Goal: Contribute content: Contribute content

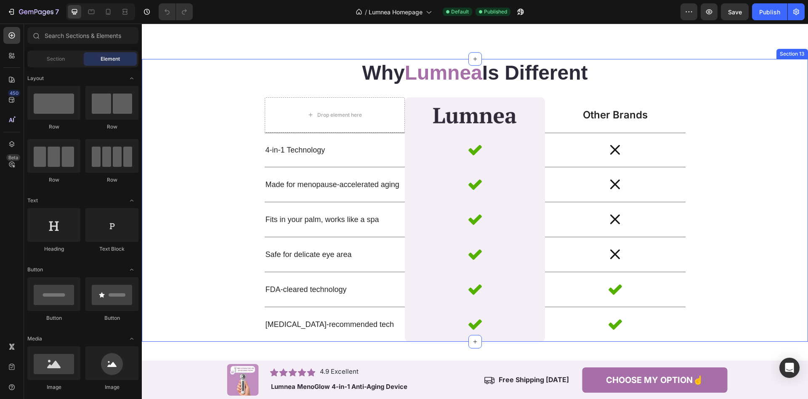
scroll to position [1969, 0]
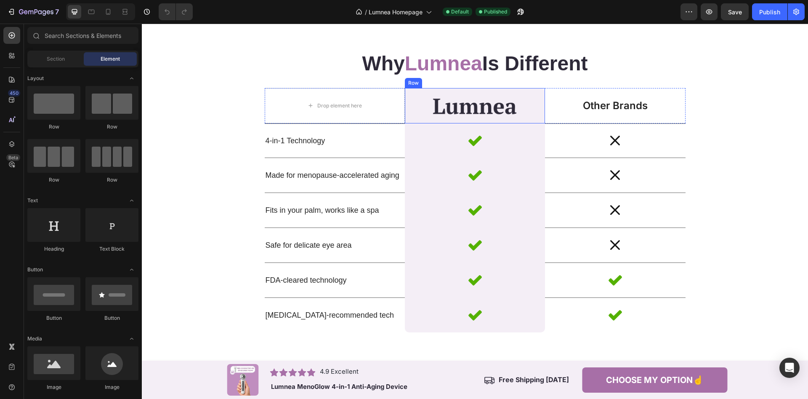
click at [412, 92] on div "Image Row" at bounding box center [475, 105] width 140 height 35
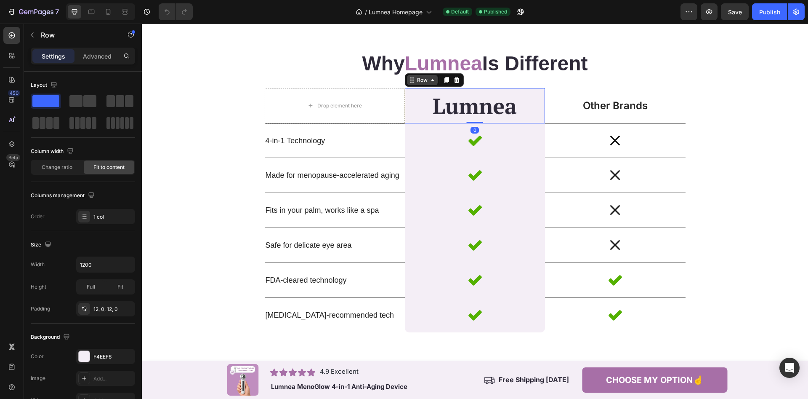
click at [413, 80] on icon at bounding box center [412, 79] width 1 height 1
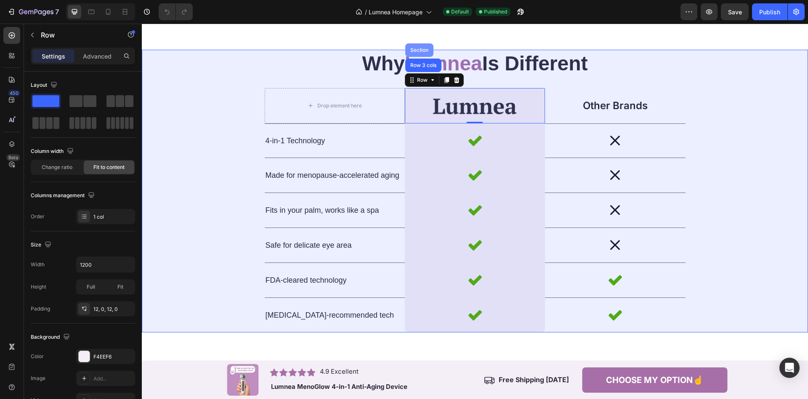
click at [419, 53] on div "Section" at bounding box center [419, 49] width 28 height 13
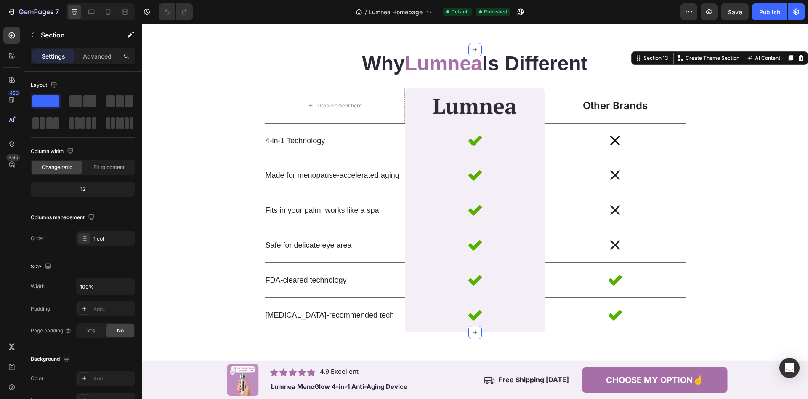
click at [209, 144] on div "Why Lumnea Is Different Heading Drop element here Image Row Other Brands Text B…" at bounding box center [475, 191] width 666 height 282
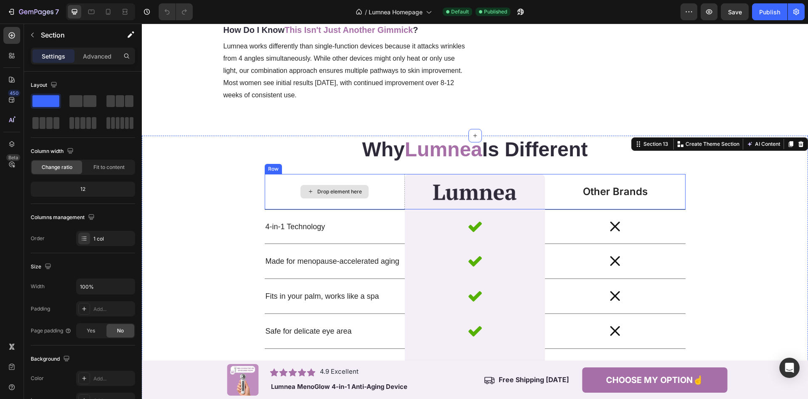
click at [404, 180] on div "Drop element here" at bounding box center [335, 191] width 140 height 35
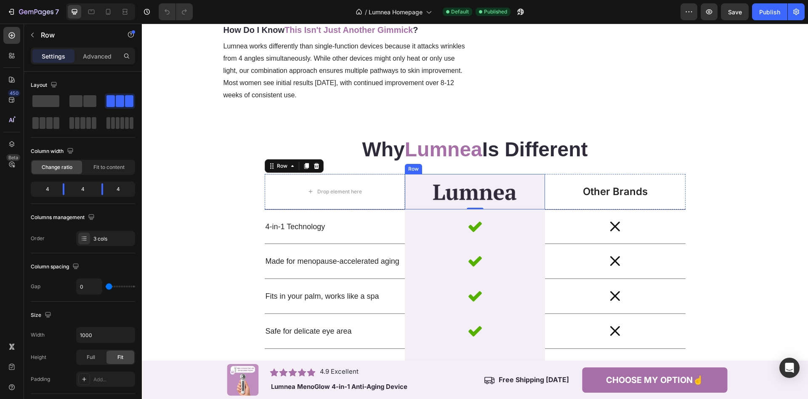
click at [405, 186] on div "Image Row" at bounding box center [475, 191] width 140 height 35
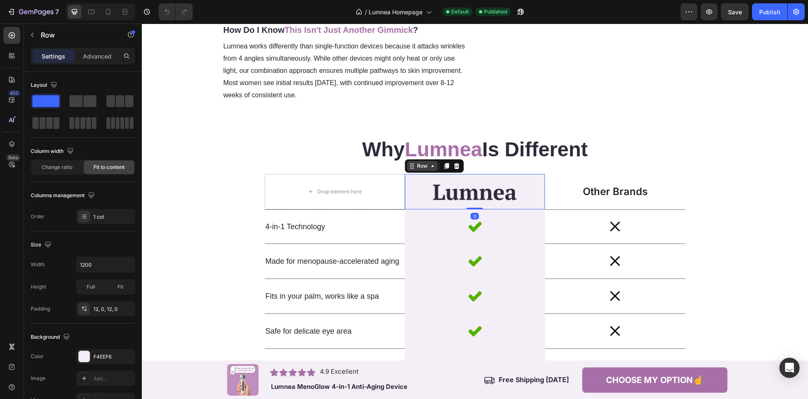
click at [418, 169] on div "Row" at bounding box center [422, 166] width 14 height 8
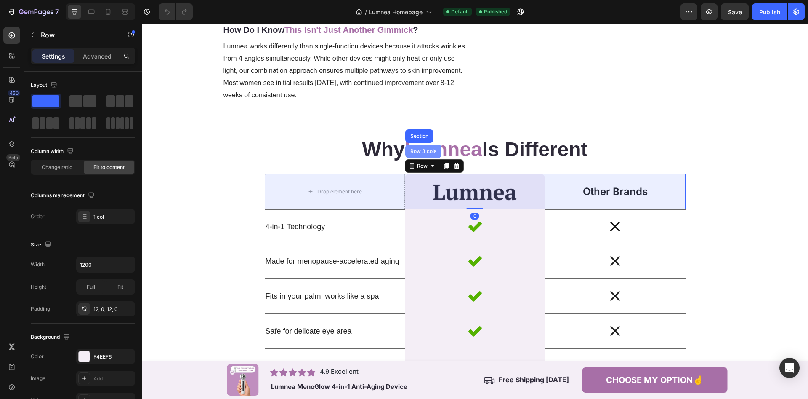
click at [419, 154] on div "Row 3 cols" at bounding box center [423, 150] width 36 height 13
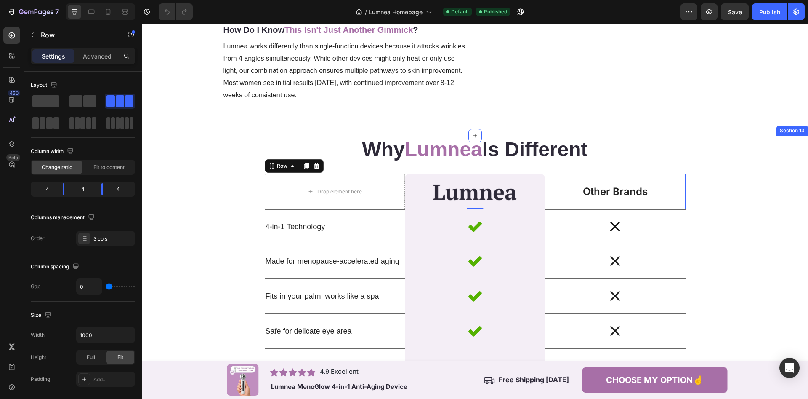
click at [771, 194] on div "Why Lumnea Is Different Heading Drop element here Image Row Other Brands Text B…" at bounding box center [475, 277] width 666 height 282
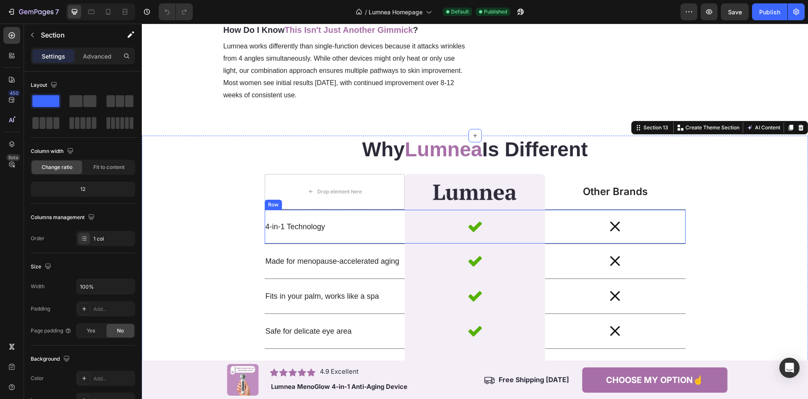
click at [404, 215] on div "4-in-1 Technology Text block" at bounding box center [335, 227] width 140 height 34
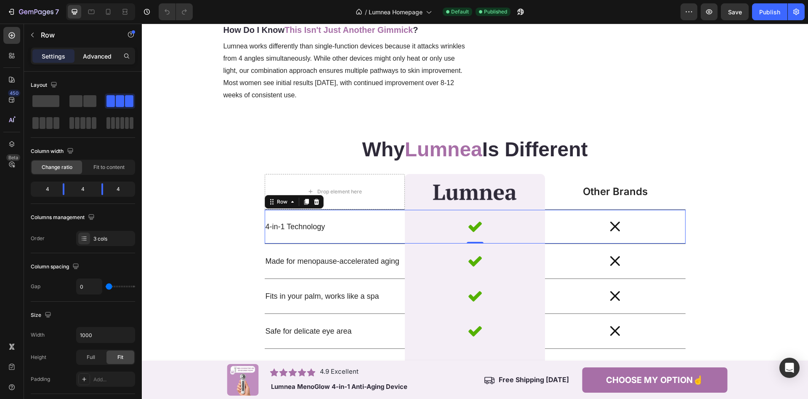
click at [88, 51] on div "Advanced" at bounding box center [97, 55] width 42 height 13
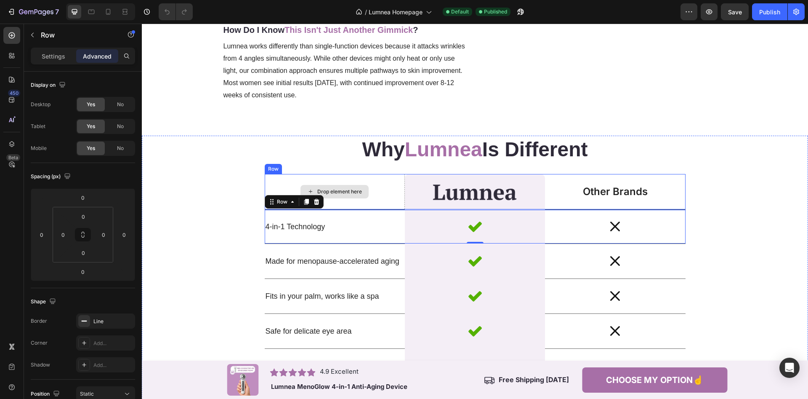
click at [404, 184] on div "Drop element here" at bounding box center [335, 191] width 140 height 35
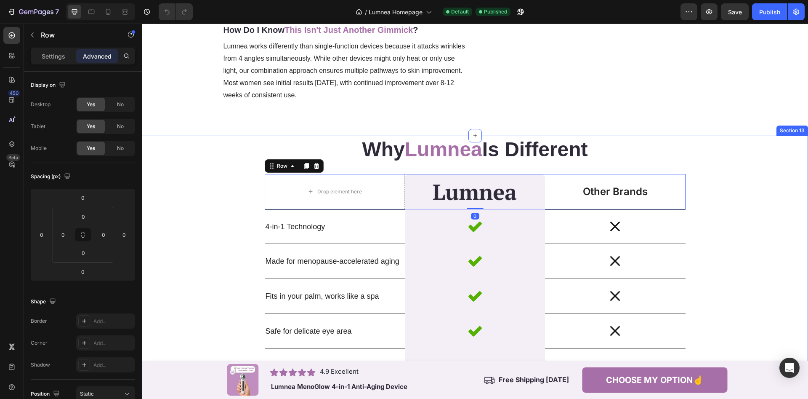
click at [779, 188] on div "Why Lumnea Is Different Heading Drop element here Image Row Other Brands Text B…" at bounding box center [475, 277] width 666 height 282
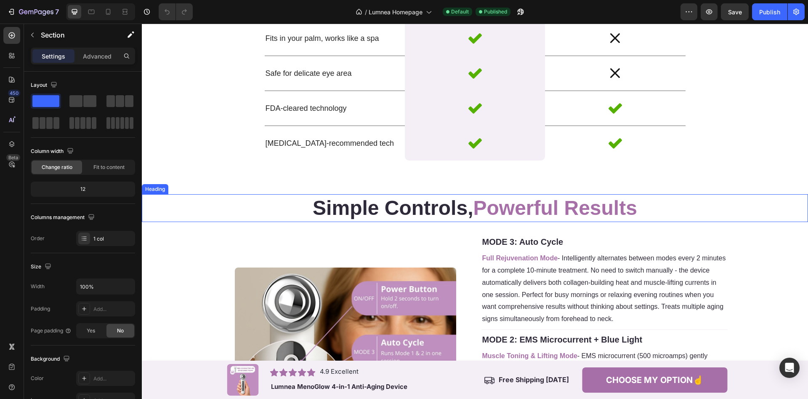
scroll to position [1969, 0]
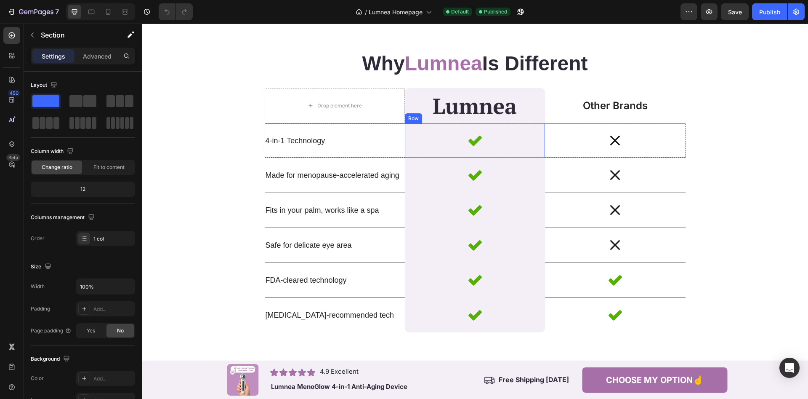
click at [405, 144] on div "Icon Row" at bounding box center [475, 140] width 140 height 34
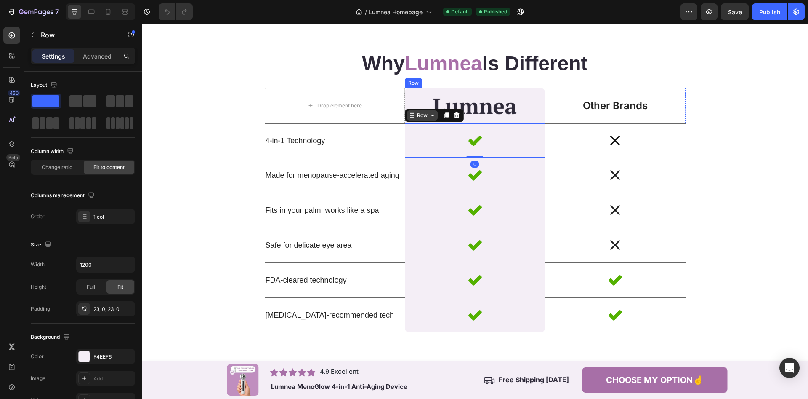
click at [414, 111] on div "Row" at bounding box center [422, 115] width 31 height 10
click at [414, 101] on div "Row 3 cols" at bounding box center [423, 100] width 29 height 5
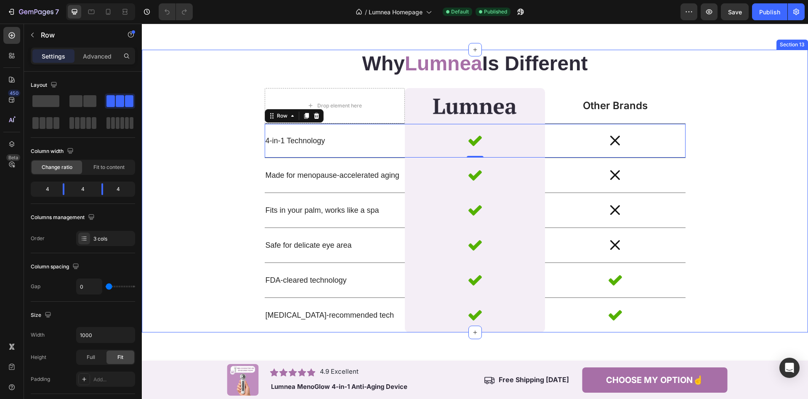
click at [791, 105] on div "Why Lumnea Is Different Heading Drop element here Image Row Other Brands Text B…" at bounding box center [475, 191] width 666 height 282
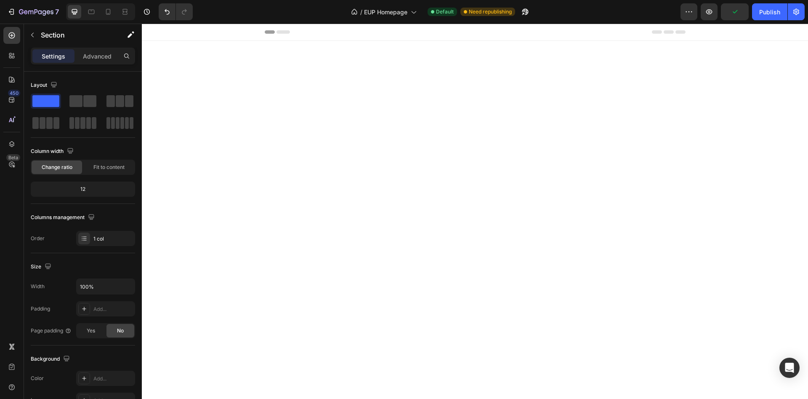
scroll to position [1849, 0]
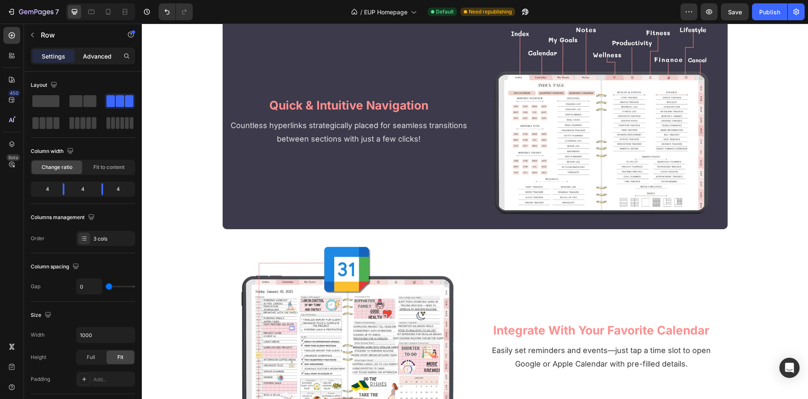
click at [97, 56] on p "Advanced" at bounding box center [97, 56] width 29 height 9
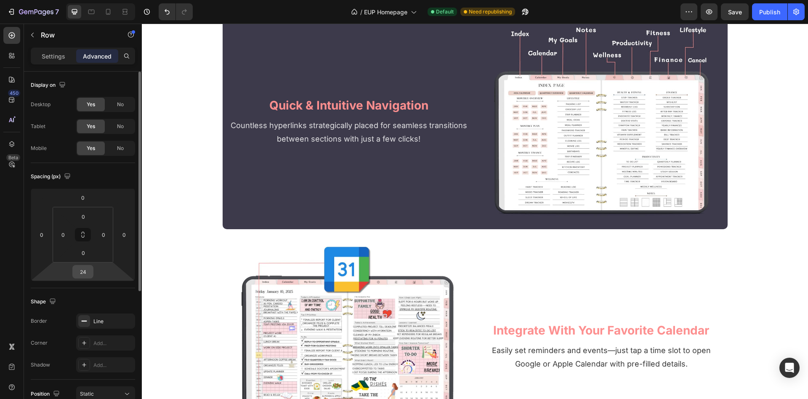
click at [89, 276] on input "24" at bounding box center [82, 271] width 17 height 13
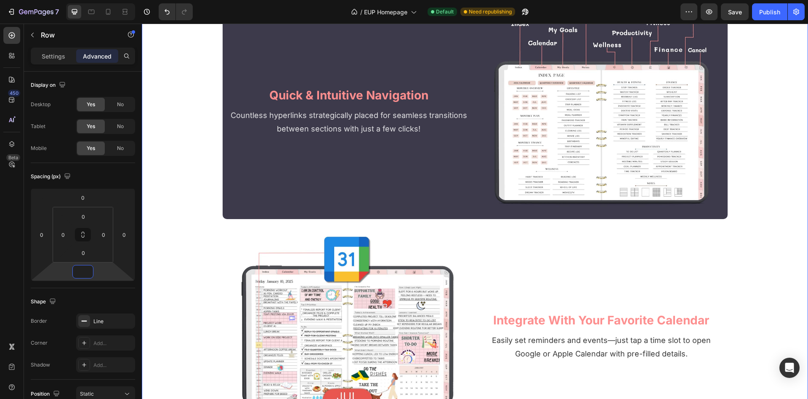
click at [219, 207] on div "are you truly living your dream life? Heading With limited hours each day, it's…" at bounding box center [475, 296] width 666 height 2704
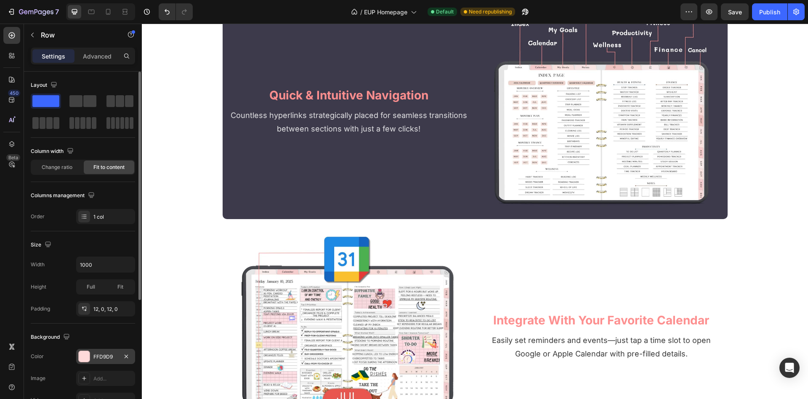
click at [104, 357] on div "FFD9D9" at bounding box center [105, 357] width 24 height 8
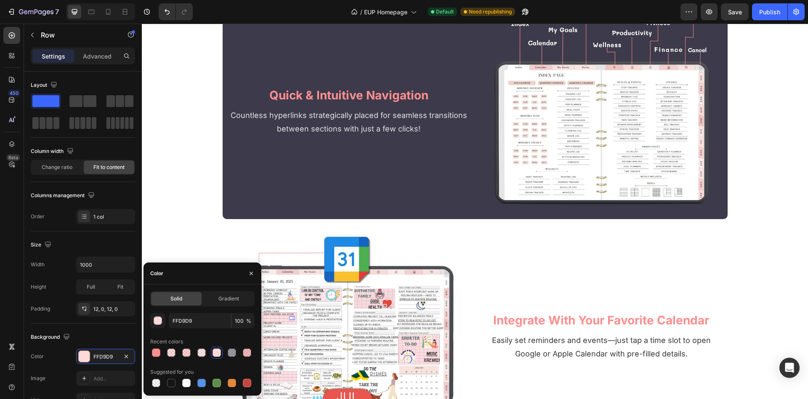
click at [208, 330] on div "FFD9D9 100 % Recent colors Suggested for you" at bounding box center [202, 351] width 104 height 76
click at [210, 325] on input "FFD9D9" at bounding box center [200, 320] width 62 height 15
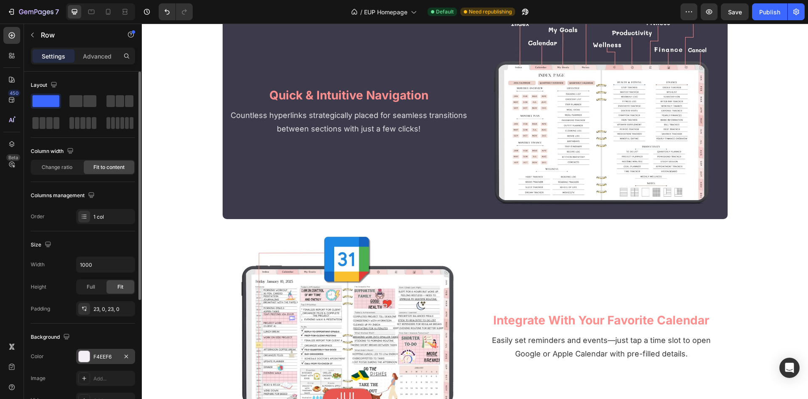
click at [104, 357] on div "F4EEF6" at bounding box center [105, 357] width 24 height 8
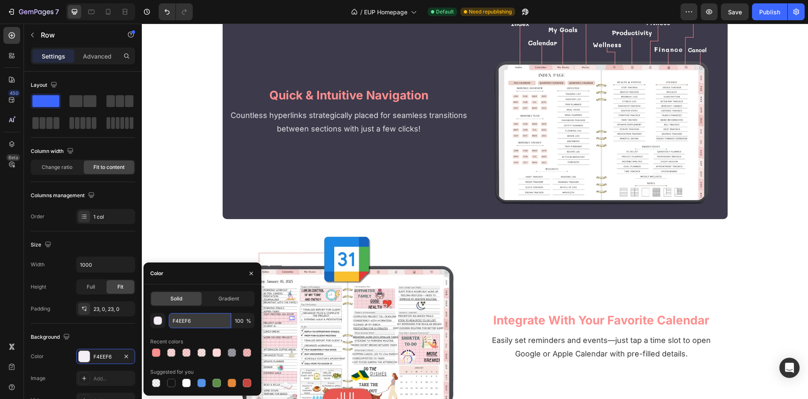
click at [207, 320] on input "F4EEF6" at bounding box center [200, 320] width 62 height 15
paste input "FD9D9"
type input "FFD9D9"
click at [182, 194] on div "are you truly living your dream life? Heading With limited hours each day, it's…" at bounding box center [475, 296] width 666 height 2704
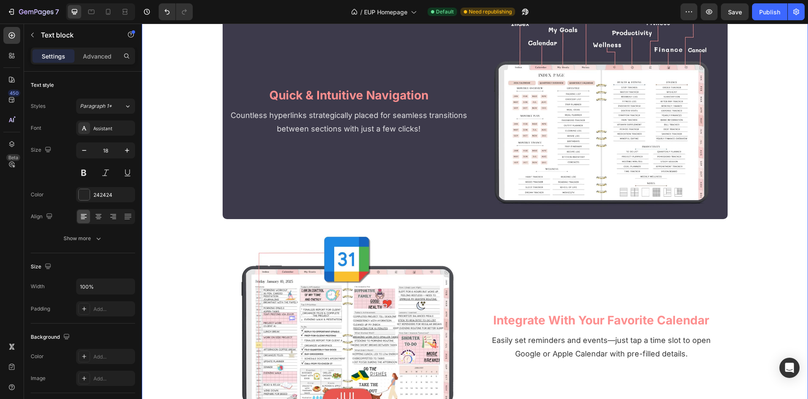
click at [206, 217] on div "are you truly living your dream life? Heading With limited hours each day, it's…" at bounding box center [475, 296] width 666 height 2704
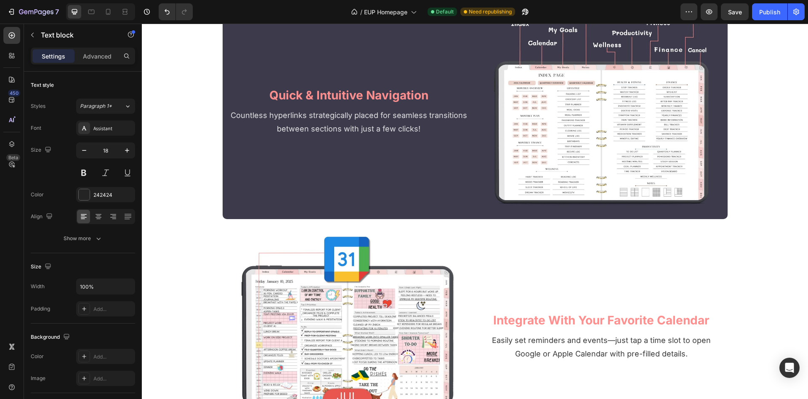
click at [218, 217] on div "are you truly living your dream life? Heading With limited hours each day, it's…" at bounding box center [475, 296] width 666 height 2704
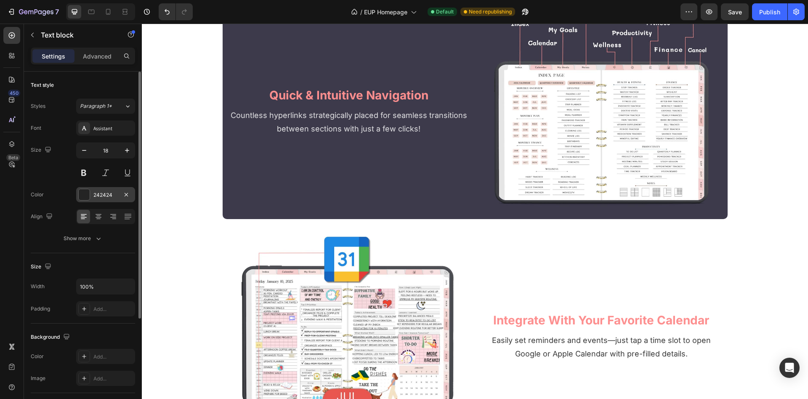
click at [99, 190] on div "242424" at bounding box center [105, 194] width 59 height 15
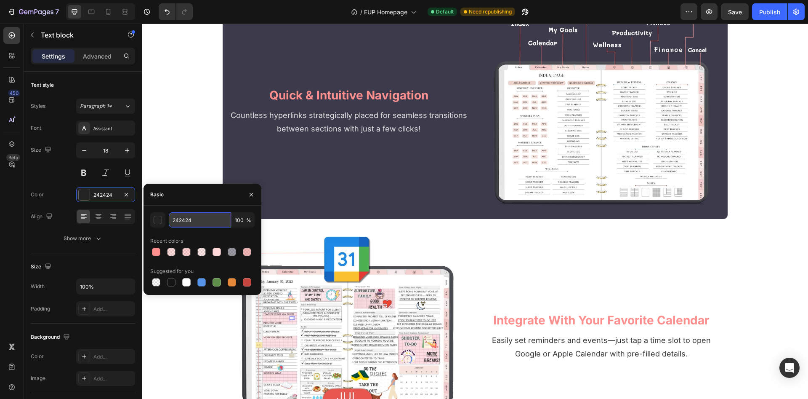
drag, startPoint x: 202, startPoint y: 220, endPoint x: 189, endPoint y: 190, distance: 32.6
click at [203, 220] on input "242424" at bounding box center [200, 219] width 62 height 15
paste input "fbb7b9"
type input "fbb7b9"
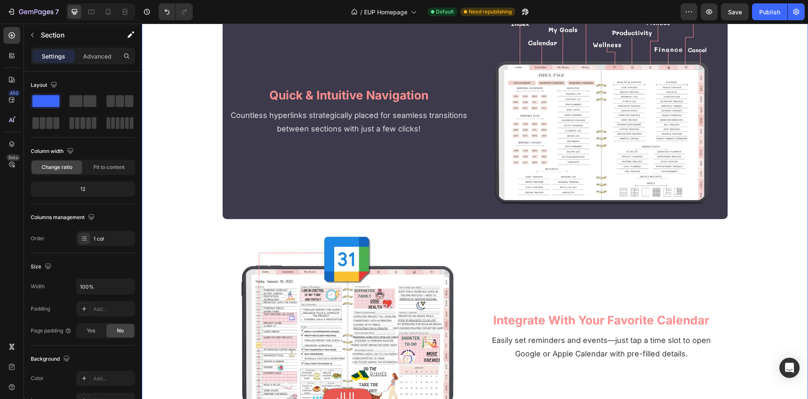
click at [173, 154] on div "are you truly living your dream life? Heading With limited hours each day, it's…" at bounding box center [475, 296] width 666 height 2704
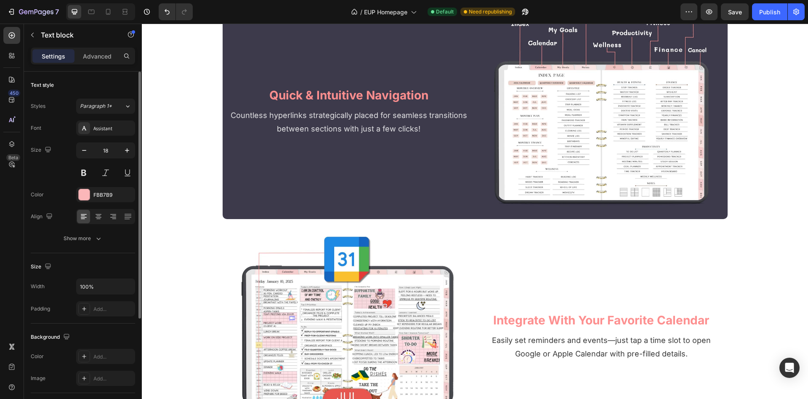
click at [85, 173] on button at bounding box center [83, 172] width 15 height 15
click at [125, 144] on button "button" at bounding box center [127, 150] width 15 height 15
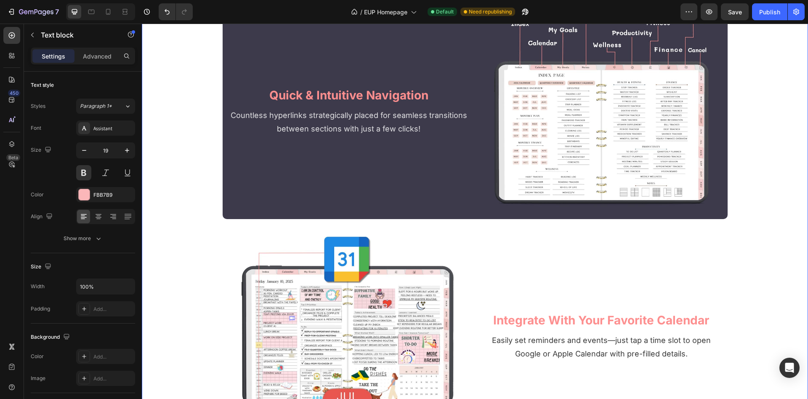
type input "20"
click at [170, 164] on div "are you truly living your dream life? Heading With limited hours each day, it's…" at bounding box center [475, 296] width 666 height 2704
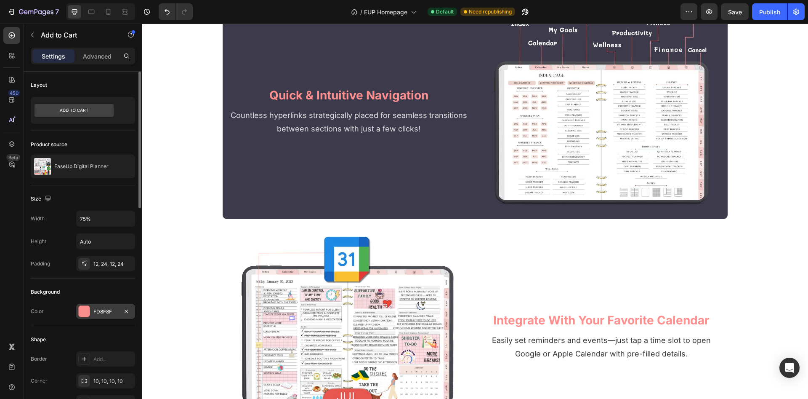
click at [99, 314] on div "FD8F8F" at bounding box center [105, 312] width 24 height 8
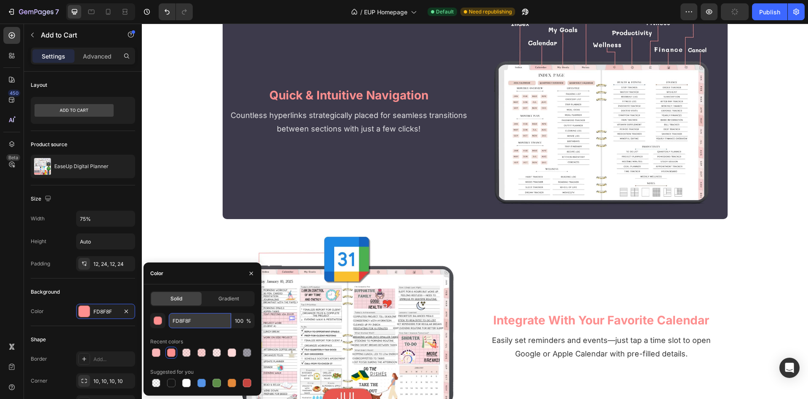
click at [199, 325] on input "FD8F8F" at bounding box center [200, 320] width 62 height 15
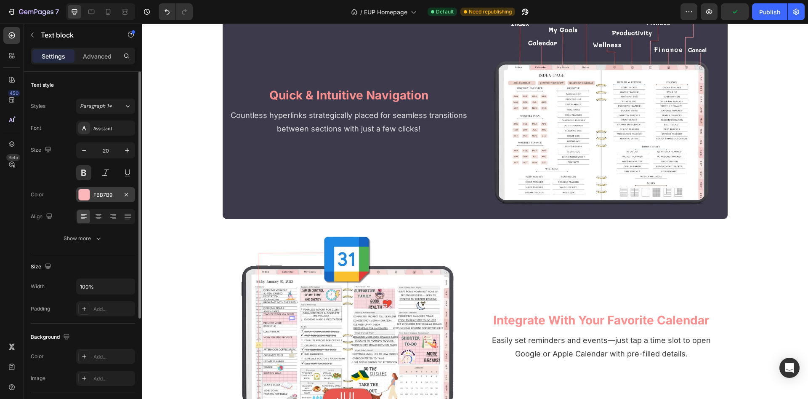
click at [102, 197] on div "FBB7B9" at bounding box center [105, 195] width 24 height 8
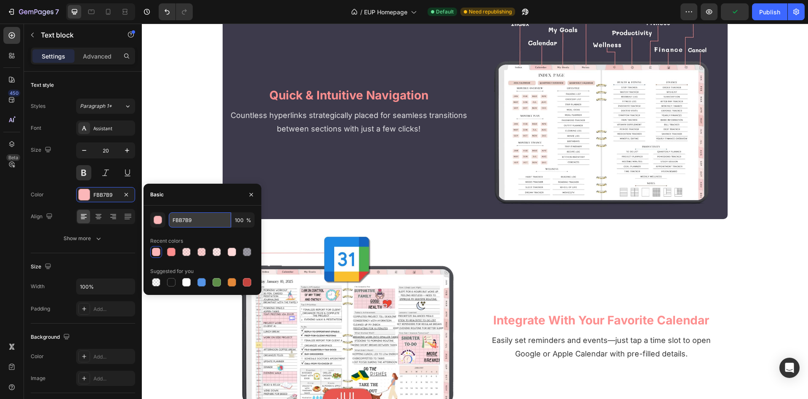
click at [203, 221] on input "FBB7B9" at bounding box center [200, 219] width 62 height 15
paste input "D8F8F"
type input "FD8F8F"
click at [158, 138] on div "are you truly living your dream life? Heading With limited hours each day, it's…" at bounding box center [475, 296] width 666 height 2704
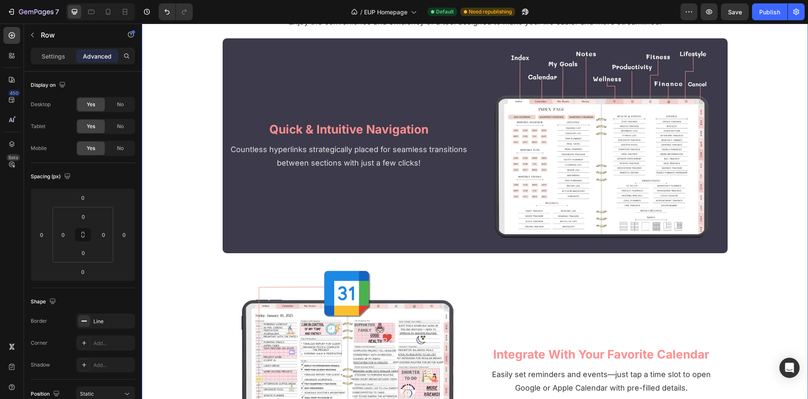
click at [197, 194] on div "are you truly living your dream life? Heading With limited hours each day, it's…" at bounding box center [475, 313] width 666 height 2738
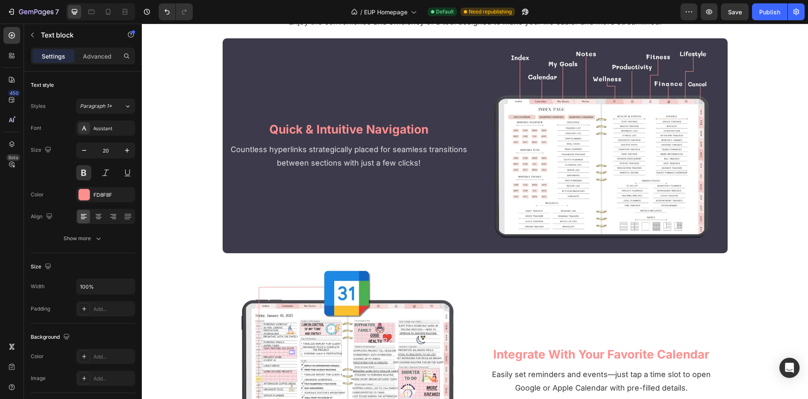
click at [228, 236] on div "are you truly living your dream life? Heading With limited hours each day, it's…" at bounding box center [475, 313] width 666 height 2738
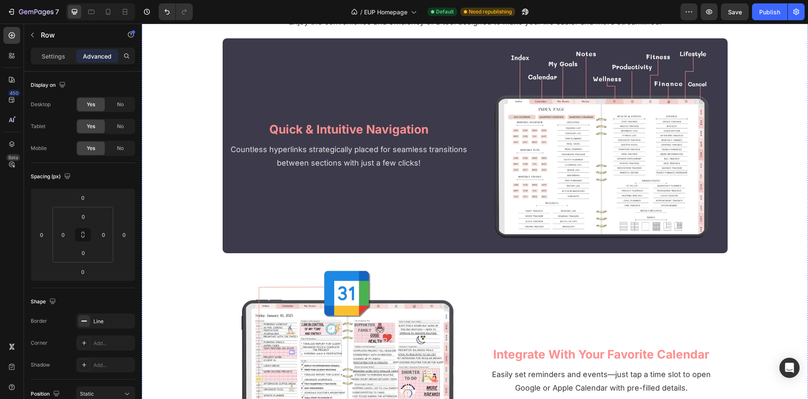
drag, startPoint x: 305, startPoint y: 248, endPoint x: 312, endPoint y: 274, distance: 27.5
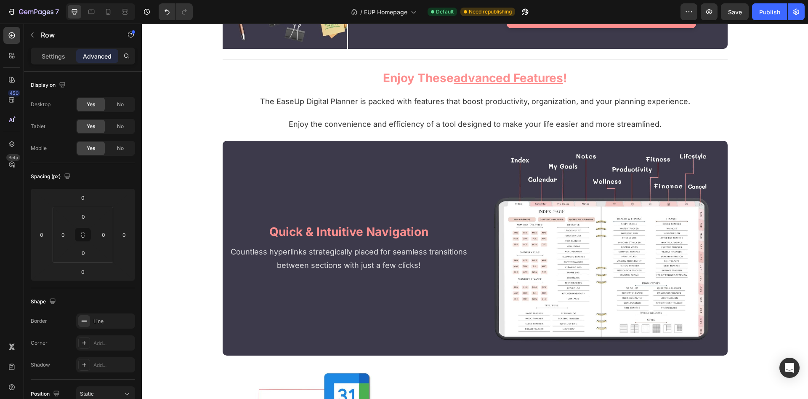
scroll to position [1934, 0]
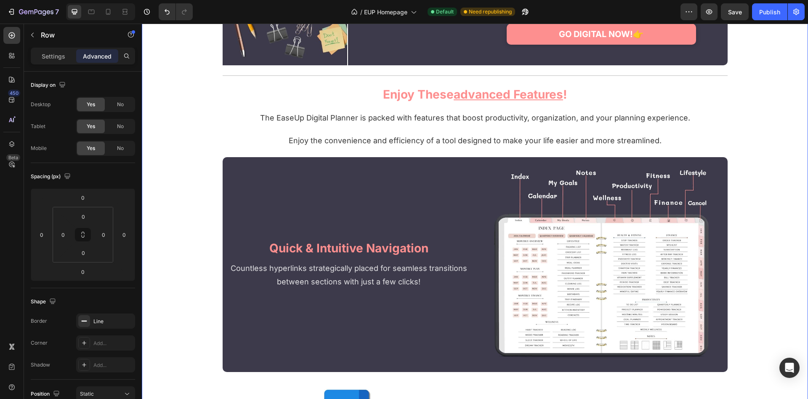
click at [225, 288] on div "are you truly living your dream life? Heading With limited hours each day, it's…" at bounding box center [475, 329] width 666 height 2942
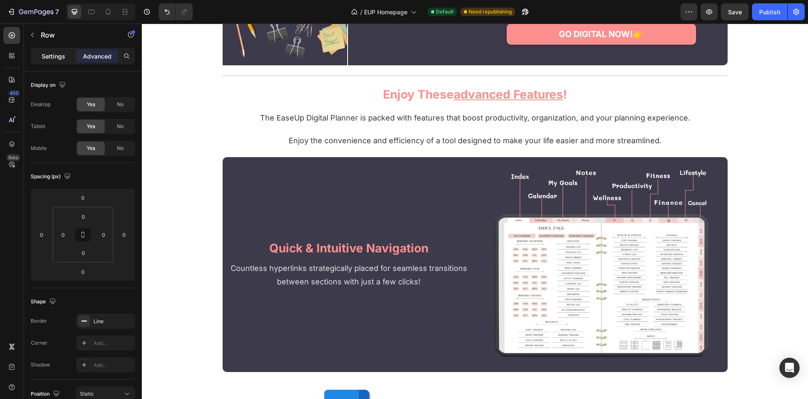
click at [46, 53] on p "Settings" at bounding box center [54, 56] width 24 height 9
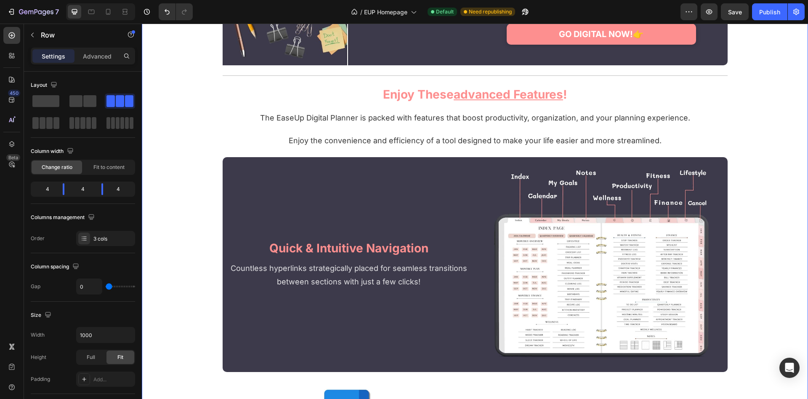
click at [196, 157] on div "are you truly living your dream life? Heading With limited hours each day, it's…" at bounding box center [475, 329] width 666 height 2942
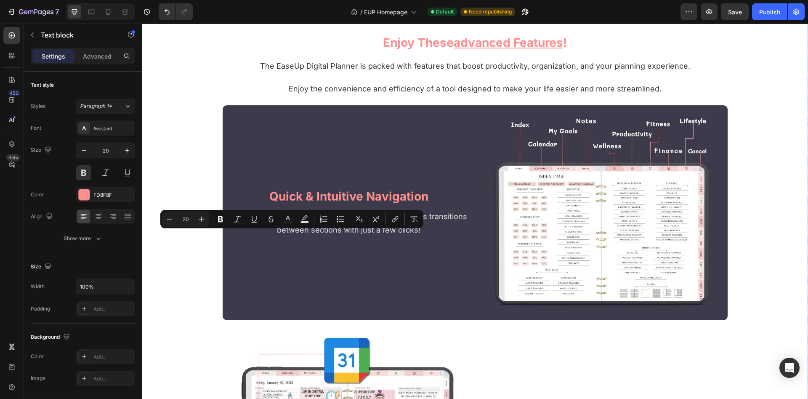
scroll to position [2020, 0]
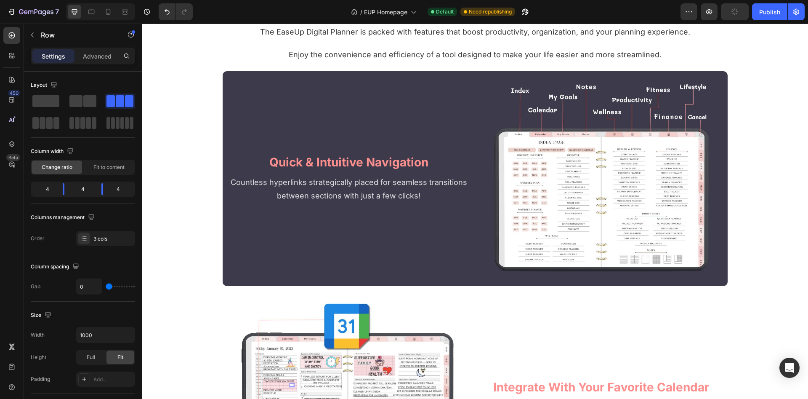
drag, startPoint x: 306, startPoint y: 276, endPoint x: 305, endPoint y: 293, distance: 16.9
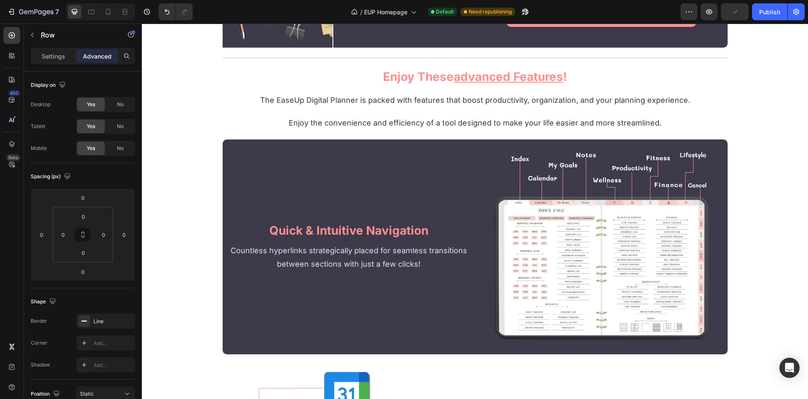
scroll to position [2149, 0]
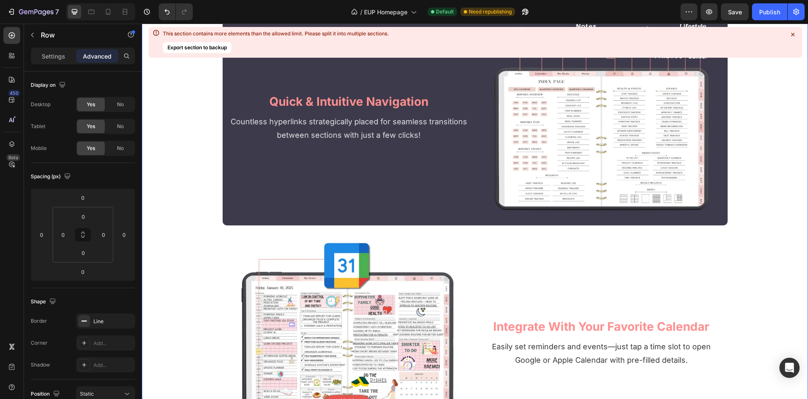
click at [222, 223] on div "are you truly living your dream life? Heading With limited hours each day, it's…" at bounding box center [475, 148] width 666 height 3011
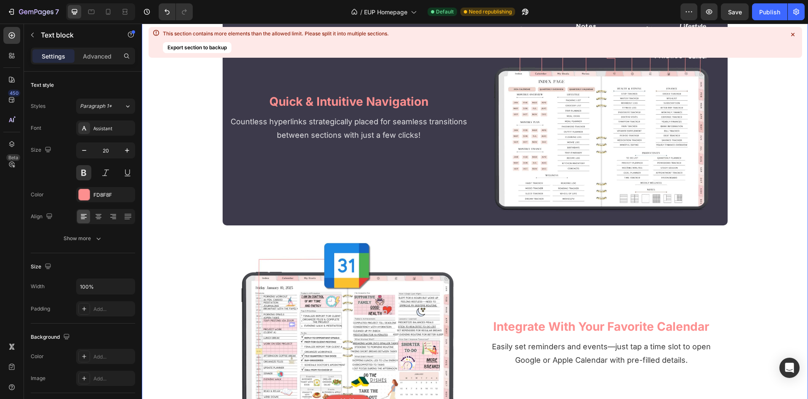
click at [219, 189] on div "are you truly living your dream life? Heading With limited hours each day, it's…" at bounding box center [475, 148] width 666 height 3011
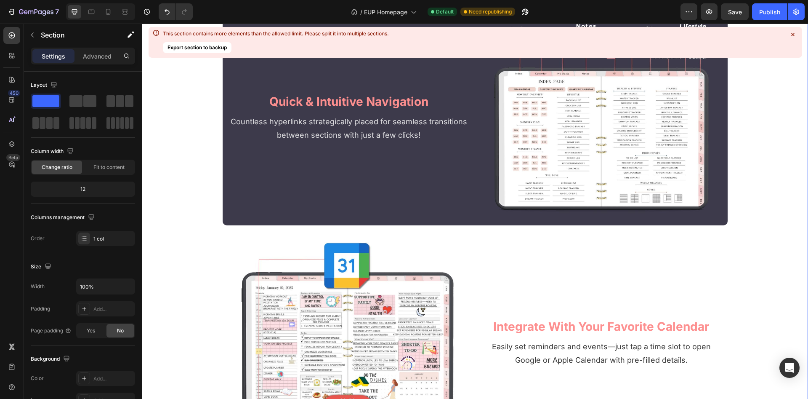
click at [793, 36] on icon at bounding box center [793, 34] width 8 height 8
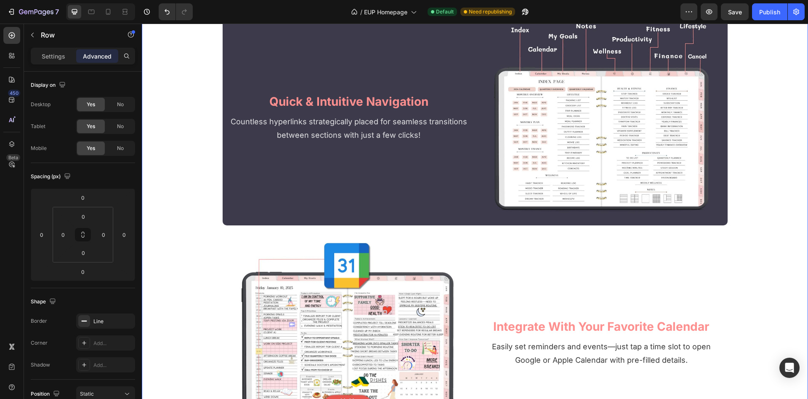
click at [235, 190] on div "are you truly living your dream life? Heading With limited hours each day, it's…" at bounding box center [475, 148] width 666 height 3011
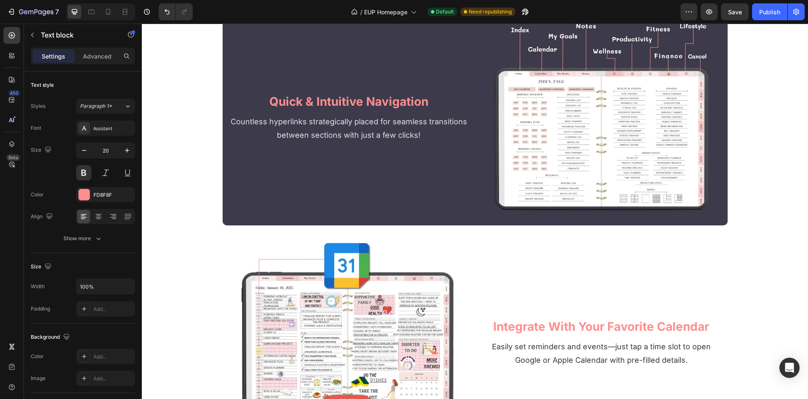
click at [192, 209] on div "are you truly living your dream life? Heading With limited hours each day, it's…" at bounding box center [475, 148] width 666 height 3011
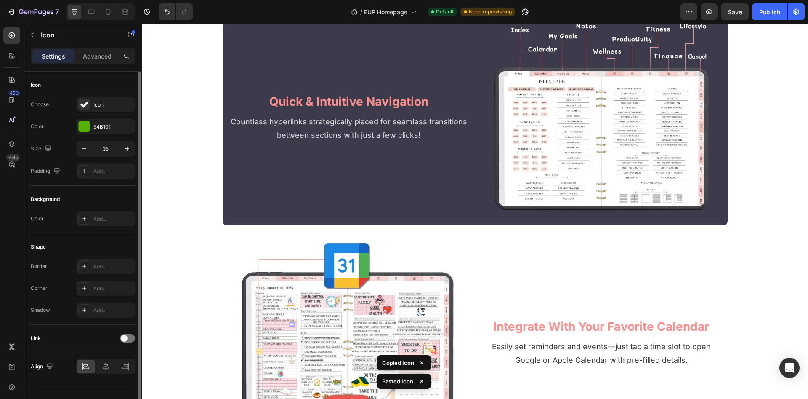
scroll to position [16, 0]
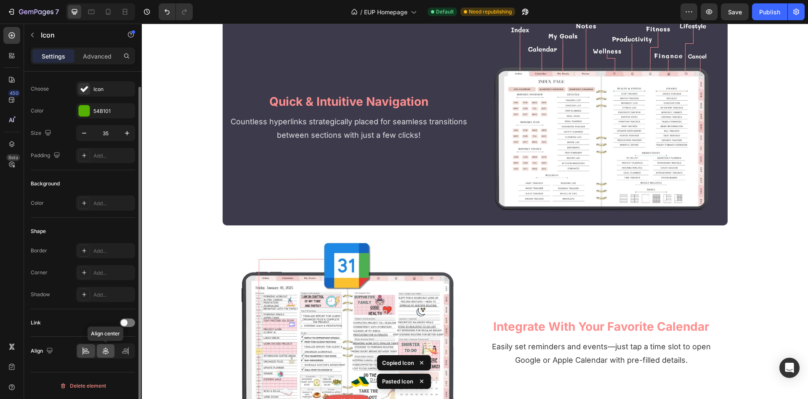
click at [103, 351] on icon at bounding box center [105, 350] width 8 height 8
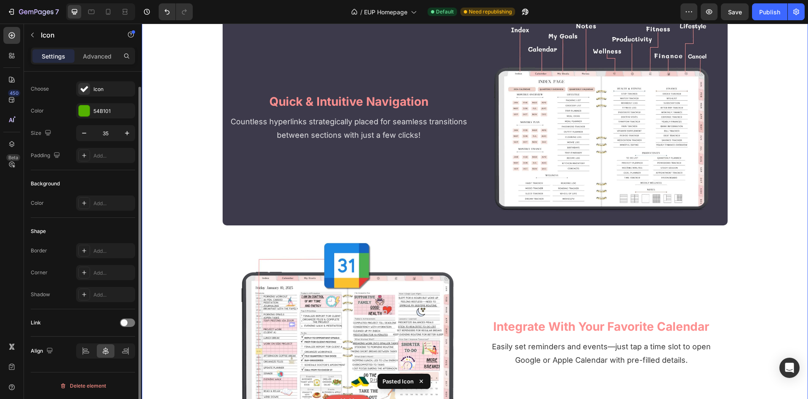
click at [787, 240] on div "are you truly living your dream life? Heading With limited hours each day, it's…" at bounding box center [475, 148] width 666 height 3011
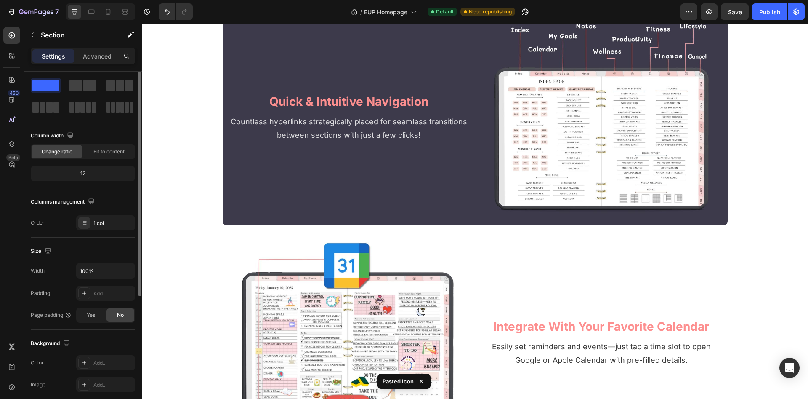
scroll to position [0, 0]
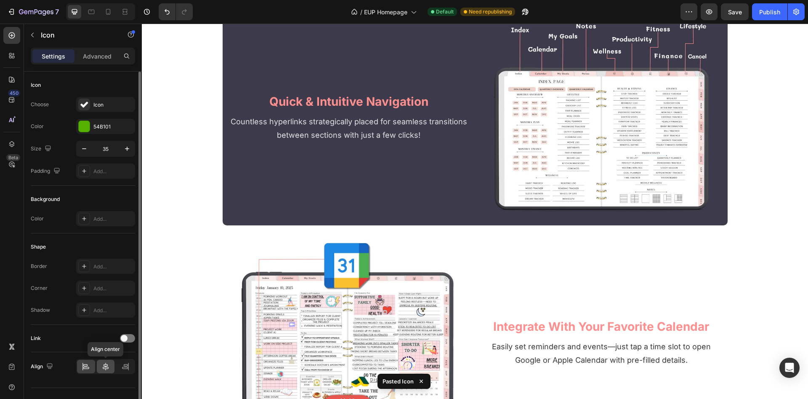
click at [106, 370] on icon at bounding box center [105, 366] width 8 height 8
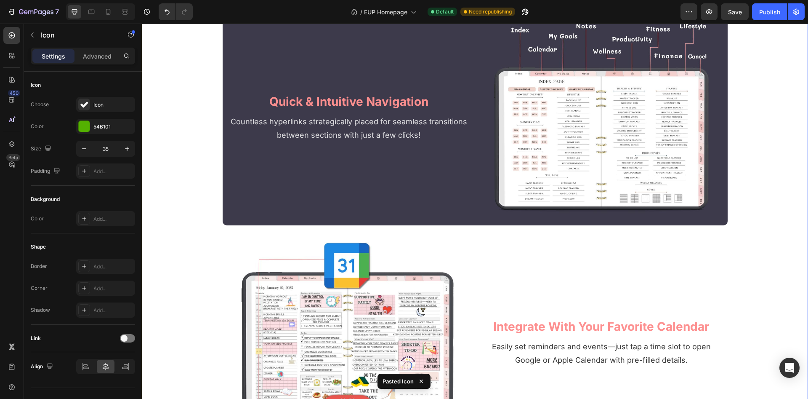
click at [775, 223] on div "are you truly living your dream life? Heading With limited hours each day, it's…" at bounding box center [475, 148] width 666 height 3011
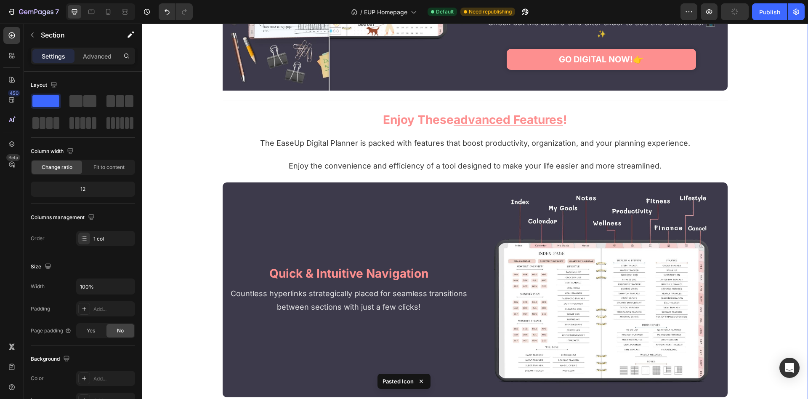
scroll to position [2235, 0]
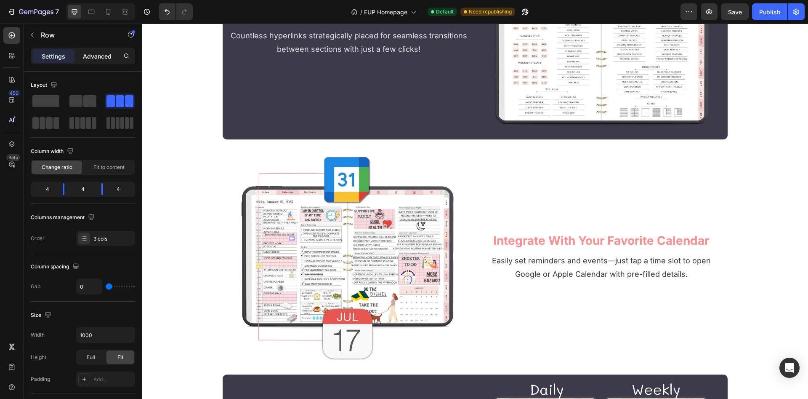
click at [102, 54] on p "Advanced" at bounding box center [97, 56] width 29 height 9
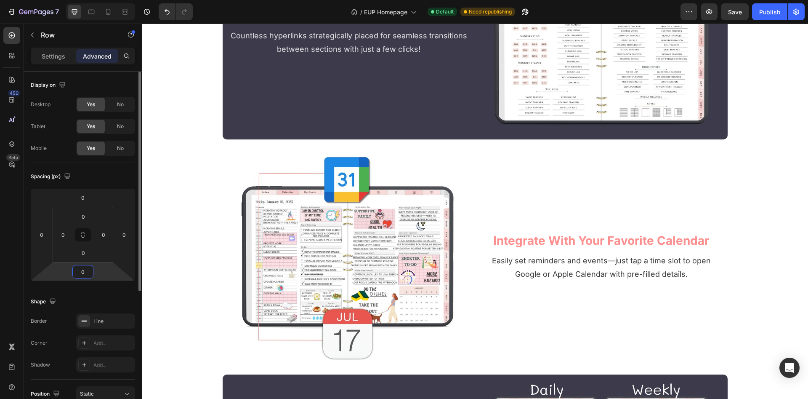
click at [82, 270] on input "0" at bounding box center [82, 271] width 17 height 13
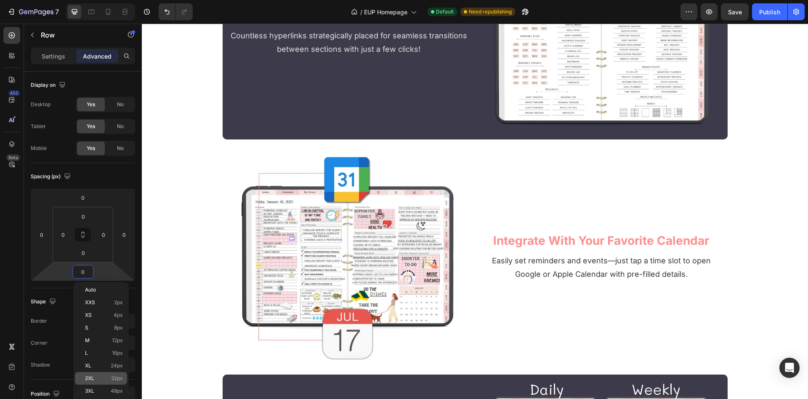
click at [93, 380] on span "2XL" at bounding box center [89, 378] width 9 height 6
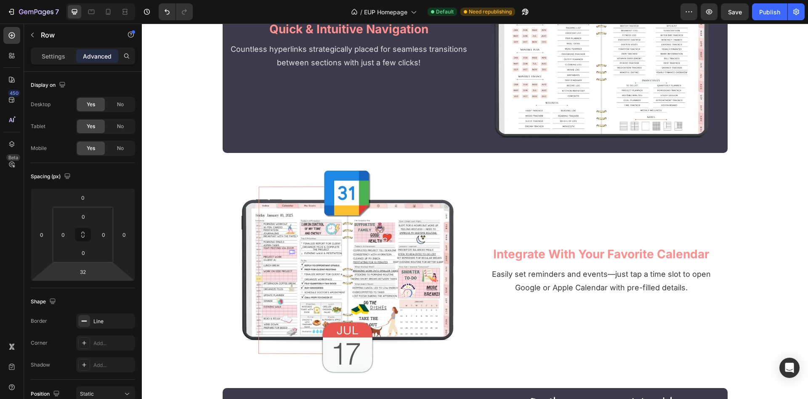
drag, startPoint x: 82, startPoint y: 269, endPoint x: 84, endPoint y: 291, distance: 21.5
click at [83, 269] on input "32" at bounding box center [82, 271] width 17 height 13
click at [97, 393] on p "3XL 48px" at bounding box center [104, 391] width 38 height 6
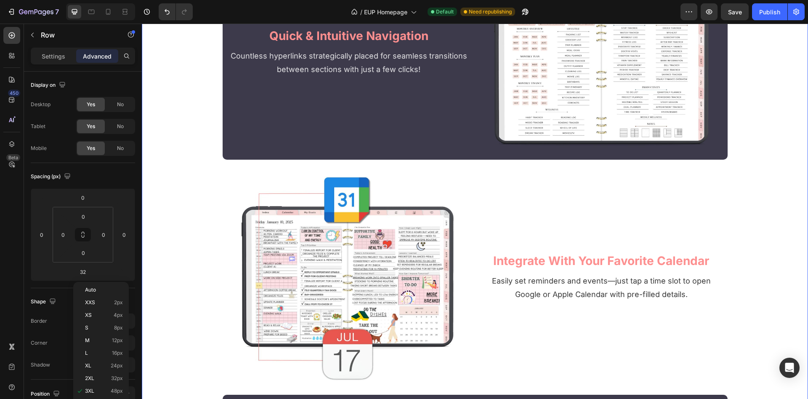
type input "48"
click at [179, 150] on div "are you truly living your dream life? Heading With limited hours each day, it's…" at bounding box center [475, 73] width 666 height 3031
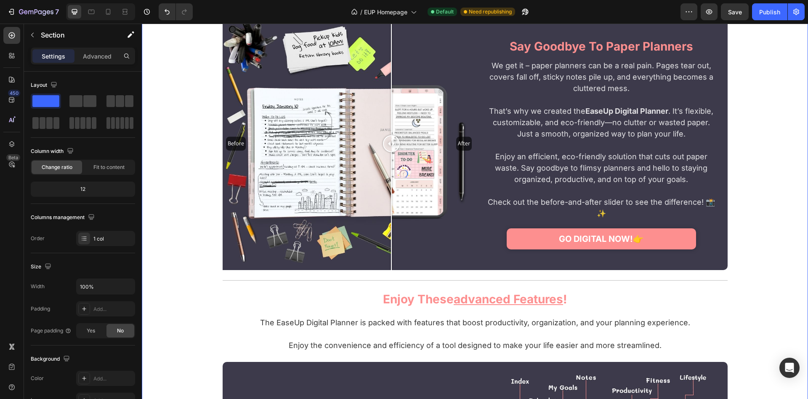
scroll to position [1806, 0]
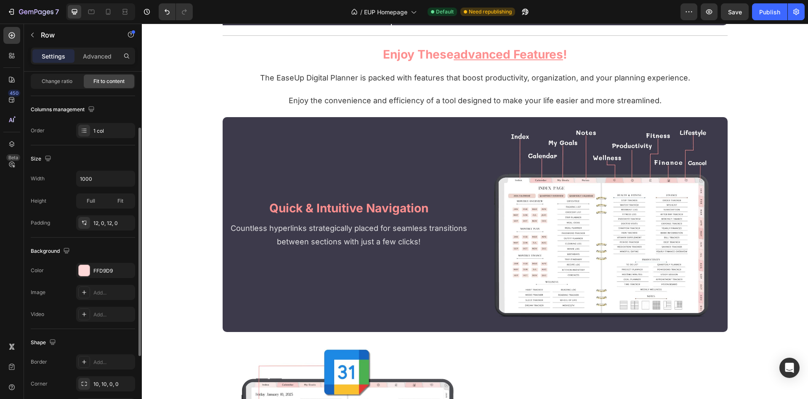
scroll to position [2106, 0]
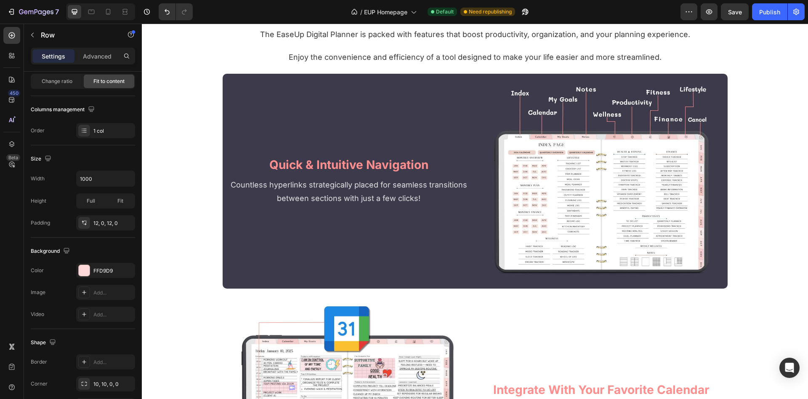
click at [103, 226] on div "23, 0, 23, 0" at bounding box center [105, 223] width 24 height 8
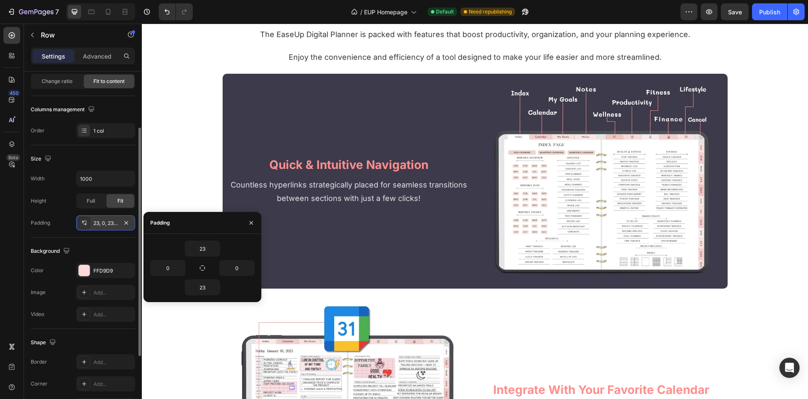
click at [102, 226] on div "23, 0, 23, 0" at bounding box center [105, 223] width 24 height 8
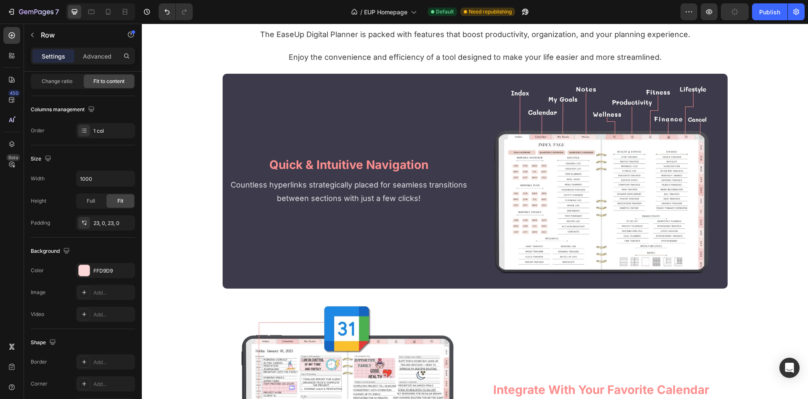
scroll to position [1806, 0]
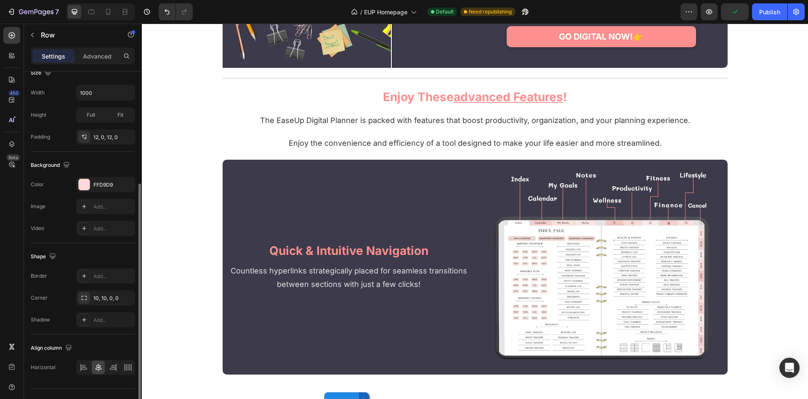
scroll to position [2063, 0]
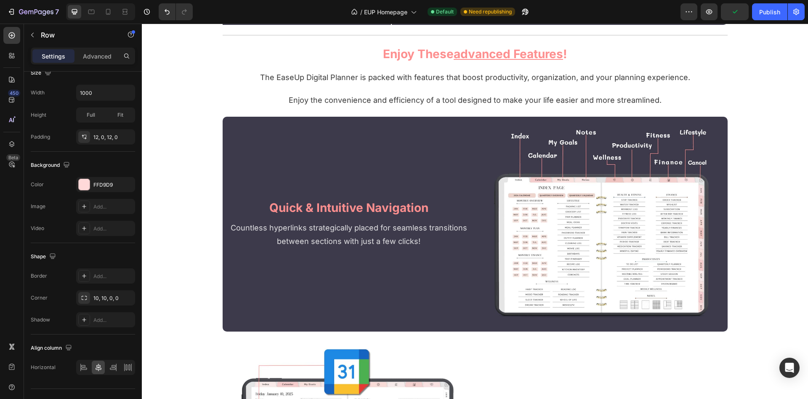
click at [112, 301] on div "Add..." at bounding box center [113, 298] width 40 height 8
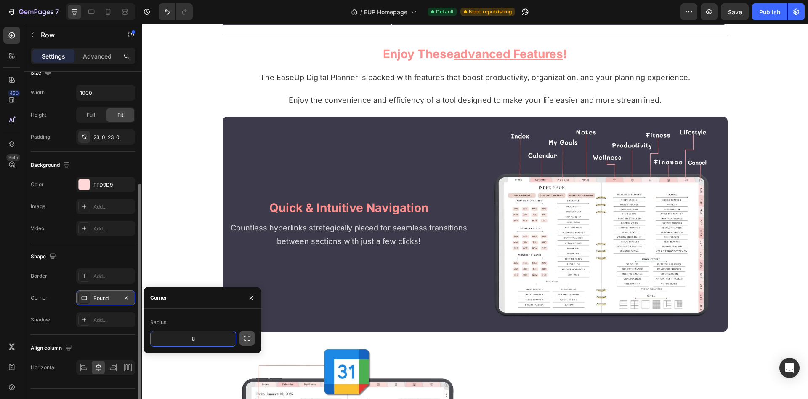
click at [245, 338] on icon "button" at bounding box center [247, 338] width 8 height 8
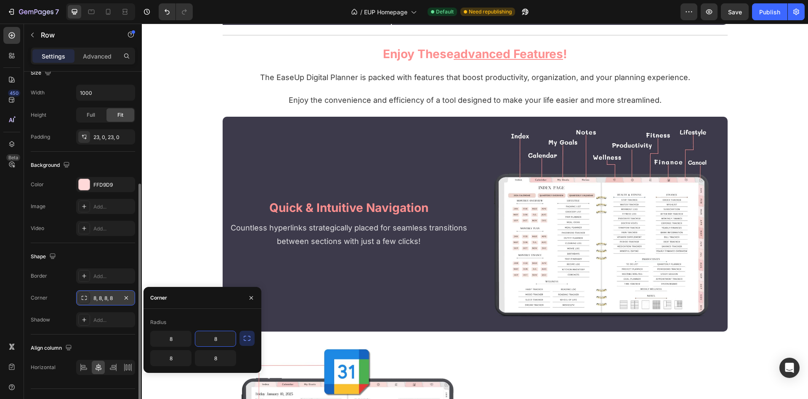
click at [221, 338] on input "8" at bounding box center [215, 338] width 40 height 15
click at [179, 339] on input "8" at bounding box center [171, 338] width 40 height 15
click at [176, 356] on input "8" at bounding box center [171, 357] width 40 height 15
type input "10"
click at [213, 359] on input "8" at bounding box center [215, 357] width 40 height 15
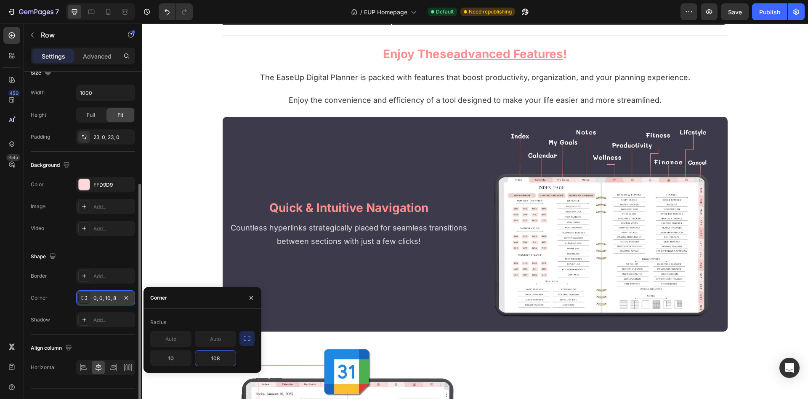
click at [220, 357] on input "108" at bounding box center [215, 357] width 40 height 15
type input "10"
click at [153, 215] on div "are you truly living your dream life? Heading With limited hours each day, it's…" at bounding box center [475, 244] width 666 height 3031
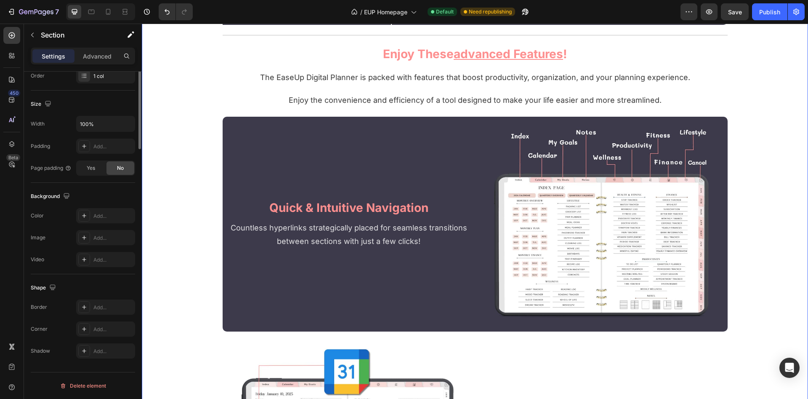
scroll to position [0, 0]
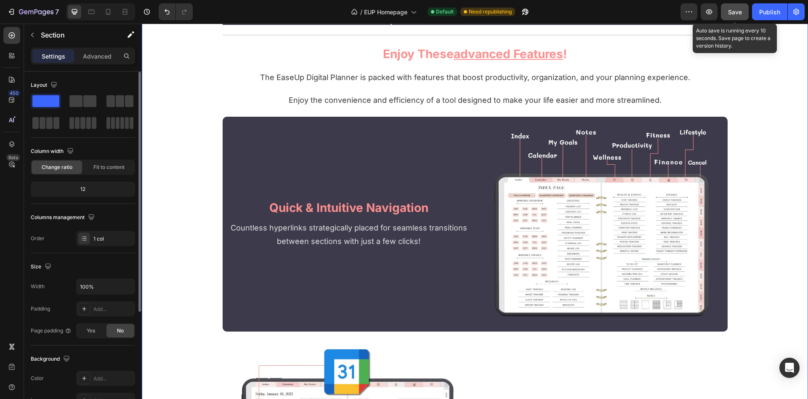
click at [739, 12] on span "Save" at bounding box center [735, 11] width 14 height 7
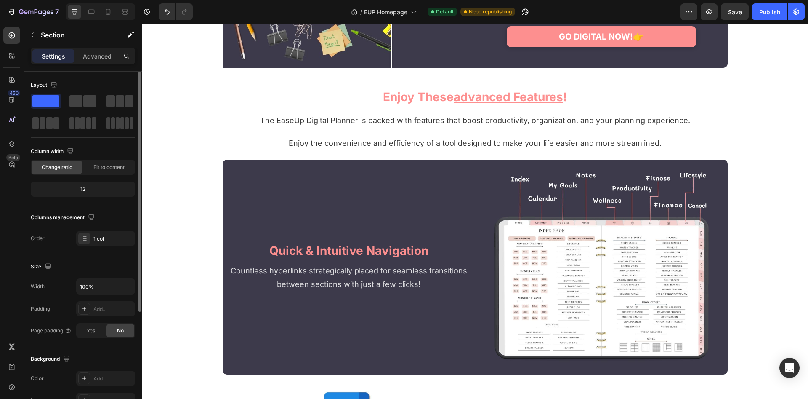
scroll to position [1849, 0]
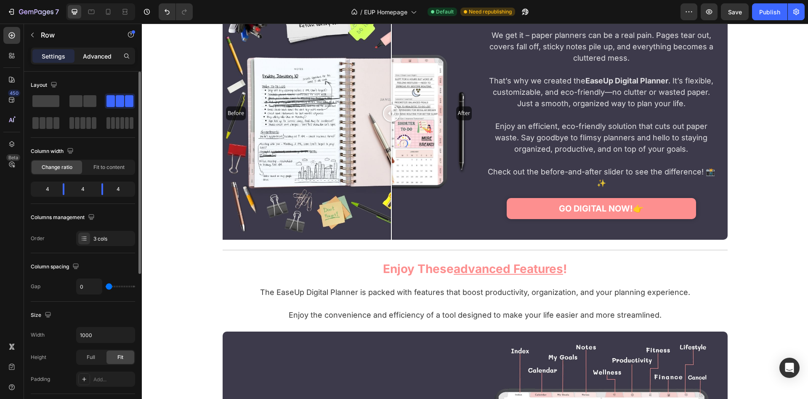
click at [82, 51] on div "Advanced" at bounding box center [97, 55] width 42 height 13
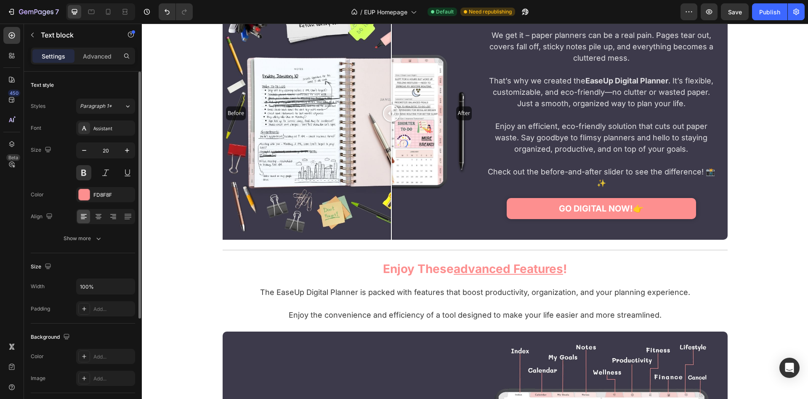
drag, startPoint x: 93, startPoint y: 52, endPoint x: 94, endPoint y: 56, distance: 4.2
click at [93, 53] on p "Advanced" at bounding box center [97, 56] width 29 height 9
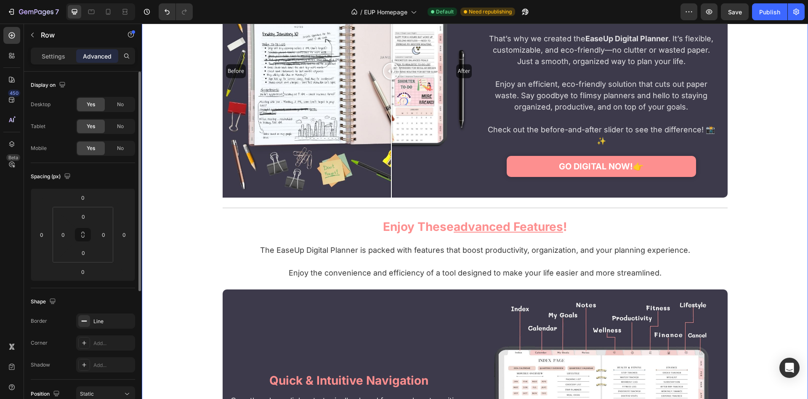
scroll to position [1891, 0]
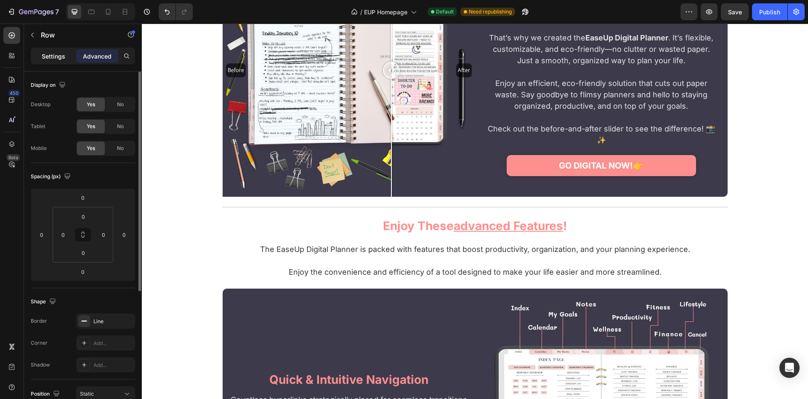
click at [50, 57] on p "Settings" at bounding box center [54, 56] width 24 height 9
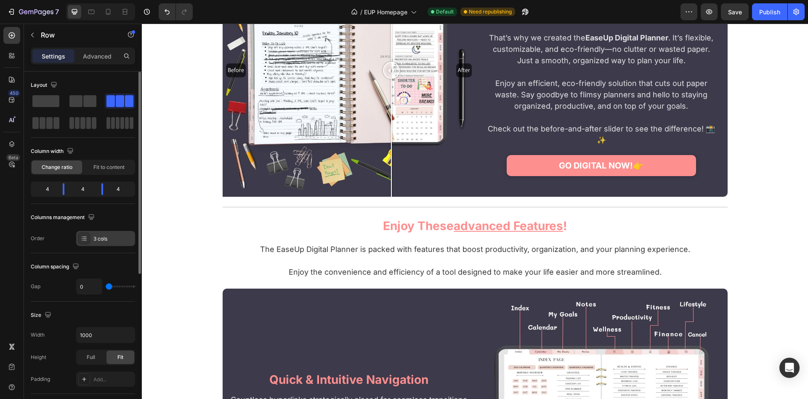
click at [109, 235] on div "3 cols" at bounding box center [113, 239] width 40 height 8
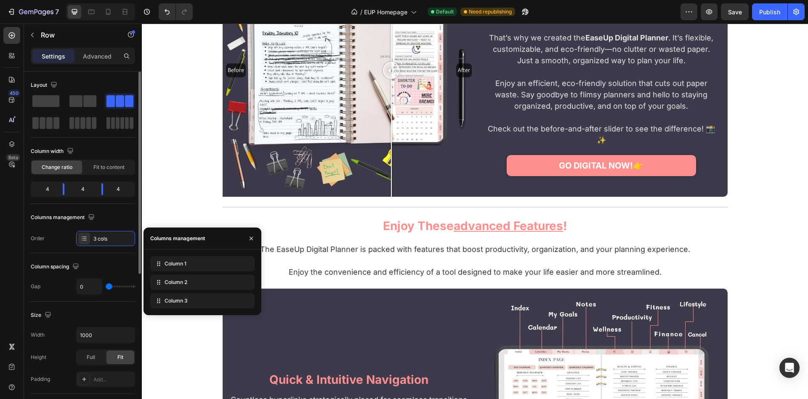
click at [130, 200] on div "Column width Change ratio Fit to content 4 4 4" at bounding box center [83, 173] width 104 height 59
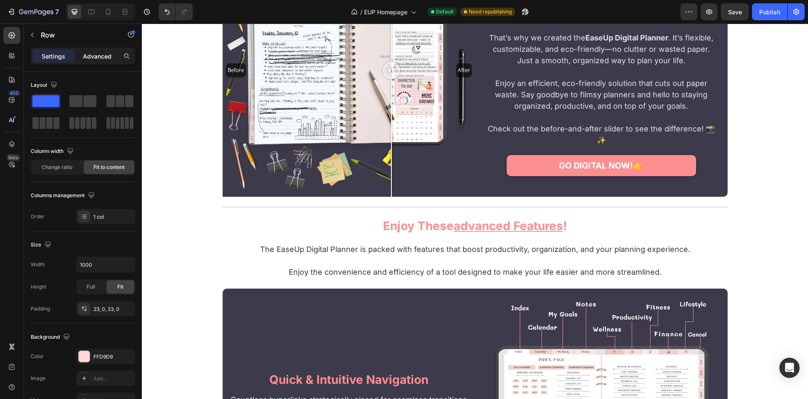
click at [98, 53] on p "Advanced" at bounding box center [97, 56] width 29 height 9
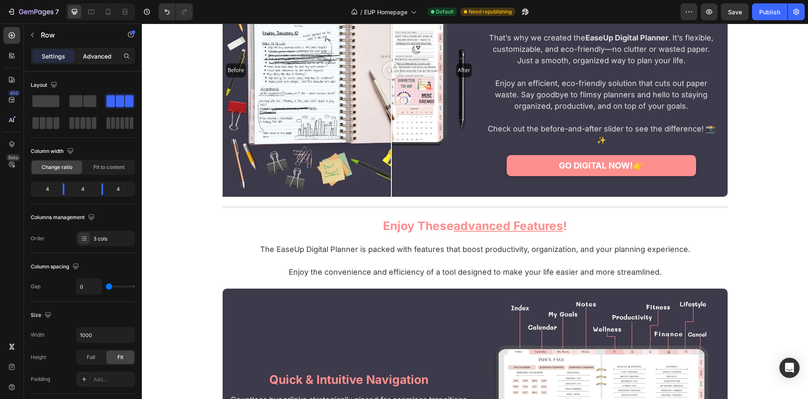
click at [106, 60] on p "Advanced" at bounding box center [97, 56] width 29 height 9
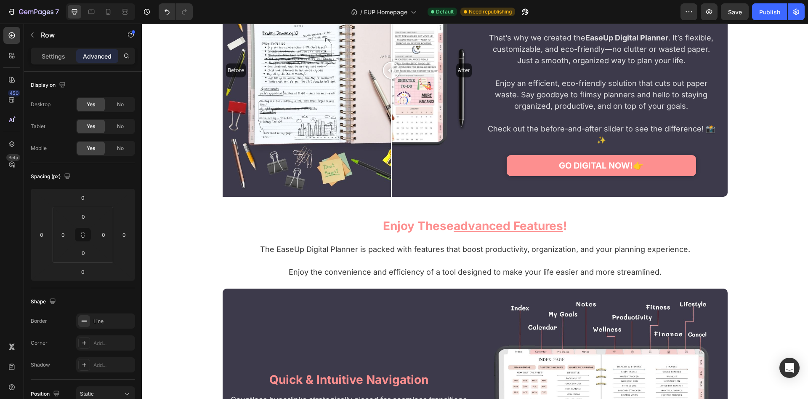
click at [87, 202] on input "-1" at bounding box center [82, 197] width 17 height 13
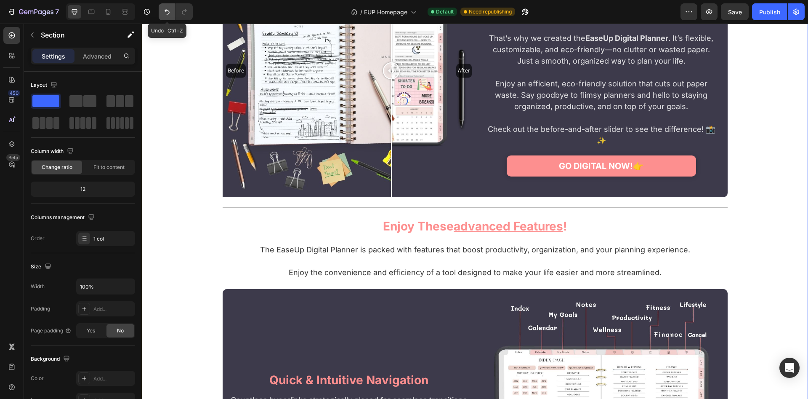
click at [165, 7] on button "Undo/Redo" at bounding box center [167, 11] width 17 height 17
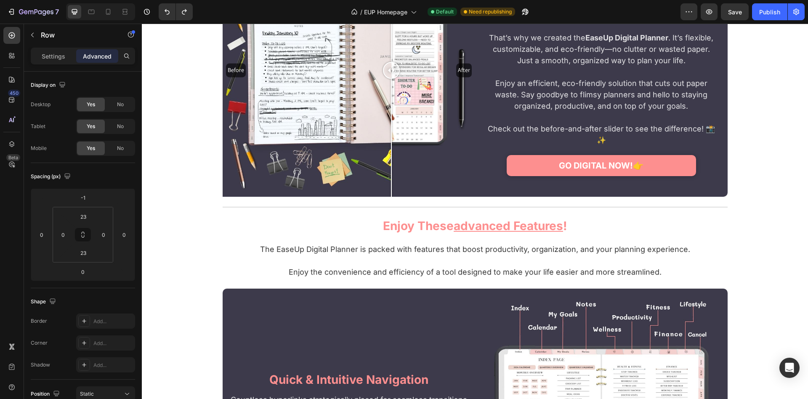
drag, startPoint x: 411, startPoint y: 181, endPoint x: 312, endPoint y: 213, distance: 104.0
click at [85, 221] on input "23" at bounding box center [83, 216] width 17 height 13
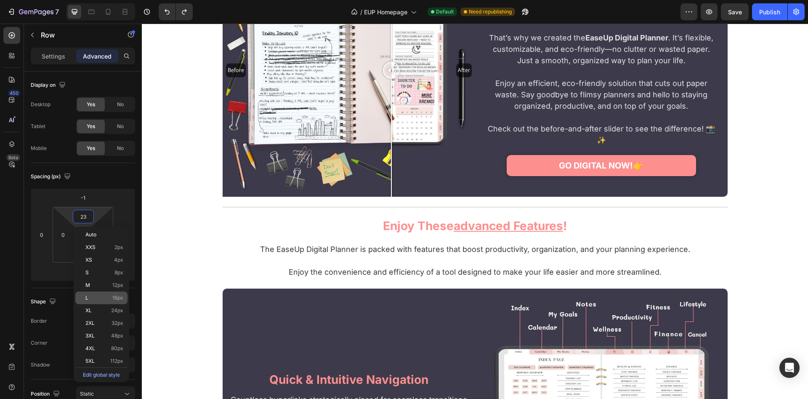
click at [92, 296] on p "L 16px" at bounding box center [104, 298] width 38 height 6
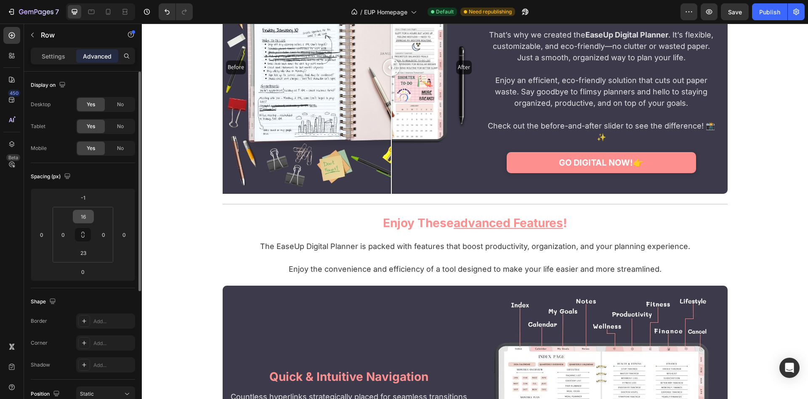
click at [86, 214] on input "16" at bounding box center [83, 216] width 17 height 13
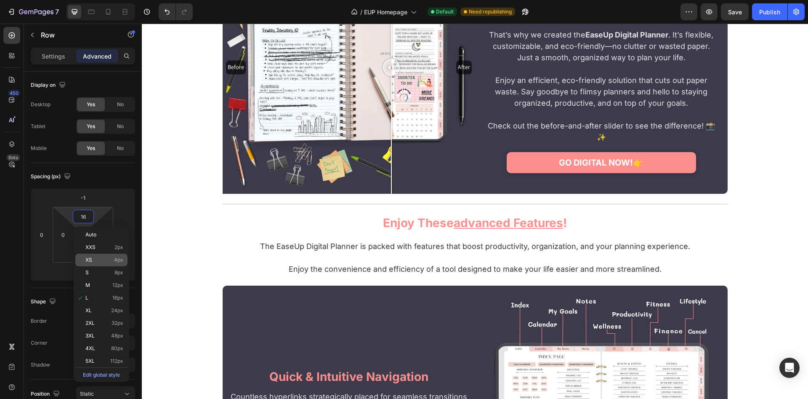
click at [95, 272] on p "S 8px" at bounding box center [104, 272] width 38 height 6
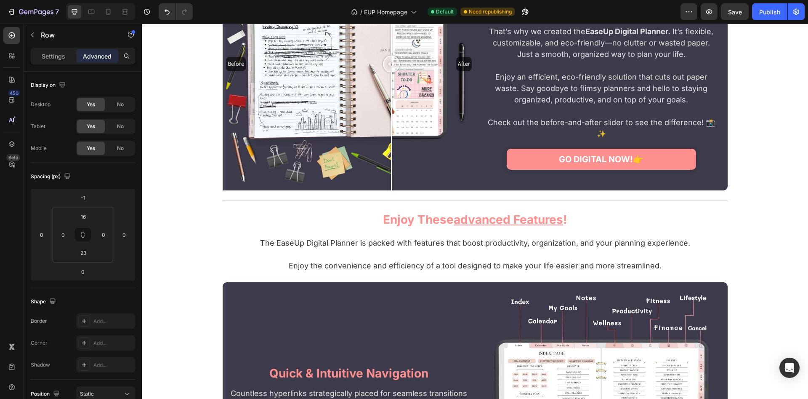
type input "8"
click at [86, 253] on input "23" at bounding box center [83, 252] width 17 height 13
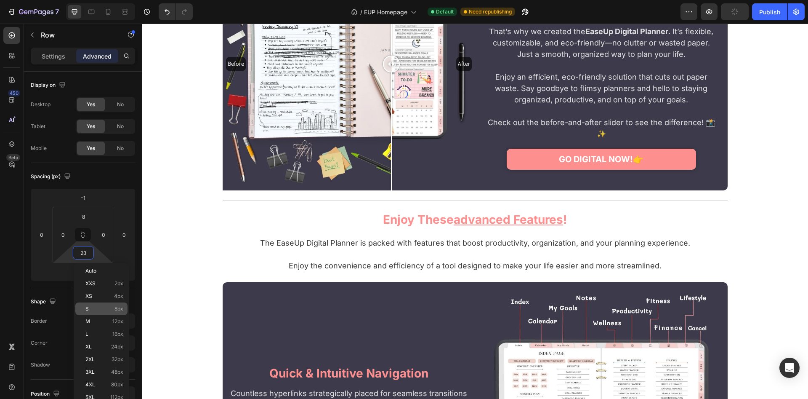
click at [104, 310] on p "S 8px" at bounding box center [104, 309] width 38 height 6
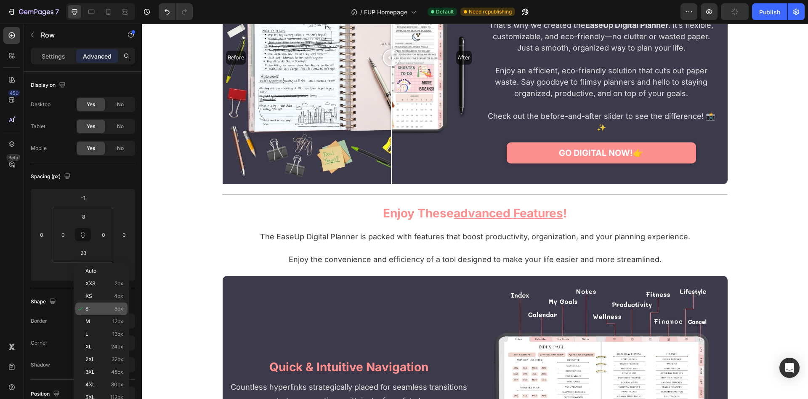
type input "8"
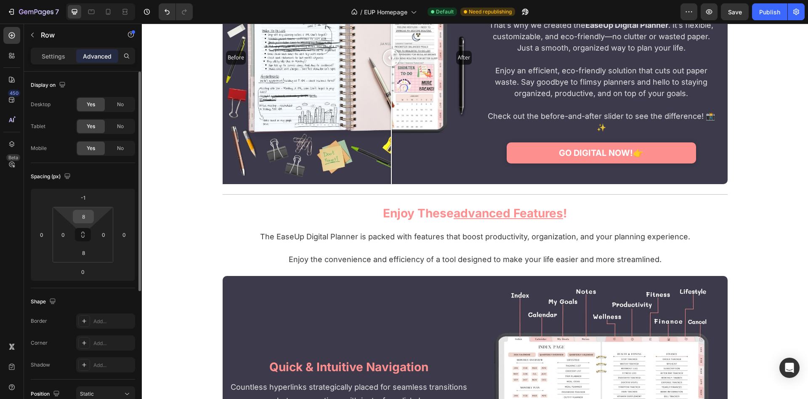
click at [86, 216] on input "8" at bounding box center [83, 216] width 17 height 13
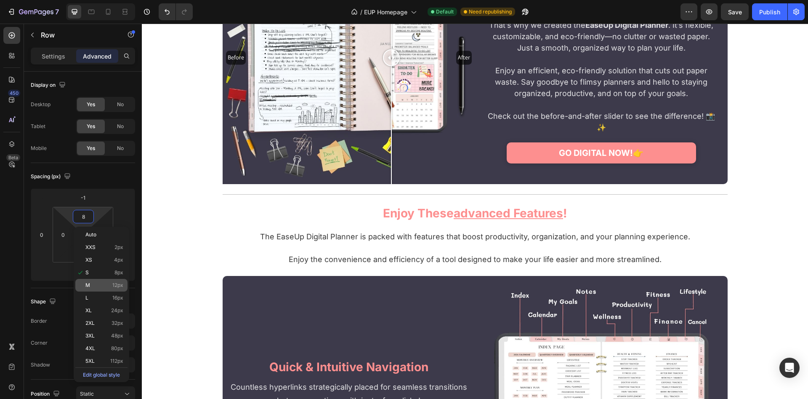
click at [95, 285] on p "M 12px" at bounding box center [104, 285] width 38 height 6
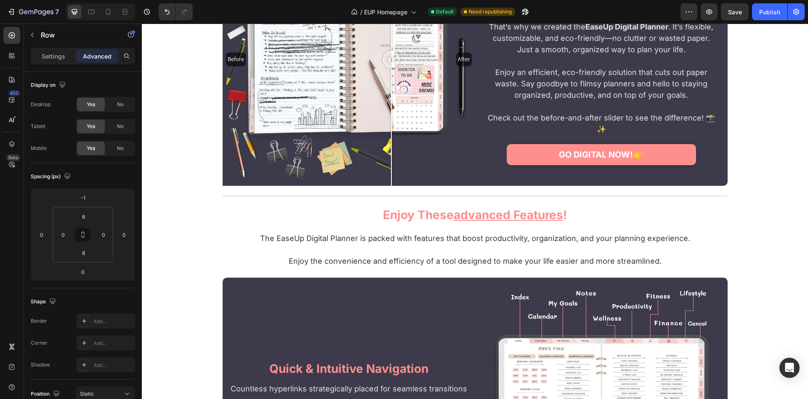
type input "12"
click at [87, 255] on input "8" at bounding box center [83, 252] width 17 height 13
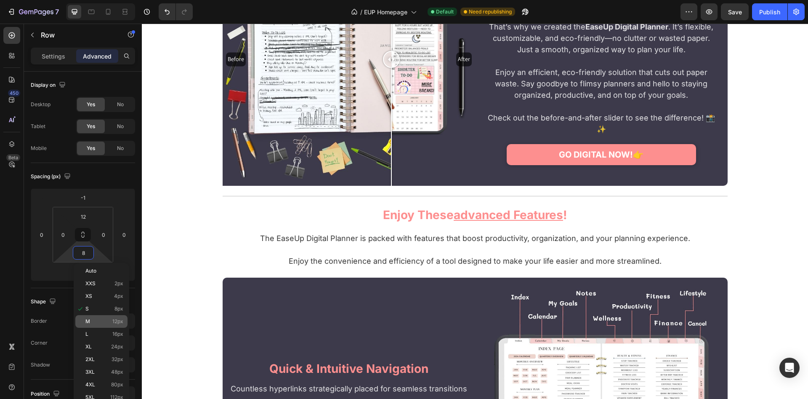
click at [95, 319] on p "M 12px" at bounding box center [104, 321] width 38 height 6
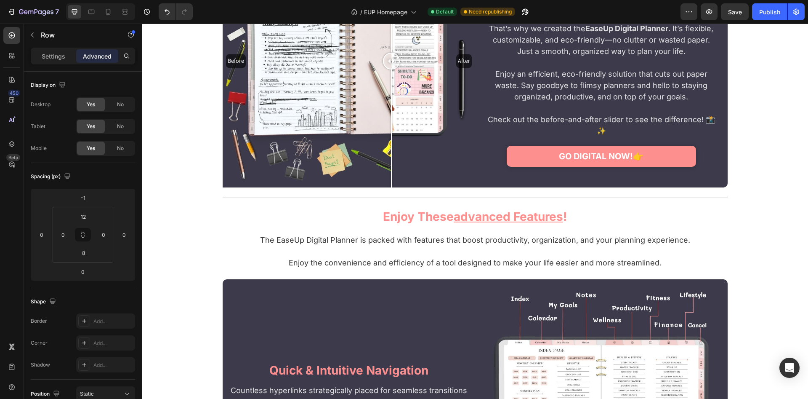
type input "12"
click at [88, 218] on input "23" at bounding box center [83, 216] width 17 height 13
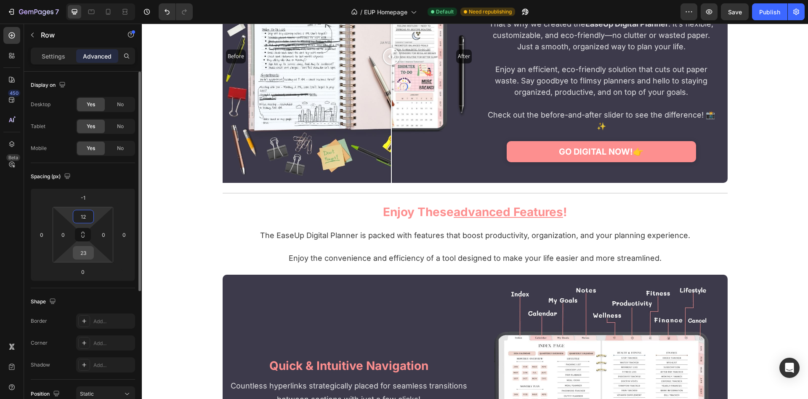
type input "12"
click at [87, 253] on input "23" at bounding box center [83, 252] width 17 height 13
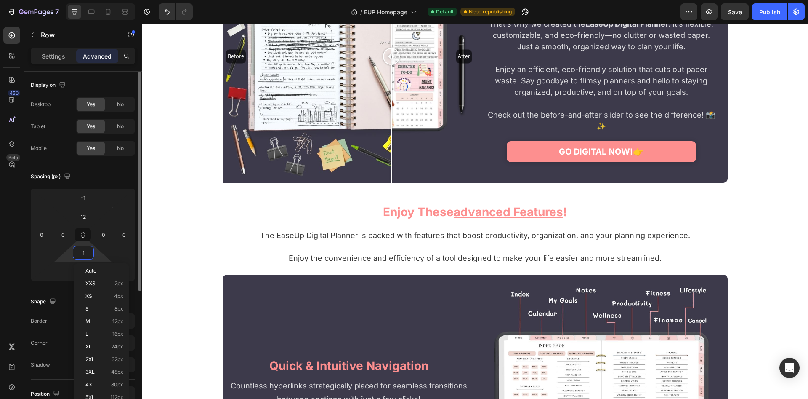
type input "12"
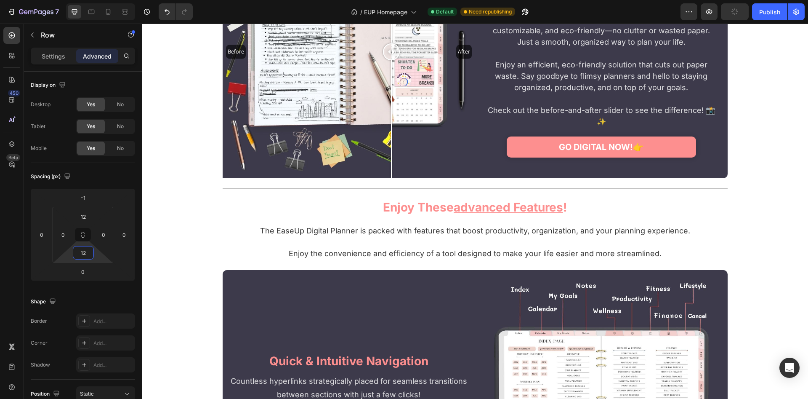
click at [85, 217] on input "23" at bounding box center [83, 216] width 17 height 13
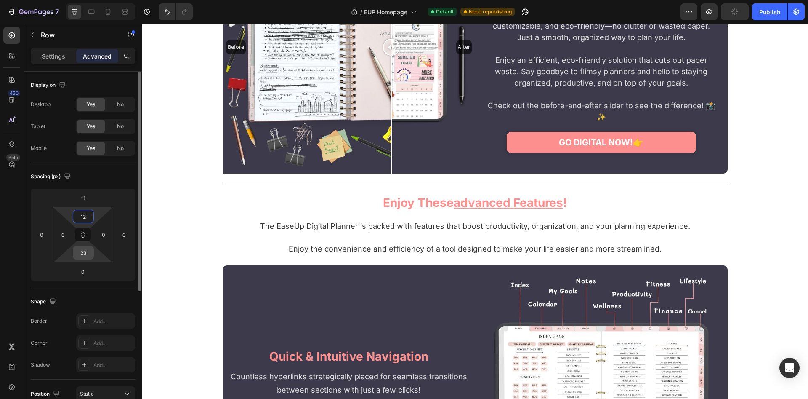
type input "12"
click at [88, 255] on input "23" at bounding box center [83, 252] width 17 height 13
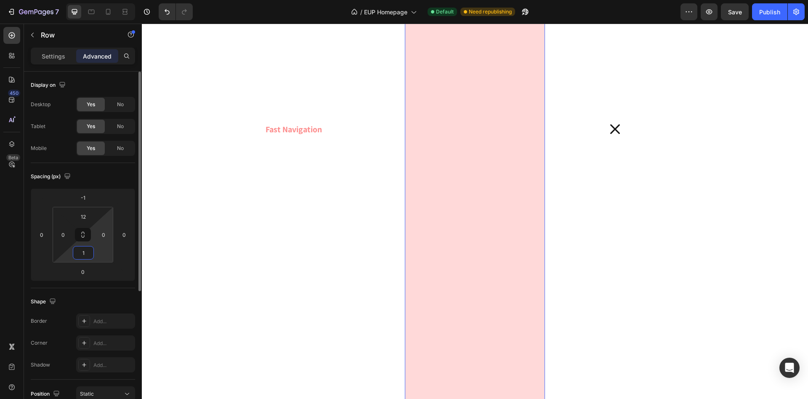
type input "12"
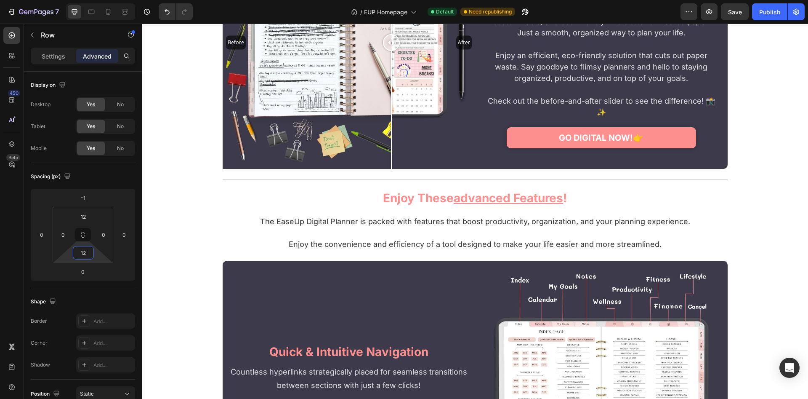
click at [85, 254] on input "23" at bounding box center [83, 252] width 17 height 13
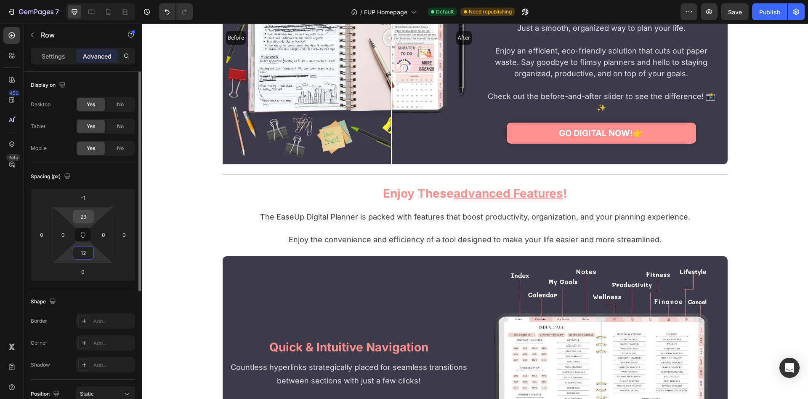
type input "12"
click at [83, 218] on input "23" at bounding box center [83, 216] width 17 height 13
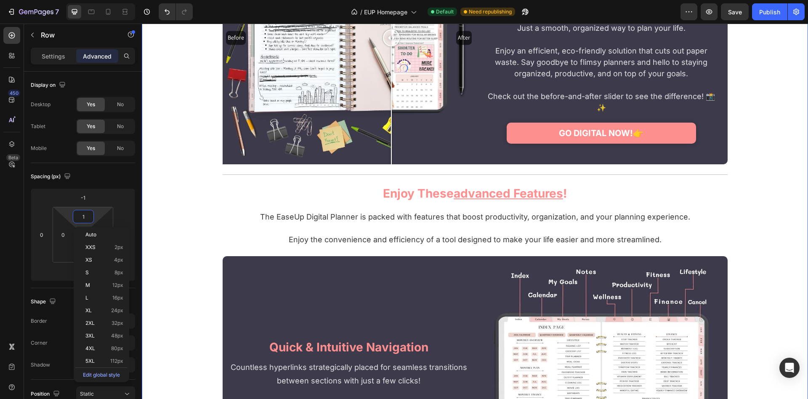
type input "12"
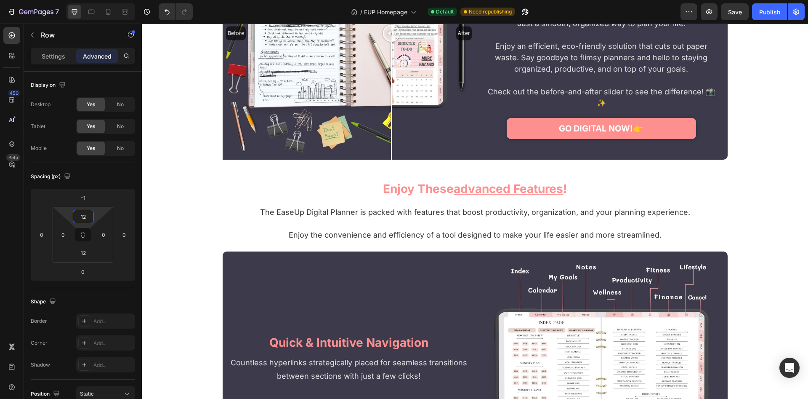
click at [87, 215] on input "23" at bounding box center [83, 216] width 17 height 13
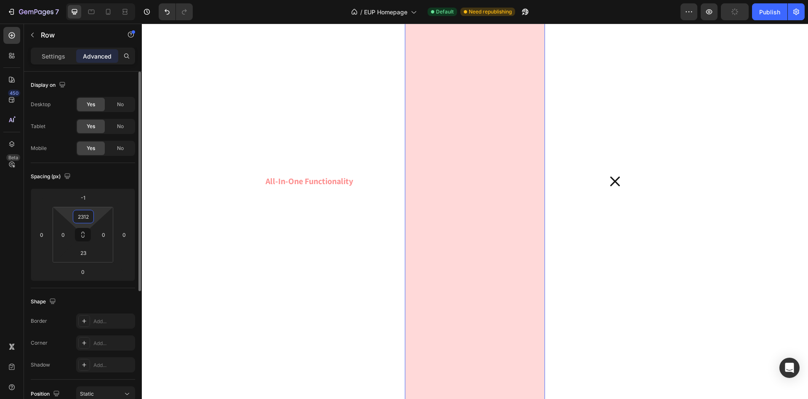
click at [83, 221] on input "2312" at bounding box center [83, 216] width 17 height 13
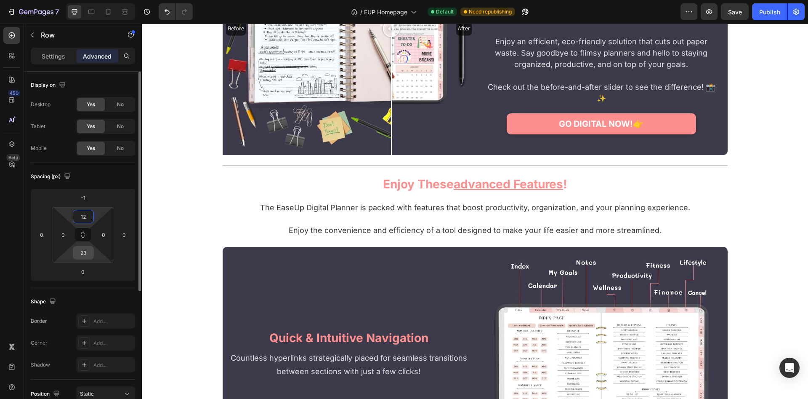
type input "12"
click at [85, 254] on input "23" at bounding box center [83, 252] width 17 height 13
click at [86, 254] on input "23" at bounding box center [83, 252] width 17 height 13
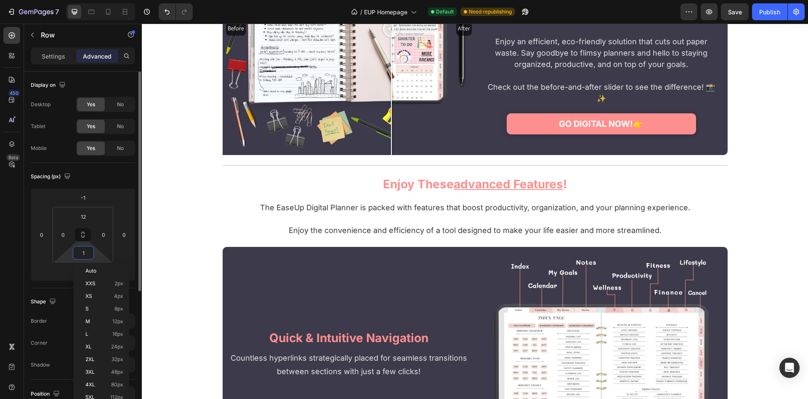
type input "12"
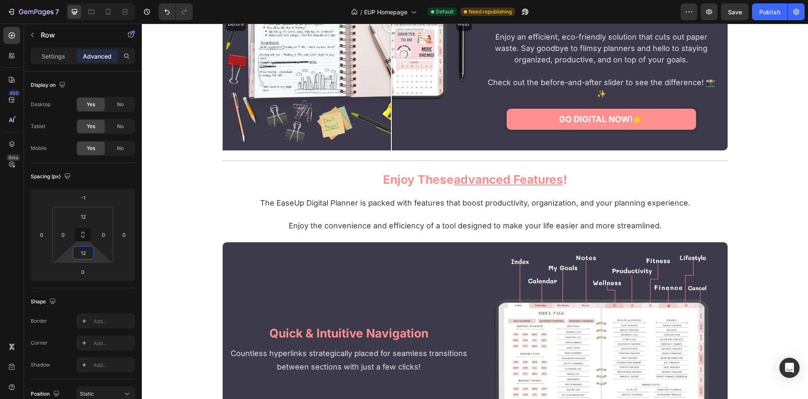
click at [84, 217] on input "23" at bounding box center [83, 216] width 17 height 13
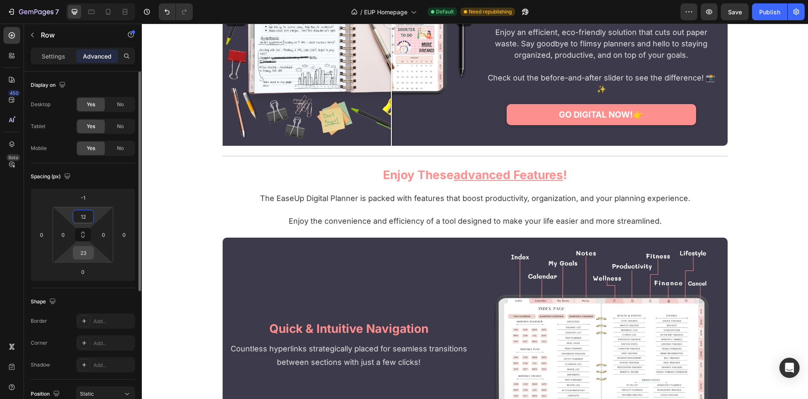
type input "12"
click at [86, 249] on input "23" at bounding box center [83, 252] width 17 height 13
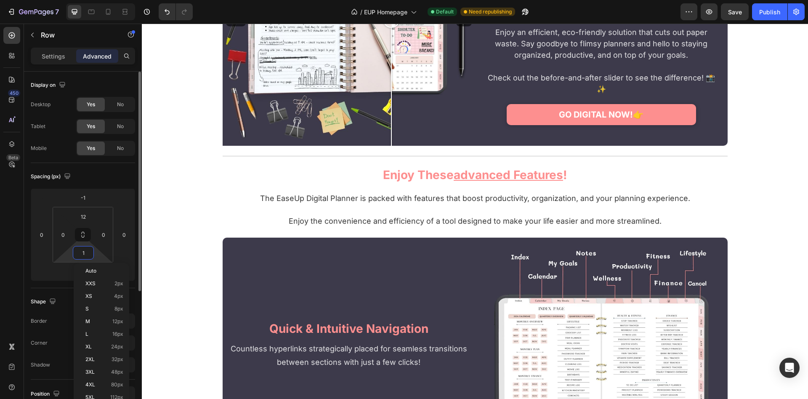
type input "12"
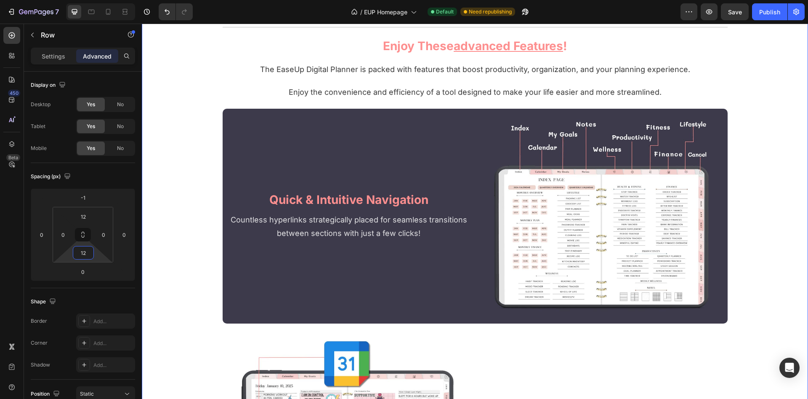
scroll to position [2020, 0]
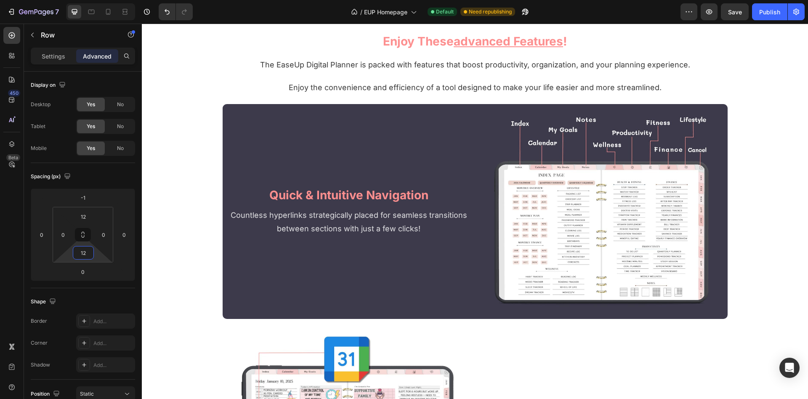
click at [83, 216] on input "23" at bounding box center [83, 216] width 17 height 13
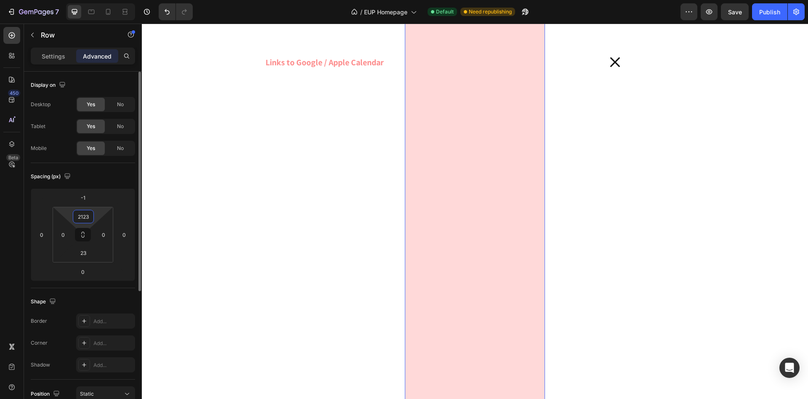
click at [83, 216] on input "2123" at bounding box center [83, 216] width 17 height 13
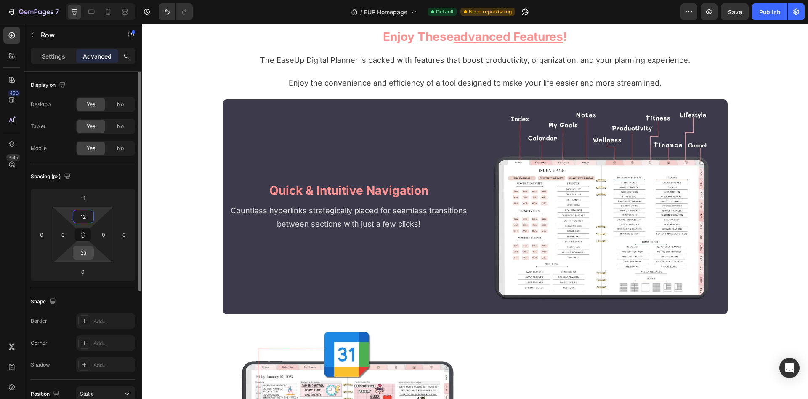
type input "12"
click at [83, 254] on input "23" at bounding box center [83, 252] width 17 height 13
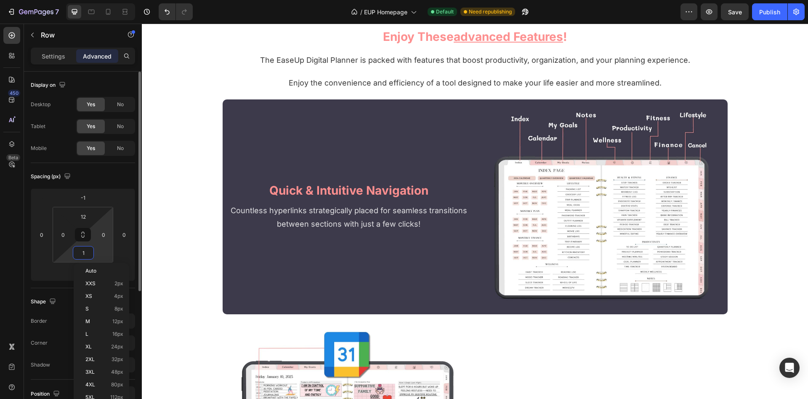
type input "12"
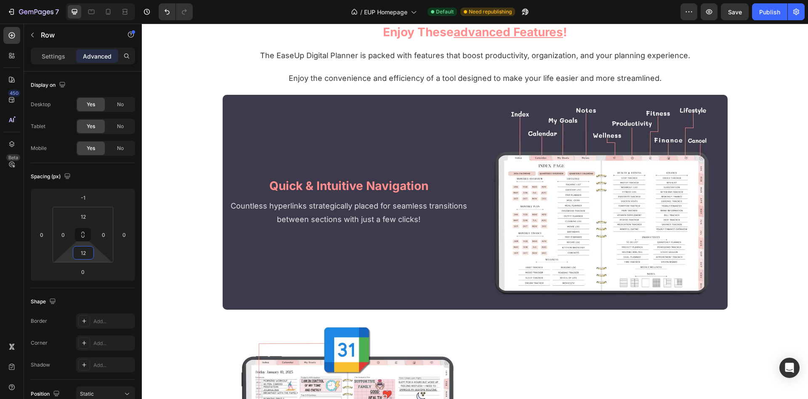
click at [81, 215] on input "23" at bounding box center [83, 216] width 17 height 13
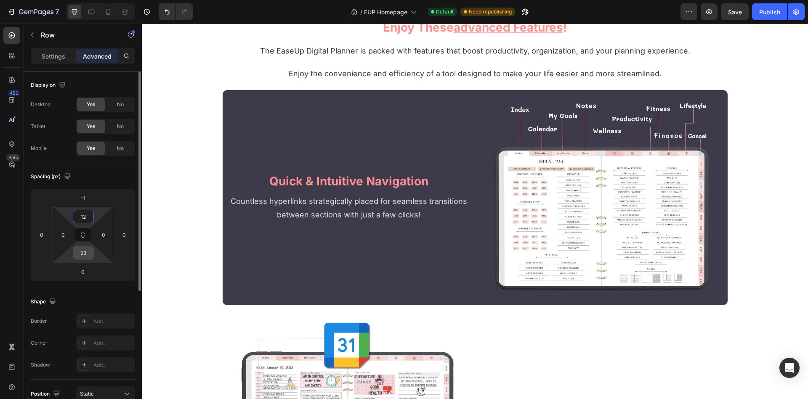
type input "12"
click at [83, 254] on input "23" at bounding box center [83, 252] width 17 height 13
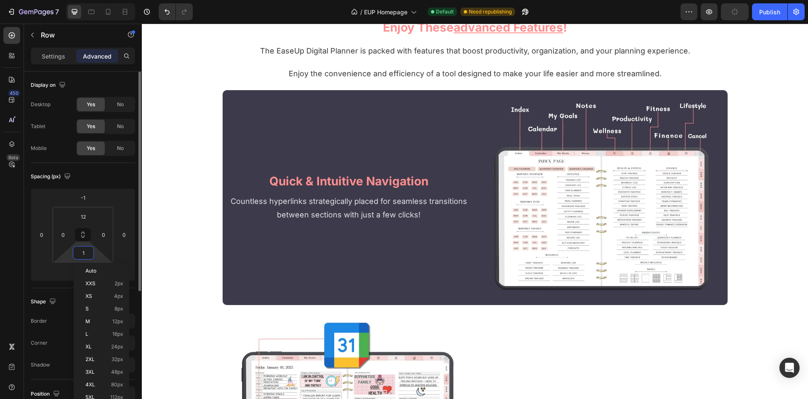
type input "12"
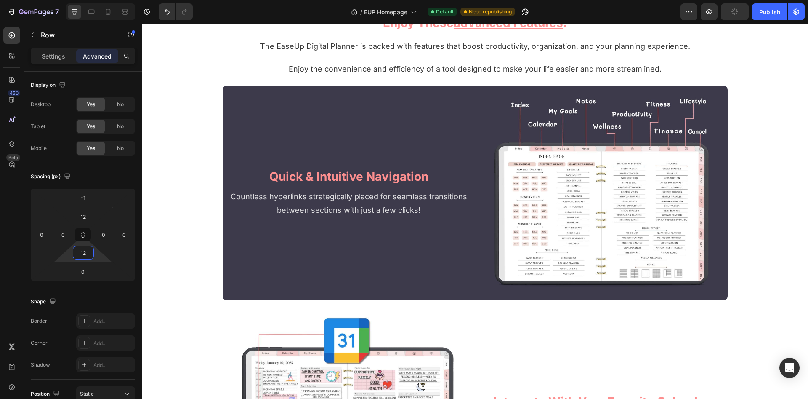
click at [82, 218] on input "23" at bounding box center [83, 216] width 17 height 13
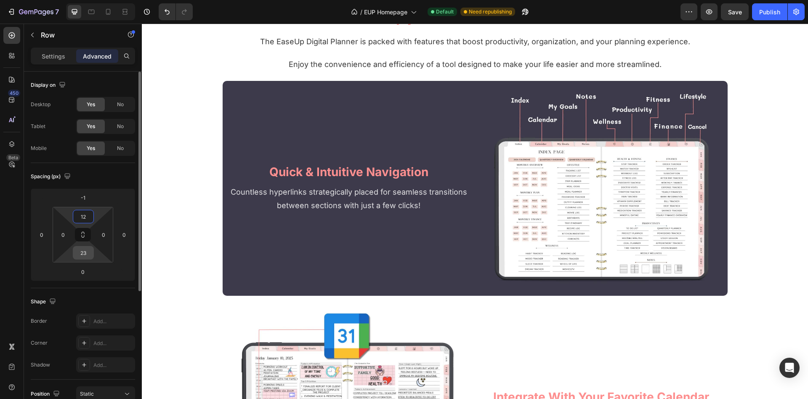
type input "12"
click at [84, 254] on input "23" at bounding box center [83, 252] width 17 height 13
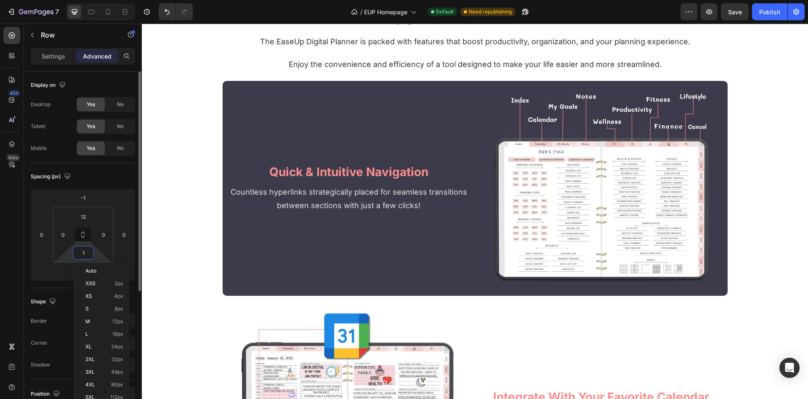
type input "12"
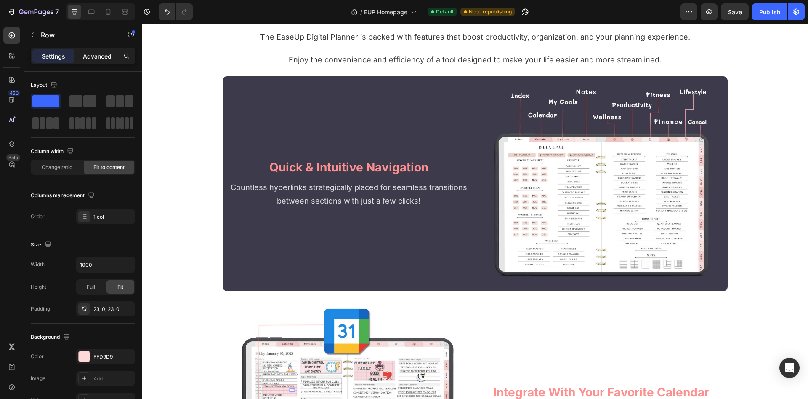
click at [93, 57] on p "Advanced" at bounding box center [97, 56] width 29 height 9
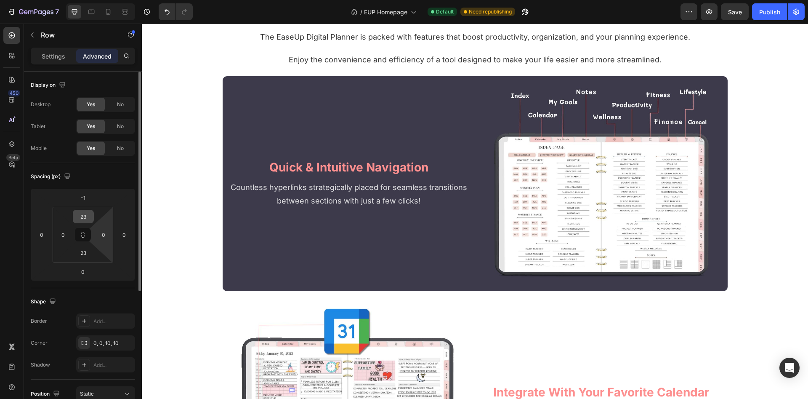
click at [88, 215] on input "23" at bounding box center [83, 216] width 17 height 13
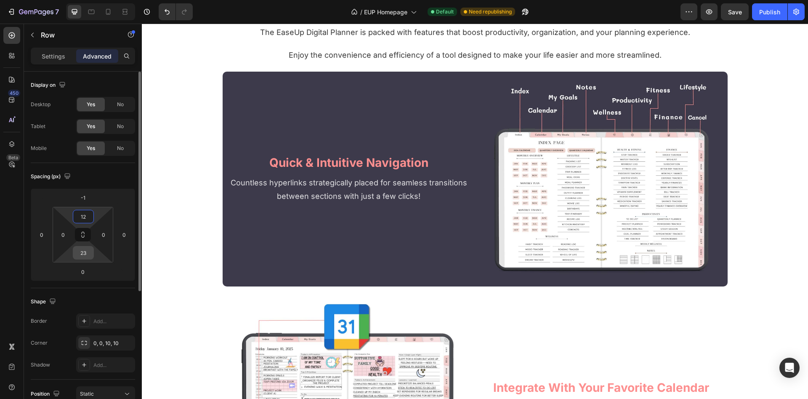
type input "12"
click at [86, 256] on input "23" at bounding box center [83, 252] width 17 height 13
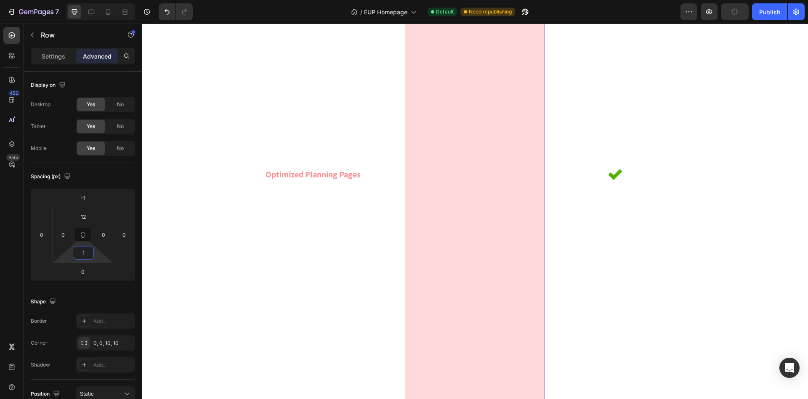
type input "12"
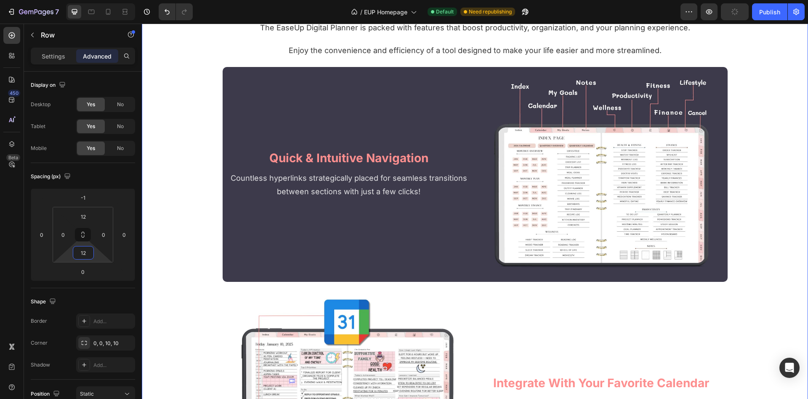
click at [175, 218] on div "are you truly living your dream life? Heading With limited hours each day, it's…" at bounding box center [475, 241] width 666 height 2938
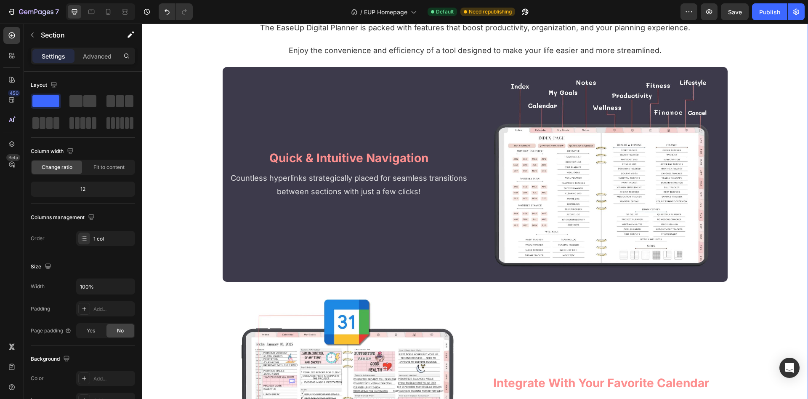
scroll to position [1934, 0]
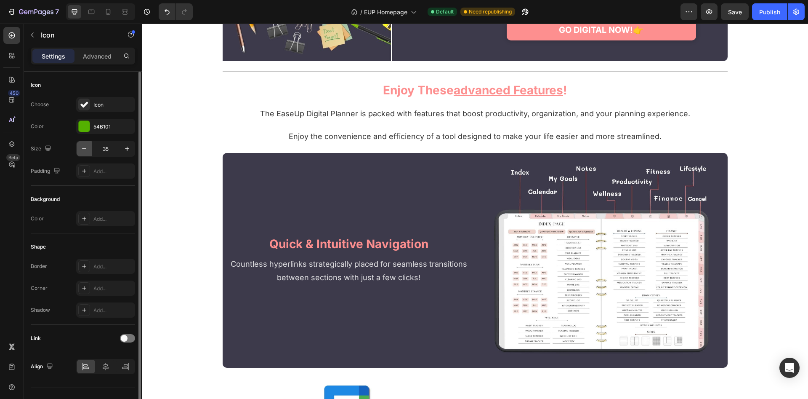
click at [82, 149] on icon "button" at bounding box center [84, 148] width 8 height 8
click at [82, 149] on icon "button" at bounding box center [84, 148] width 4 height 1
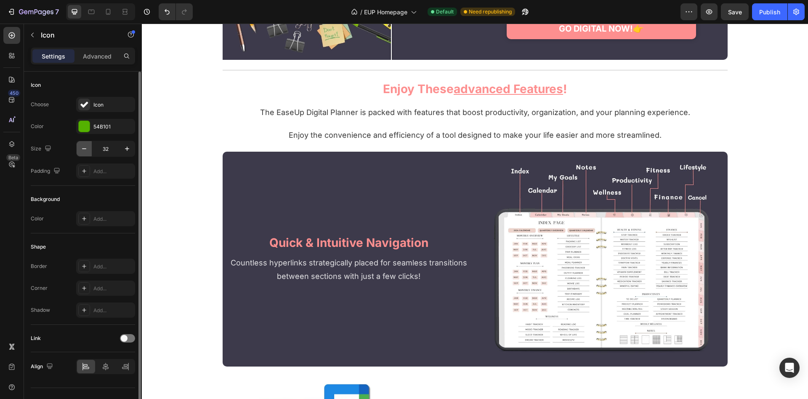
click at [82, 149] on icon "button" at bounding box center [84, 148] width 4 height 1
click at [128, 147] on icon "button" at bounding box center [127, 148] width 8 height 8
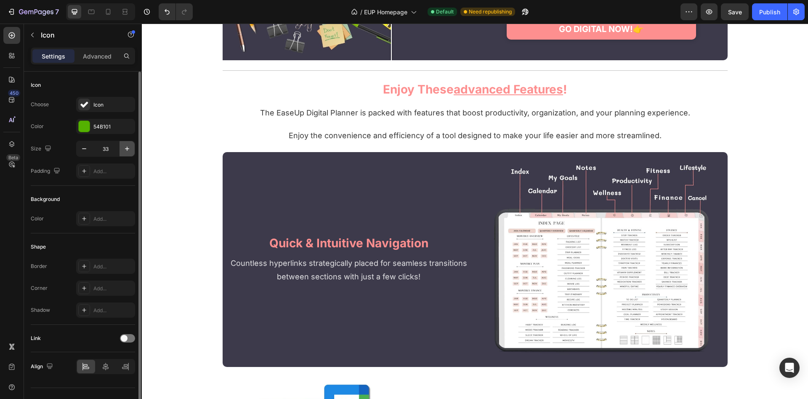
click at [128, 147] on icon "button" at bounding box center [127, 148] width 8 height 8
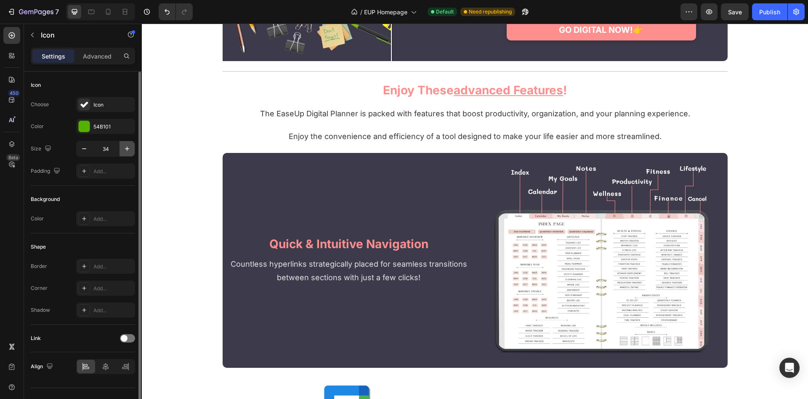
type input "35"
click at [199, 152] on div "are you truly living your dream life? Heading With limited hours each day, it's…" at bounding box center [475, 327] width 666 height 2938
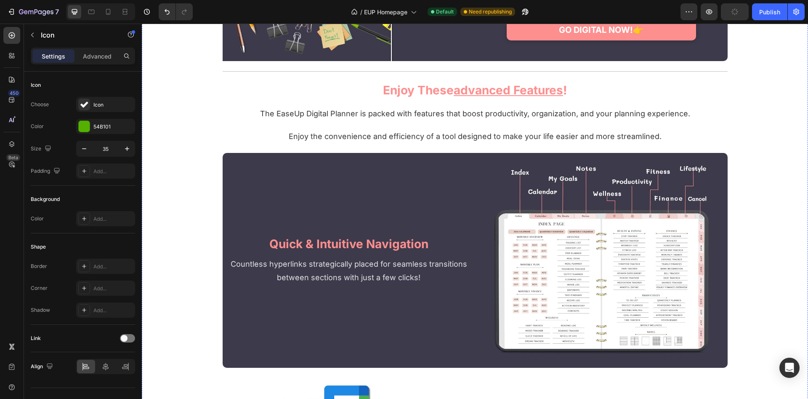
click at [197, 181] on div "are you truly living your dream life? Heading With limited hours each day, it's…" at bounding box center [475, 327] width 666 height 2938
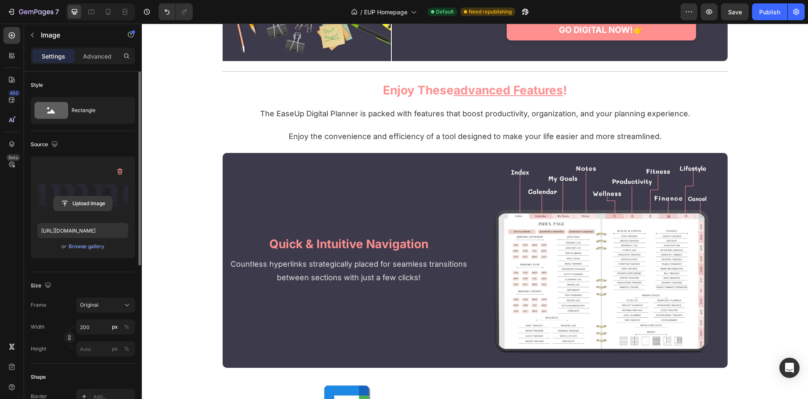
click at [85, 199] on input "file" at bounding box center [83, 203] width 58 height 14
type input "[URL][DOMAIN_NAME]"
click at [210, 120] on div "are you truly living your dream life? Heading With limited hours each day, it's…" at bounding box center [475, 327] width 666 height 2938
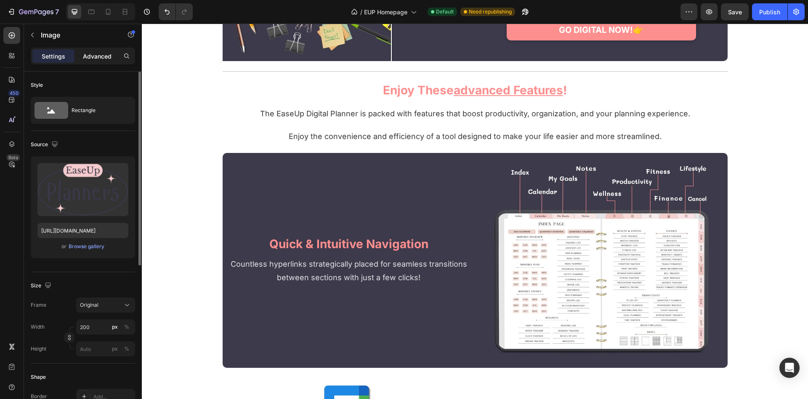
click at [85, 56] on p "Advanced" at bounding box center [97, 56] width 29 height 9
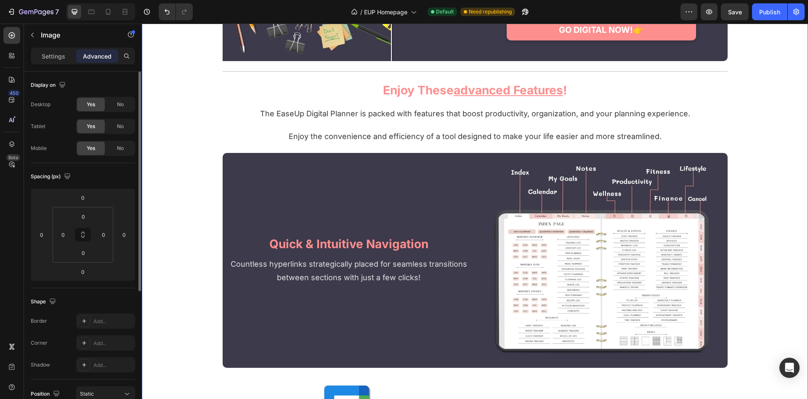
click at [191, 160] on div "are you truly living your dream life? Heading With limited hours each day, it's…" at bounding box center [475, 327] width 666 height 2938
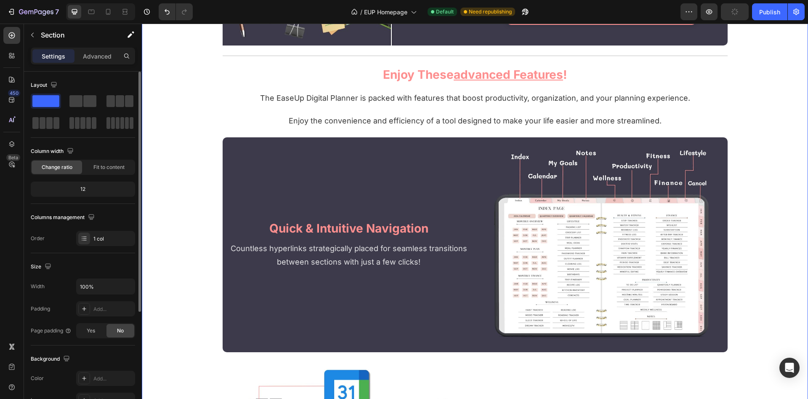
scroll to position [1977, 0]
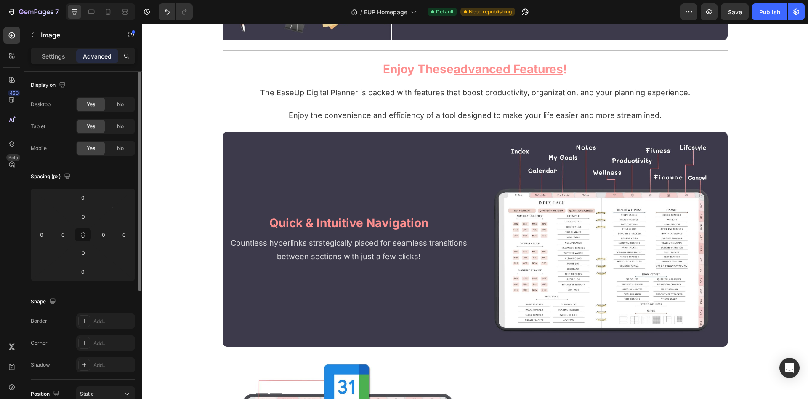
scroll to position [1934, 0]
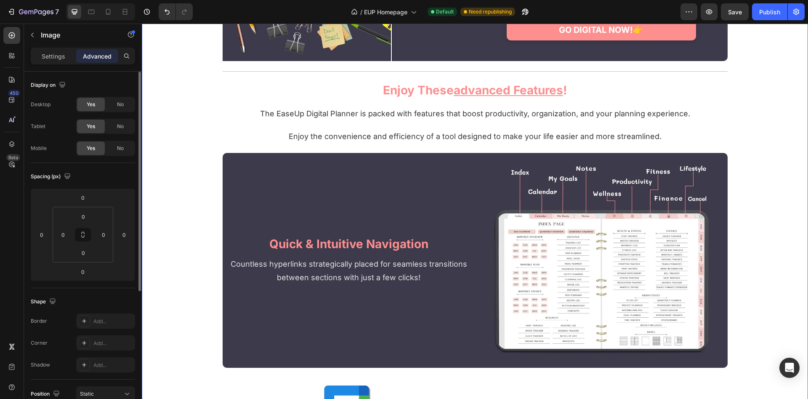
click at [196, 203] on div "are you truly living your dream life? Heading With limited hours each day, it's…" at bounding box center [475, 327] width 666 height 2938
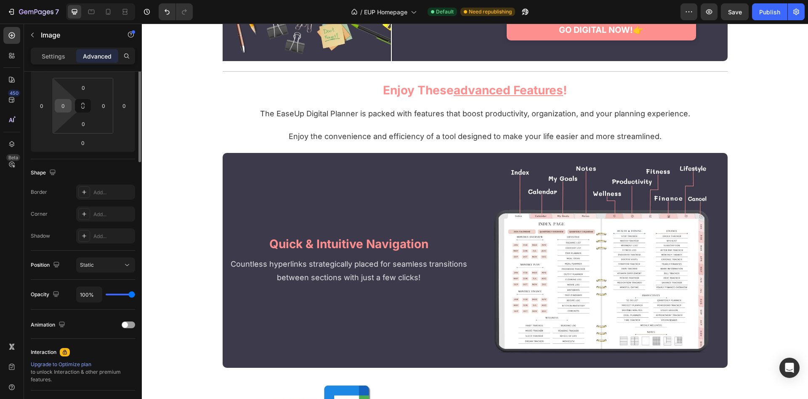
scroll to position [0, 0]
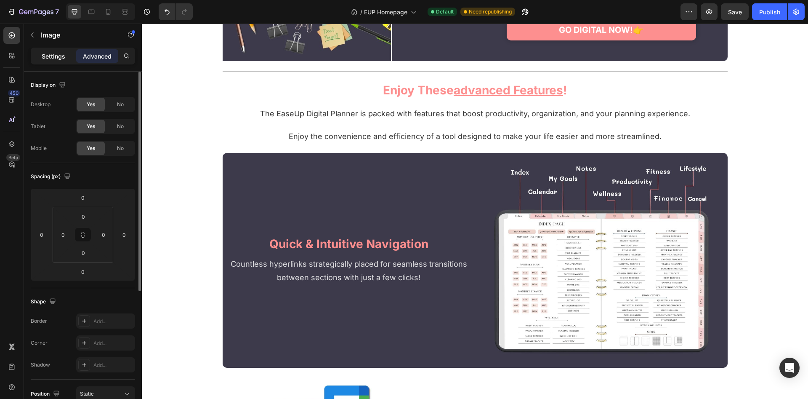
click at [56, 57] on p "Settings" at bounding box center [54, 56] width 24 height 9
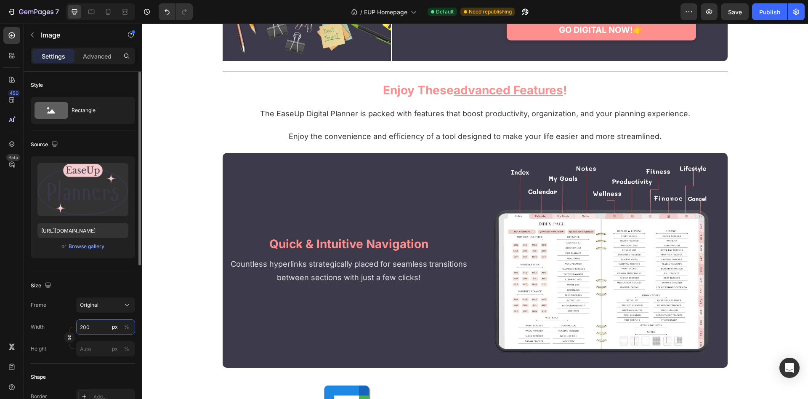
click at [100, 332] on input "200" at bounding box center [105, 326] width 59 height 15
type input "150"
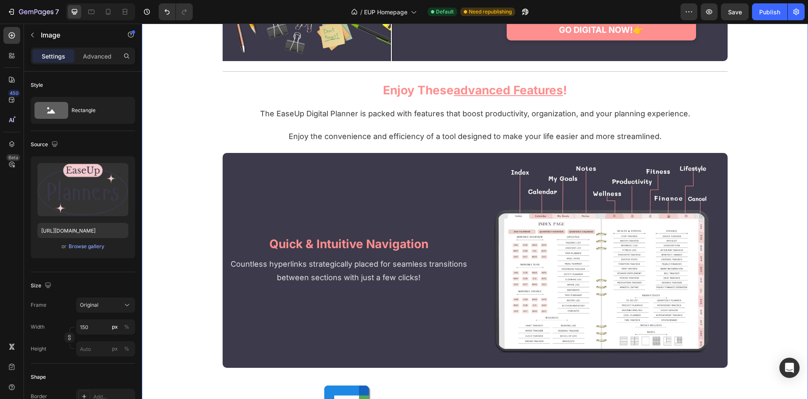
click at [157, 273] on div "are you truly living your dream life? Heading With limited hours each day, it's…" at bounding box center [475, 327] width 666 height 2938
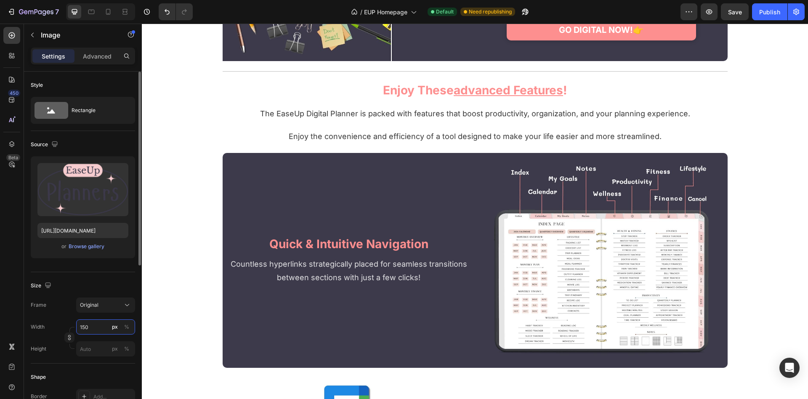
click at [98, 325] on input "150" at bounding box center [105, 326] width 59 height 15
type input "180"
click at [233, 273] on div "are you truly living your dream life? Heading With limited hours each day, it's…" at bounding box center [475, 327] width 666 height 2938
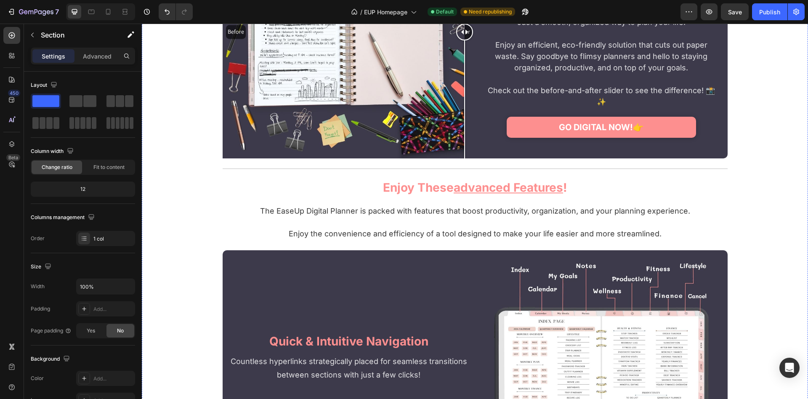
scroll to position [1849, 0]
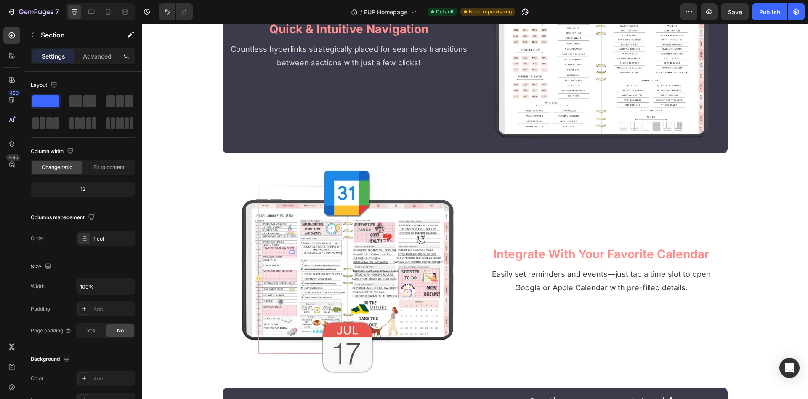
scroll to position [2321, 0]
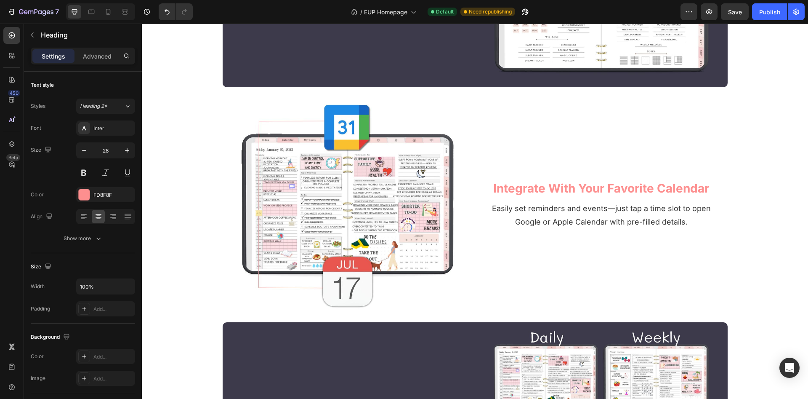
scroll to position [2192, 0]
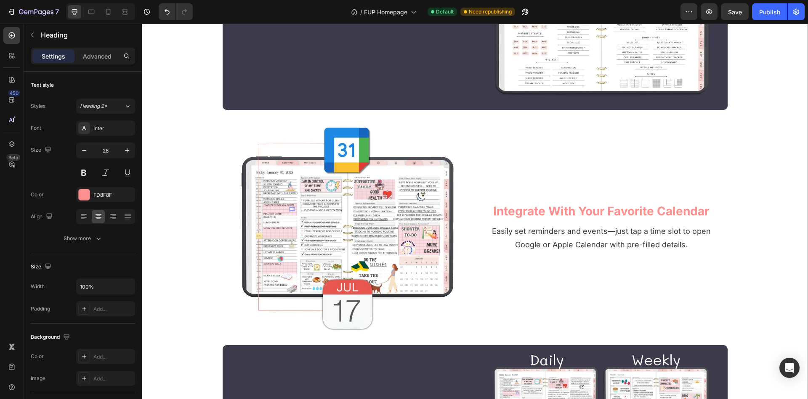
click at [176, 183] on div "are you truly living your dream life? Heading With limited hours each day, it's…" at bounding box center [475, 70] width 666 height 2938
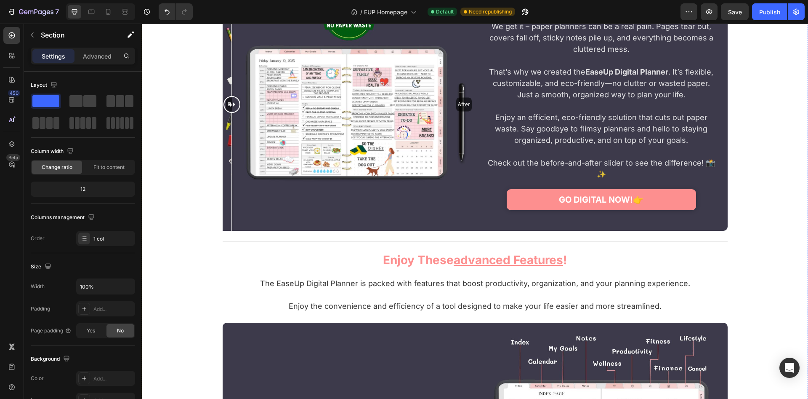
scroll to position [1763, 0]
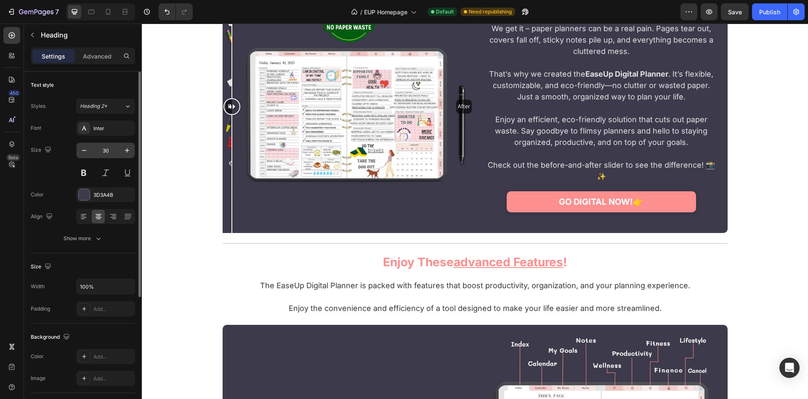
click at [112, 149] on input "30" at bounding box center [106, 150] width 28 height 15
type input "3"
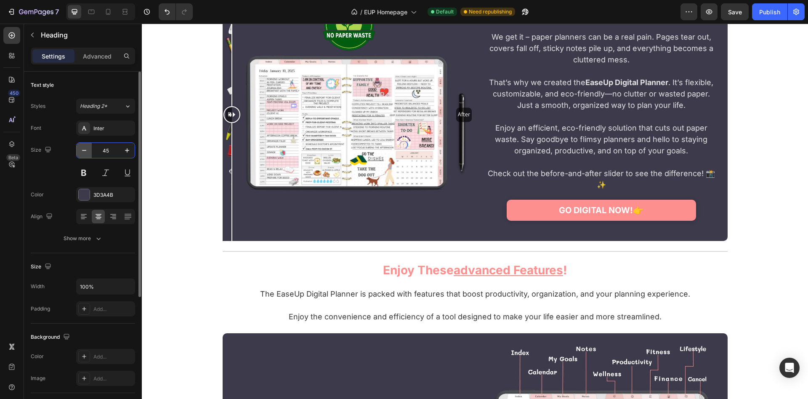
click at [83, 152] on icon "button" at bounding box center [84, 150] width 8 height 8
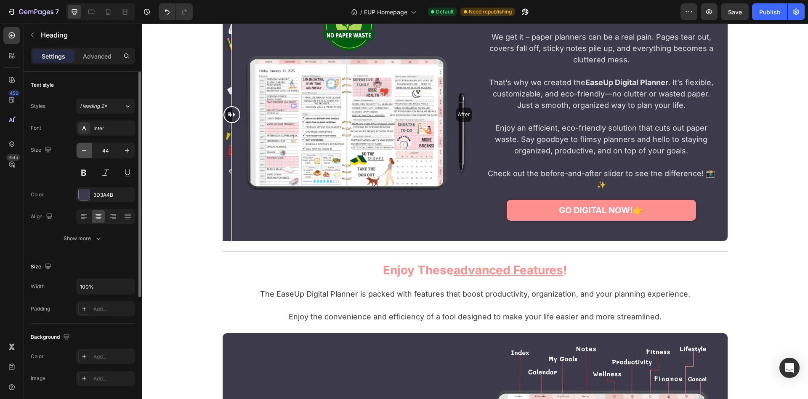
click at [83, 152] on icon "button" at bounding box center [84, 150] width 8 height 8
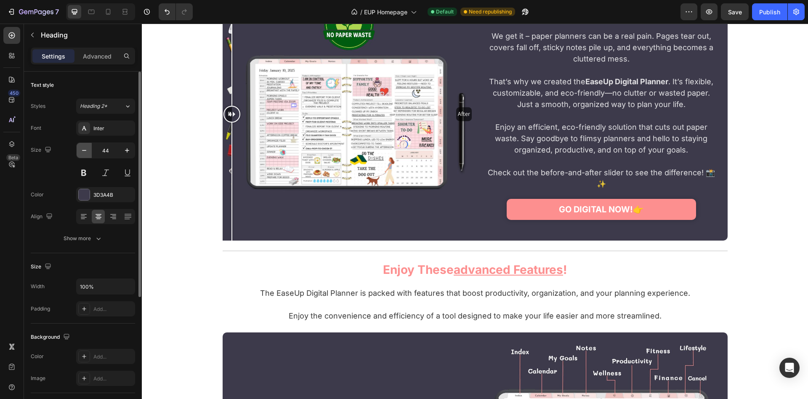
click at [83, 152] on icon "button" at bounding box center [84, 150] width 8 height 8
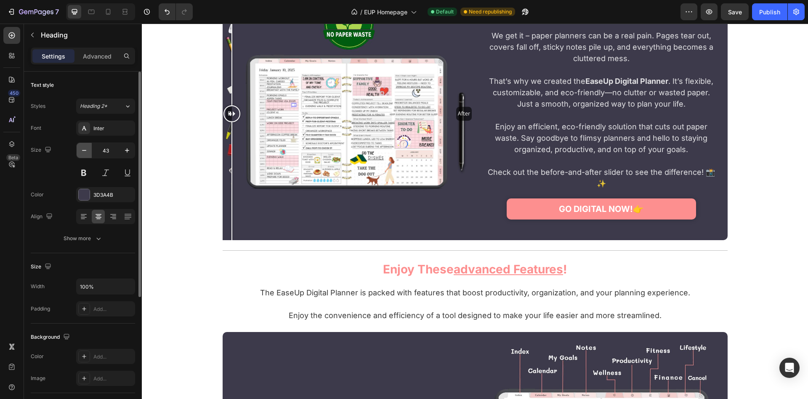
click at [83, 152] on icon "button" at bounding box center [84, 150] width 8 height 8
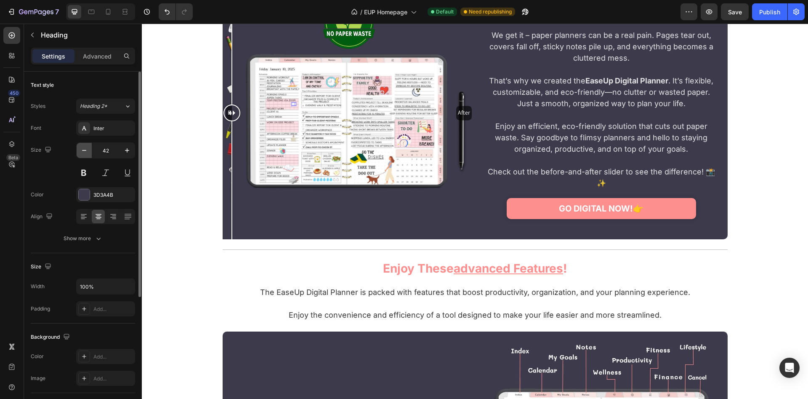
click at [83, 152] on icon "button" at bounding box center [84, 150] width 8 height 8
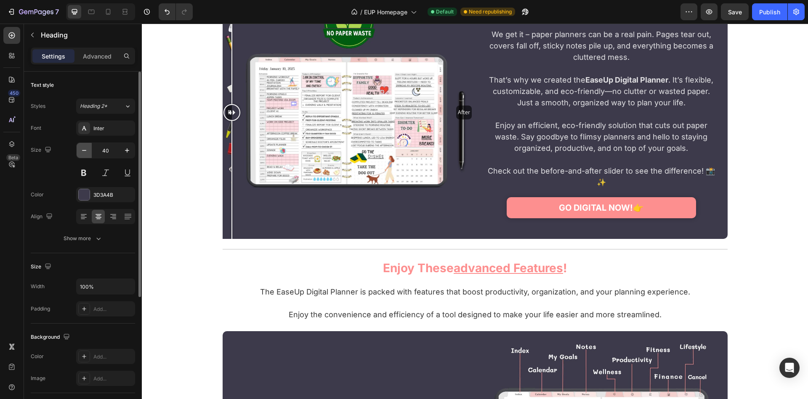
click at [84, 152] on icon "button" at bounding box center [84, 150] width 8 height 8
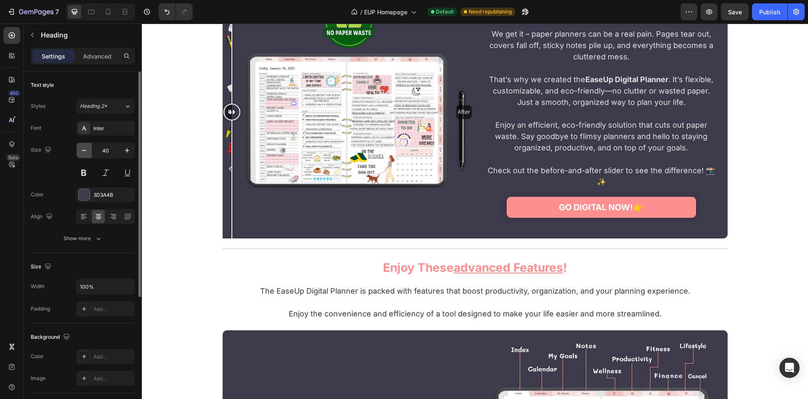
click at [84, 152] on icon "button" at bounding box center [84, 150] width 8 height 8
click at [107, 149] on input "40" at bounding box center [106, 150] width 28 height 15
type input "30"
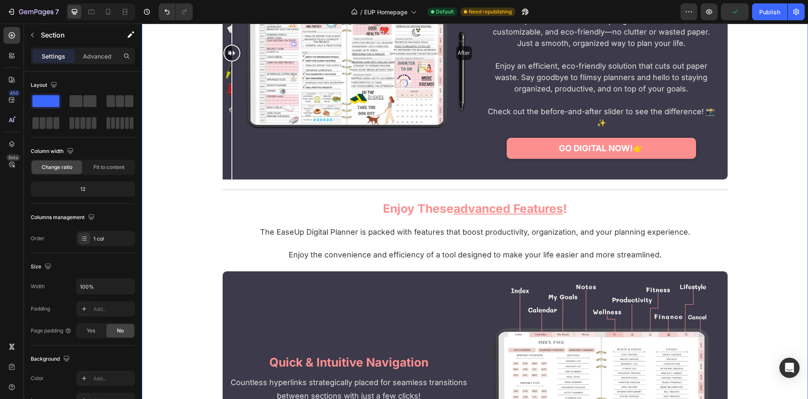
scroll to position [1891, 0]
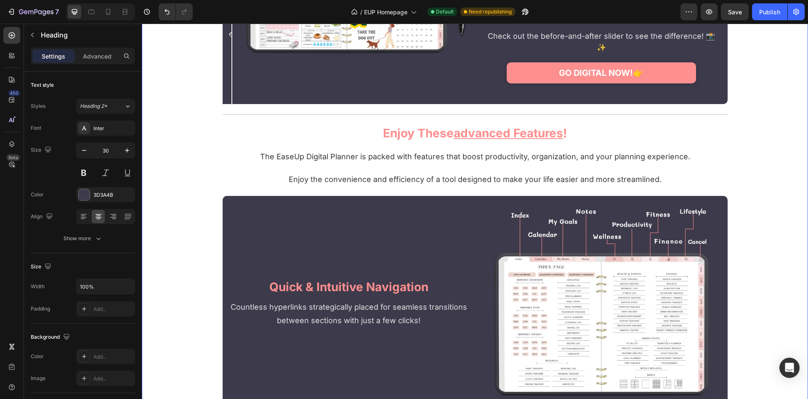
click at [178, 159] on div "are you truly living your dream life? Heading With limited hours each day, it's…" at bounding box center [475, 370] width 666 height 2938
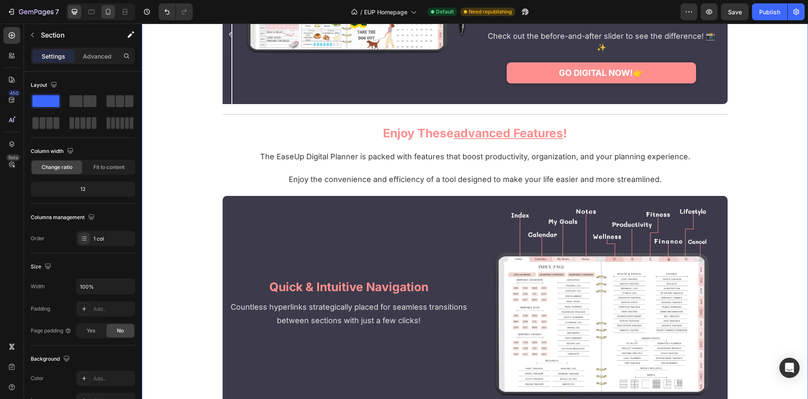
click at [110, 11] on icon at bounding box center [108, 12] width 5 height 6
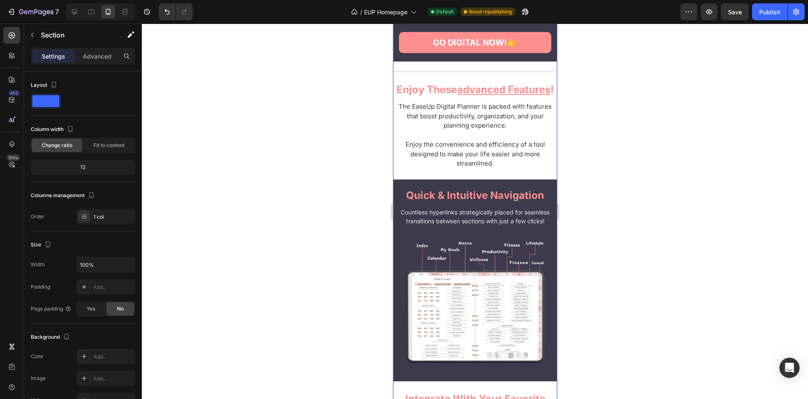
scroll to position [2371, 0]
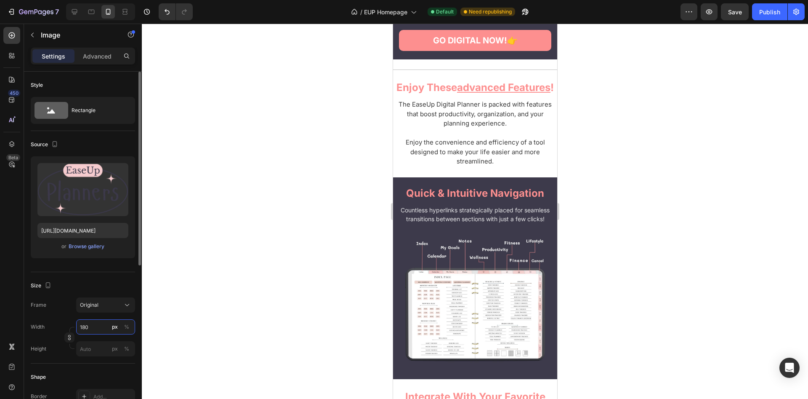
click at [90, 327] on input "180" at bounding box center [105, 326] width 59 height 15
type input "100"
click at [254, 257] on div at bounding box center [475, 211] width 666 height 375
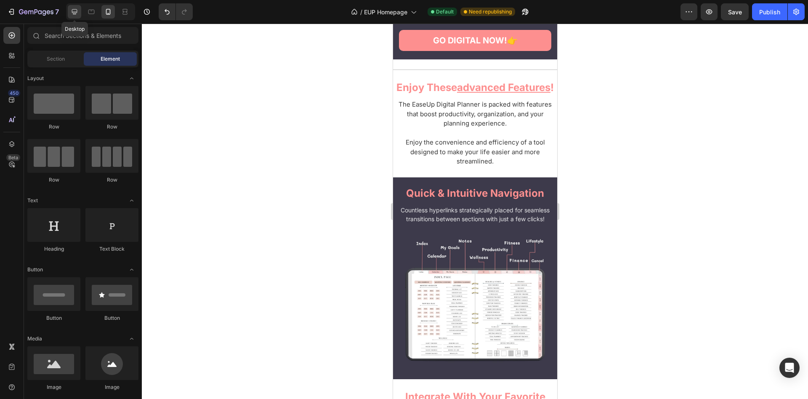
click at [78, 13] on icon at bounding box center [74, 12] width 8 height 8
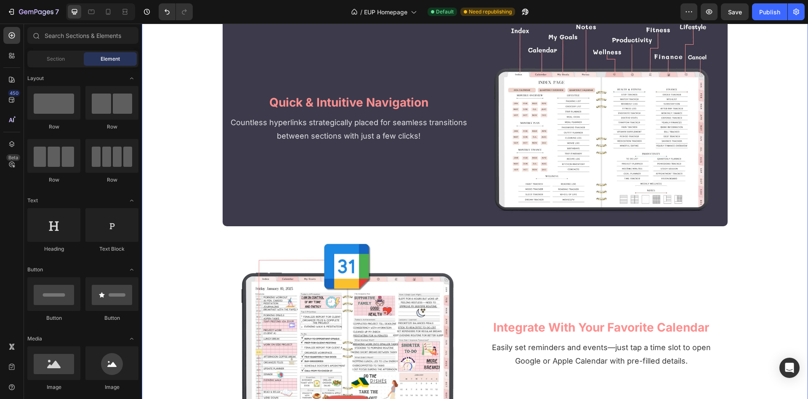
scroll to position [1861, 0]
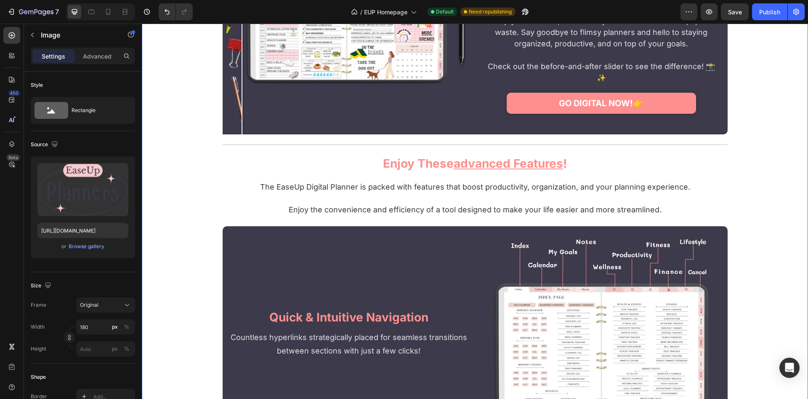
click at [206, 212] on div "are you truly living your dream life? Heading With limited hours each day, it's…" at bounding box center [475, 400] width 666 height 2938
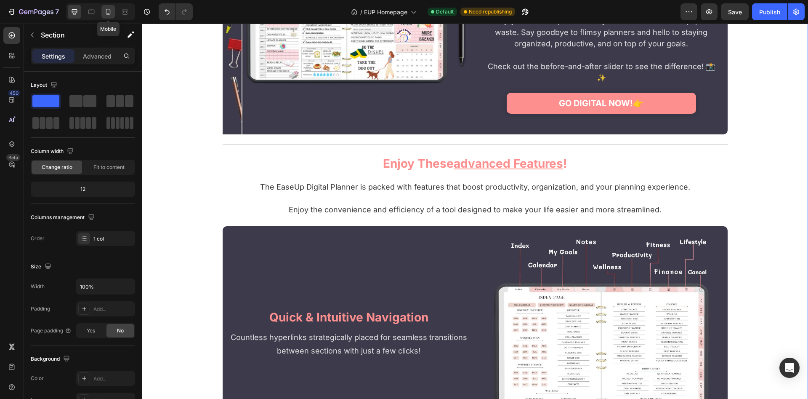
click at [112, 10] on icon at bounding box center [108, 12] width 8 height 8
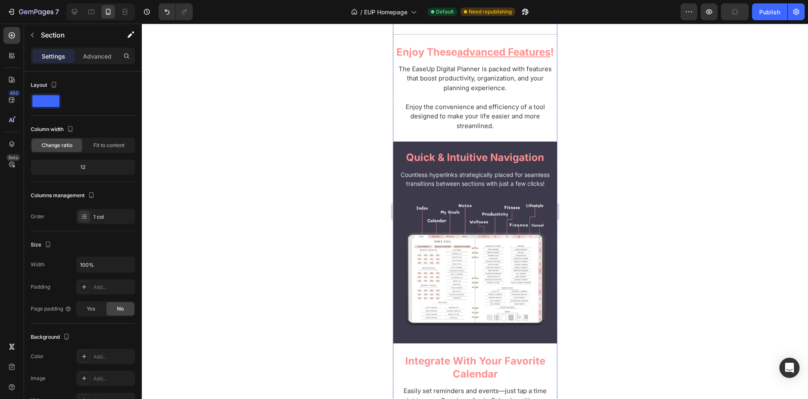
scroll to position [2422, 0]
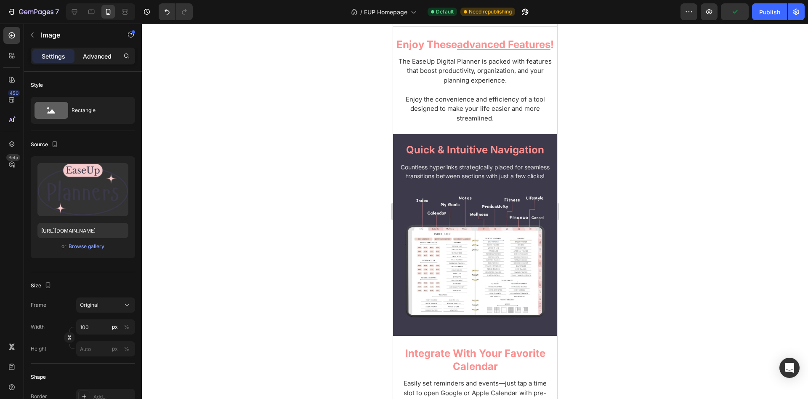
click at [104, 57] on p "Advanced" at bounding box center [97, 56] width 29 height 9
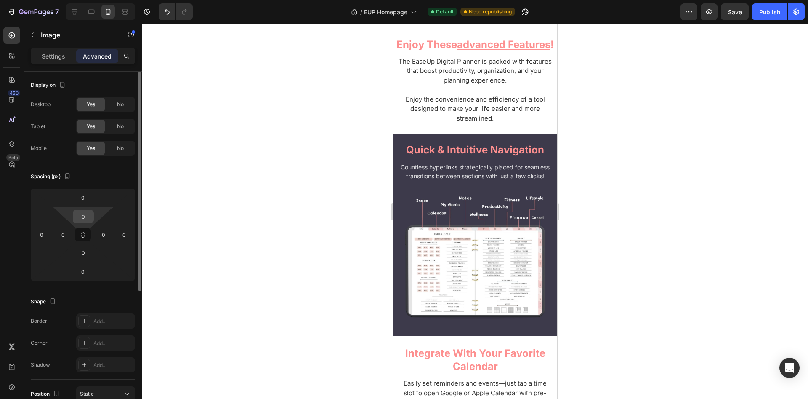
click at [86, 220] on input "0" at bounding box center [83, 216] width 17 height 13
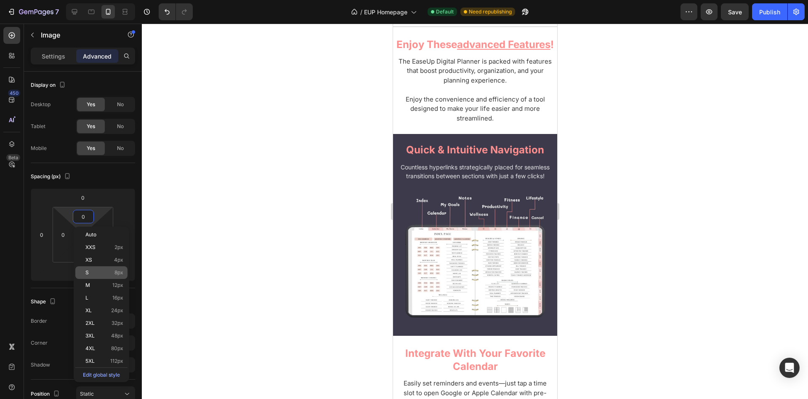
click at [95, 272] on p "S 8px" at bounding box center [104, 272] width 38 height 6
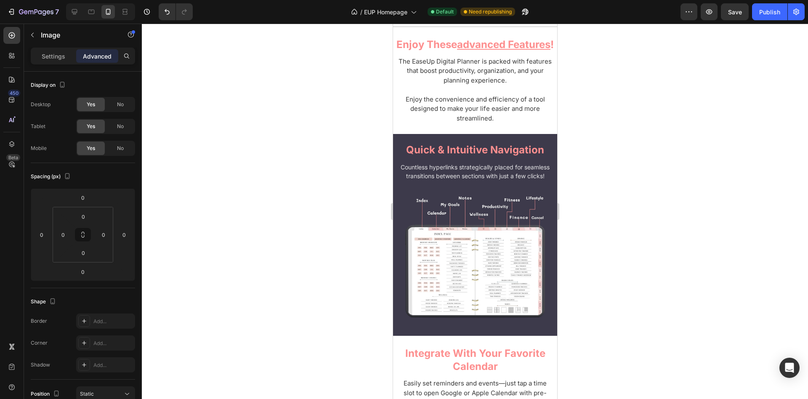
type input "8"
click at [87, 217] on input "8" at bounding box center [83, 216] width 17 height 13
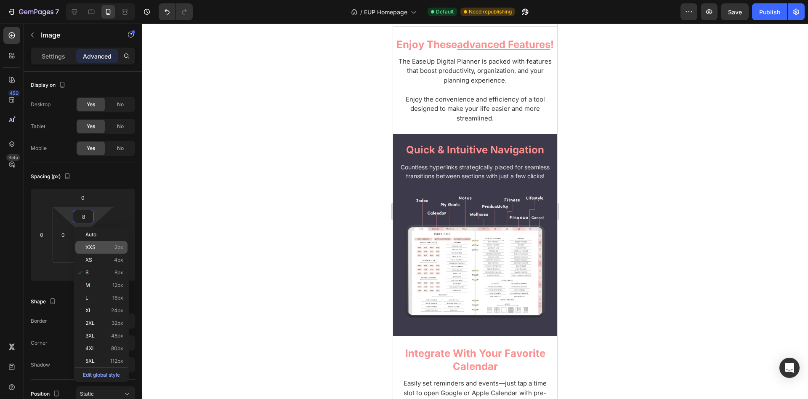
click at [91, 268] on div "S 8px" at bounding box center [101, 272] width 52 height 13
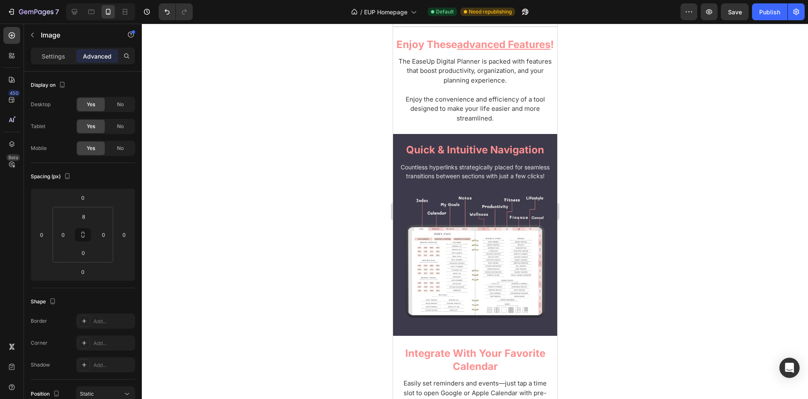
click at [242, 212] on div at bounding box center [475, 211] width 666 height 375
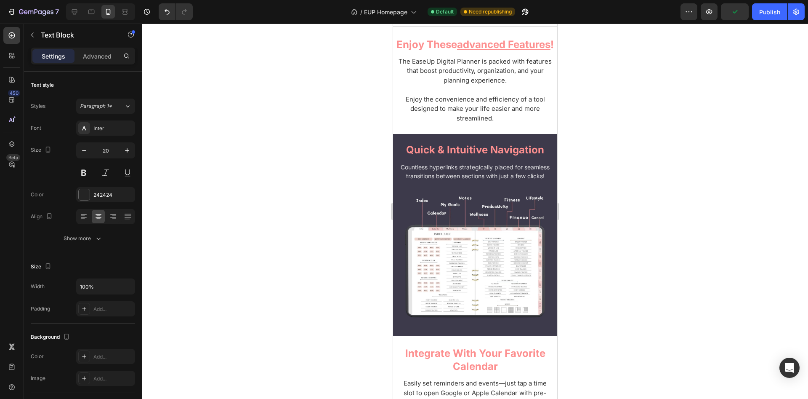
click at [242, 190] on div at bounding box center [475, 211] width 666 height 375
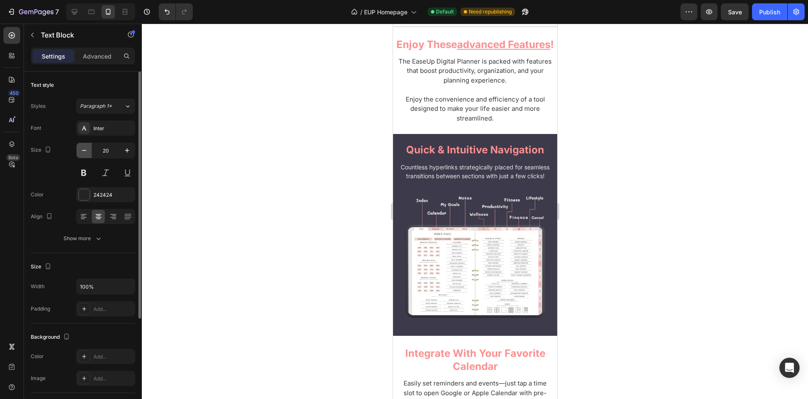
click at [88, 147] on icon "button" at bounding box center [84, 150] width 8 height 8
click at [83, 150] on icon "button" at bounding box center [84, 150] width 4 height 1
type input "18"
click at [263, 157] on div at bounding box center [475, 211] width 666 height 375
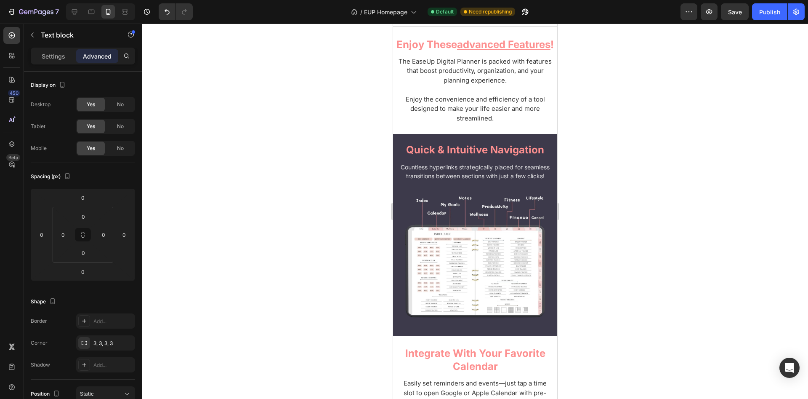
click at [61, 61] on div "Settings" at bounding box center [53, 55] width 42 height 13
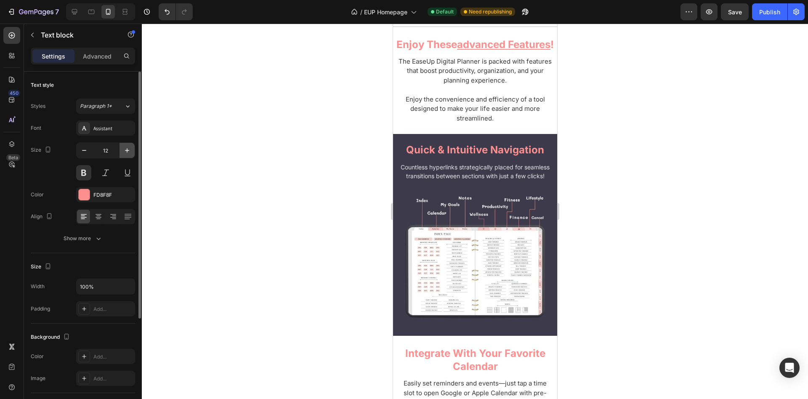
click at [130, 149] on icon "button" at bounding box center [127, 150] width 8 height 8
click at [127, 151] on icon "button" at bounding box center [127, 150] width 8 height 8
type input "14"
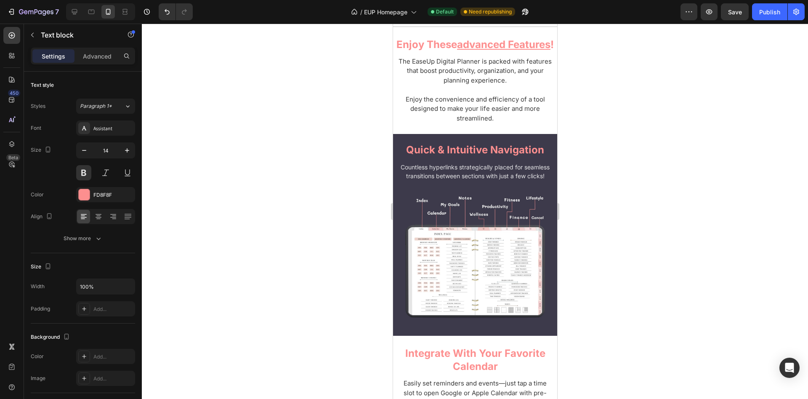
scroll to position [2508, 0]
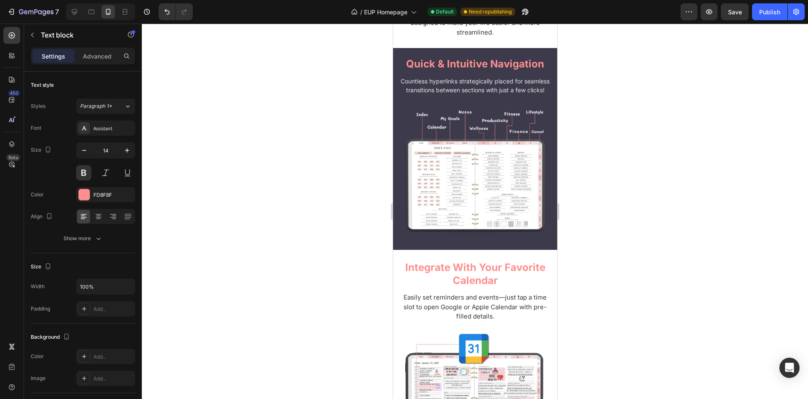
click at [123, 154] on button "button" at bounding box center [127, 150] width 15 height 15
click at [125, 152] on icon "button" at bounding box center [127, 150] width 8 height 8
type input "14"
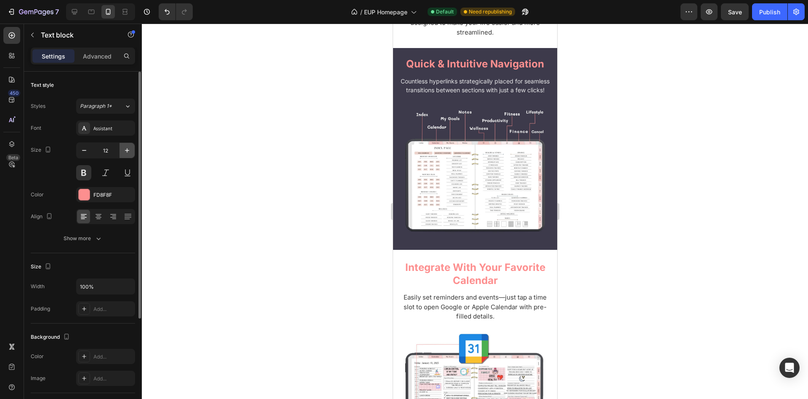
click at [124, 152] on icon "button" at bounding box center [127, 150] width 8 height 8
click at [127, 152] on icon "button" at bounding box center [127, 150] width 8 height 8
type input "14"
click at [127, 147] on icon "button" at bounding box center [127, 150] width 8 height 8
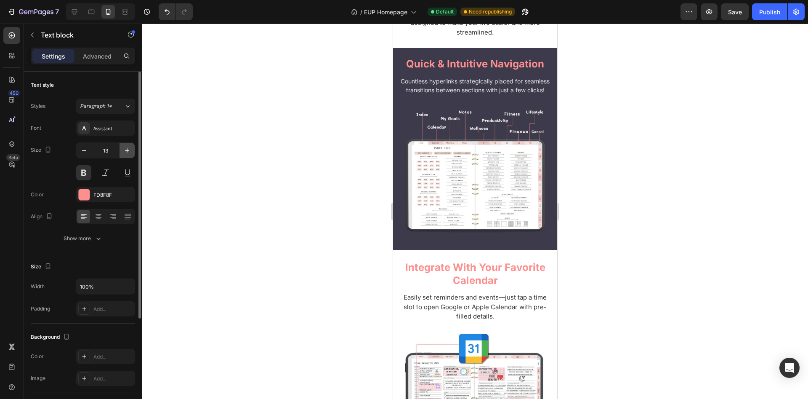
click at [123, 148] on icon "button" at bounding box center [127, 150] width 8 height 8
type input "14"
click at [124, 151] on icon "button" at bounding box center [127, 150] width 8 height 8
click at [125, 150] on icon "button" at bounding box center [127, 150] width 8 height 8
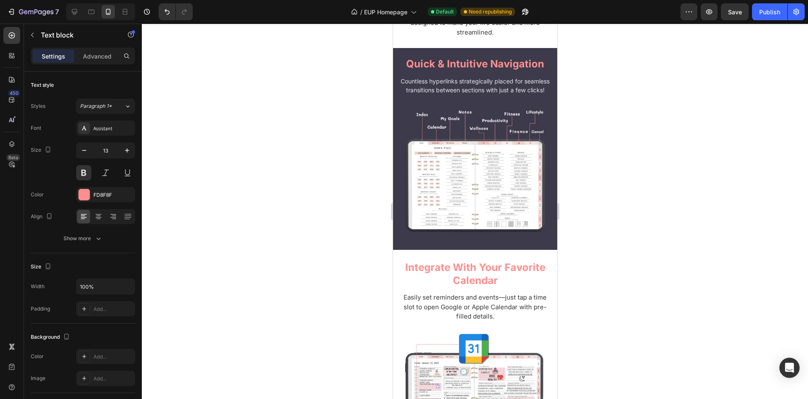
type input "14"
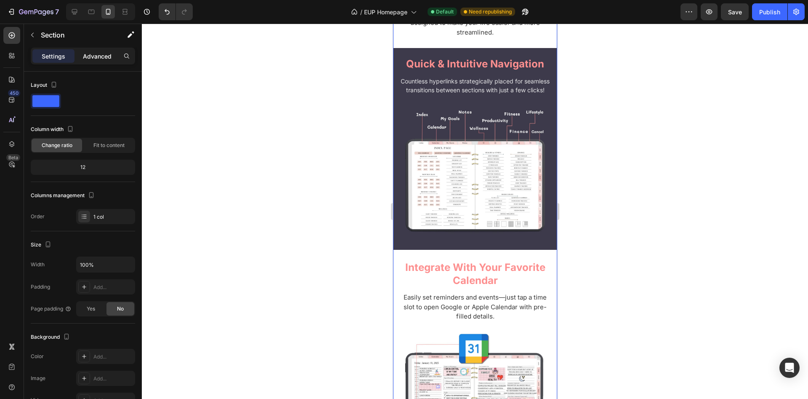
click at [97, 59] on p "Advanced" at bounding box center [97, 56] width 29 height 9
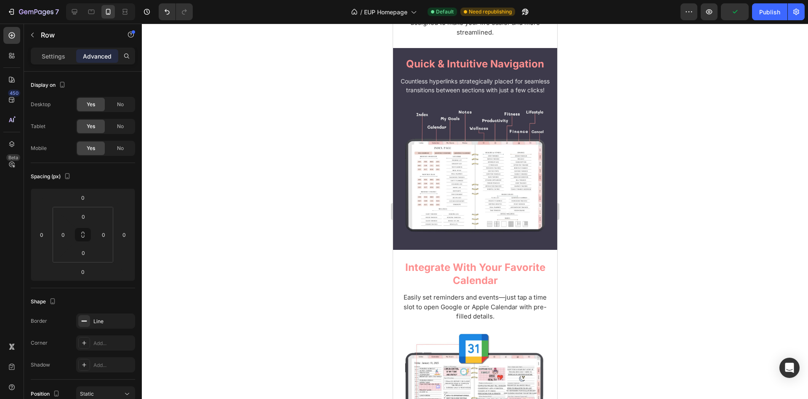
click at [383, 197] on div at bounding box center [475, 211] width 666 height 375
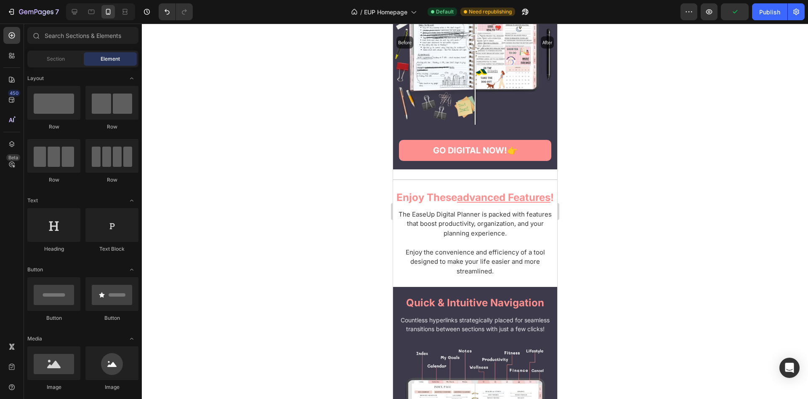
scroll to position [2251, 0]
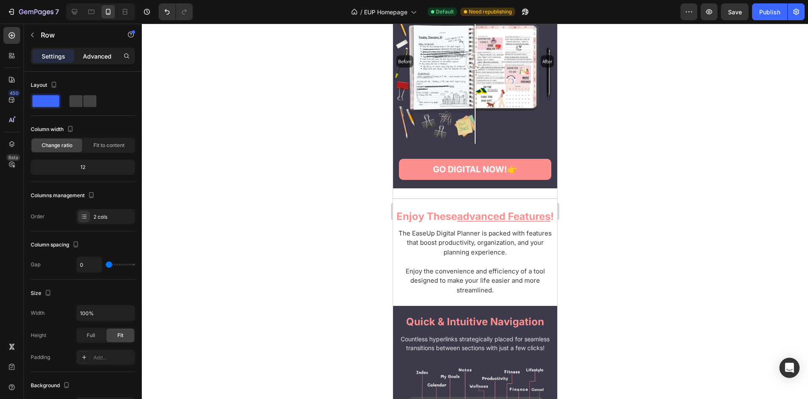
click at [104, 56] on p "Advanced" at bounding box center [97, 56] width 29 height 9
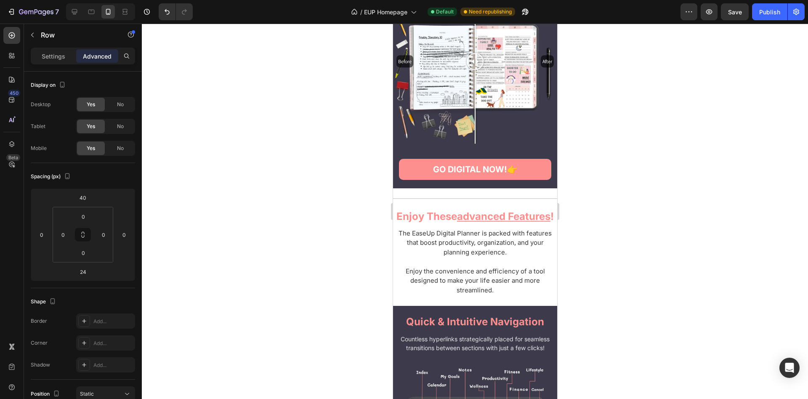
click at [95, 62] on div "Advanced" at bounding box center [97, 55] width 42 height 13
click at [337, 287] on div at bounding box center [475, 211] width 666 height 375
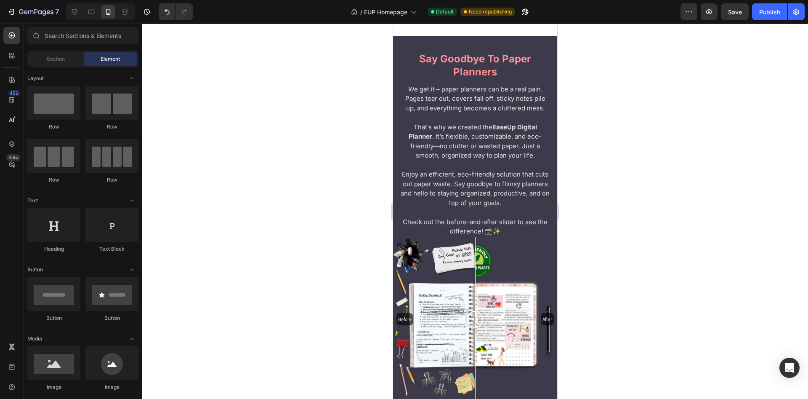
scroll to position [1821, 0]
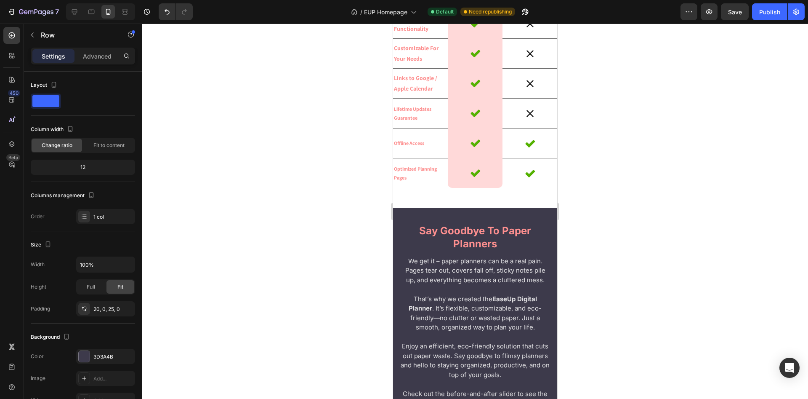
click at [106, 60] on p "Advanced" at bounding box center [97, 56] width 29 height 9
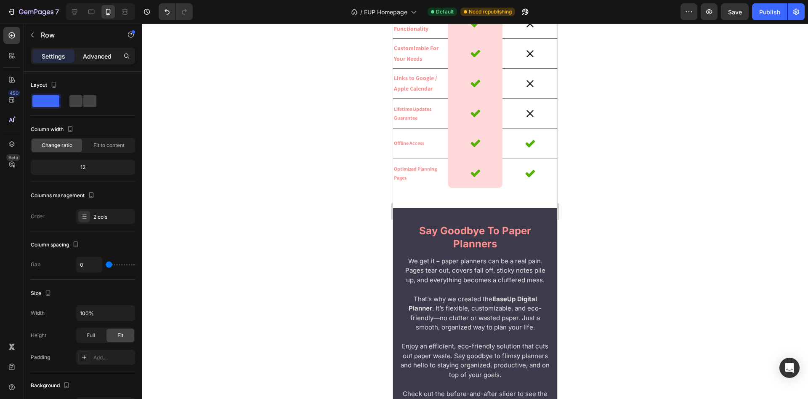
drag, startPoint x: 82, startPoint y: 50, endPoint x: 114, endPoint y: 282, distance: 234.0
click at [82, 50] on div "Advanced" at bounding box center [97, 55] width 42 height 13
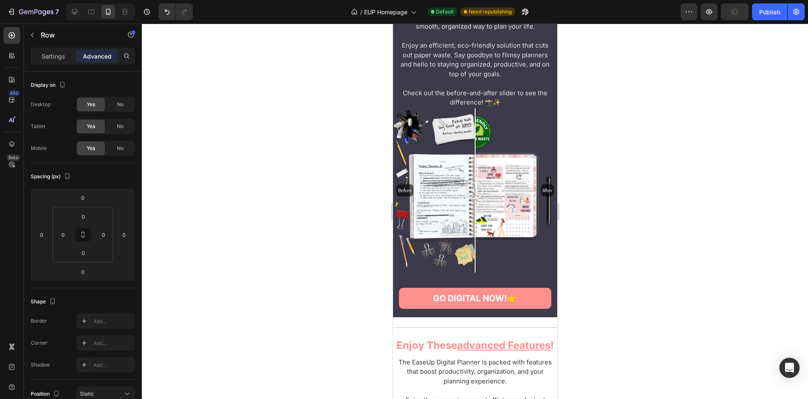
scroll to position [2465, 0]
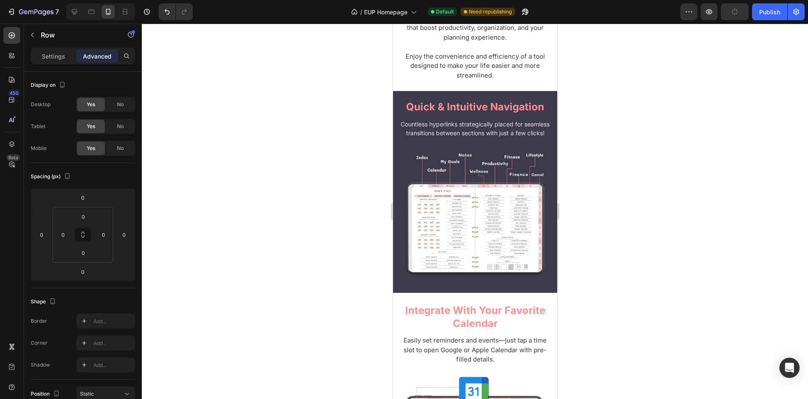
click at [322, 277] on div at bounding box center [475, 211] width 666 height 375
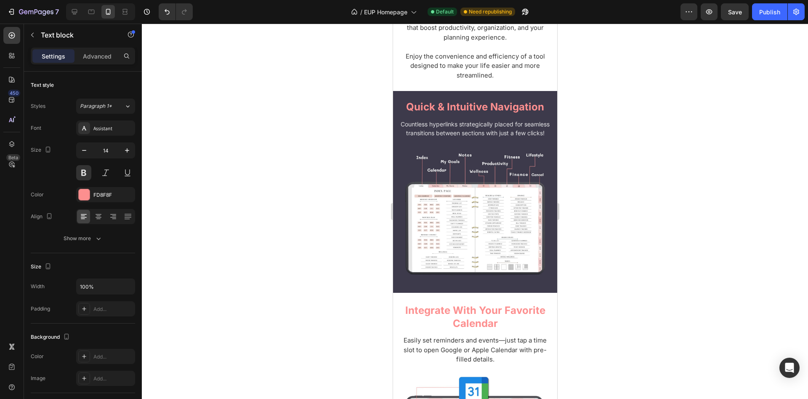
click at [134, 148] on button "button" at bounding box center [127, 150] width 15 height 15
click at [133, 149] on button "button" at bounding box center [127, 150] width 15 height 15
type input "14"
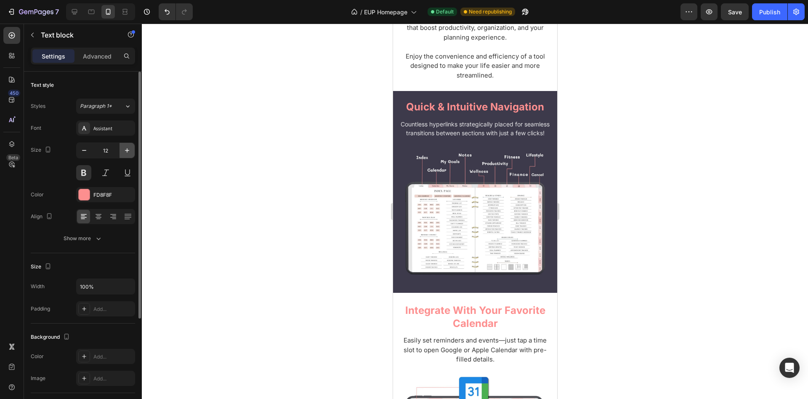
click at [126, 152] on icon "button" at bounding box center [127, 150] width 8 height 8
click at [127, 152] on icon "button" at bounding box center [127, 150] width 8 height 8
type input "14"
click at [128, 150] on icon "button" at bounding box center [127, 150] width 8 height 8
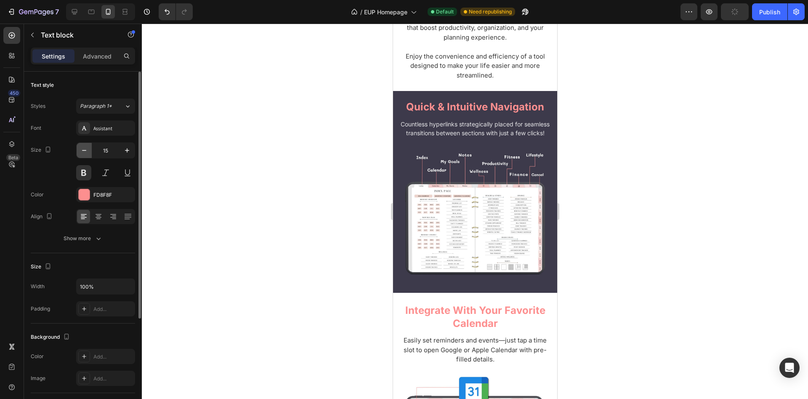
click at [85, 148] on icon "button" at bounding box center [84, 150] width 8 height 8
type input "14"
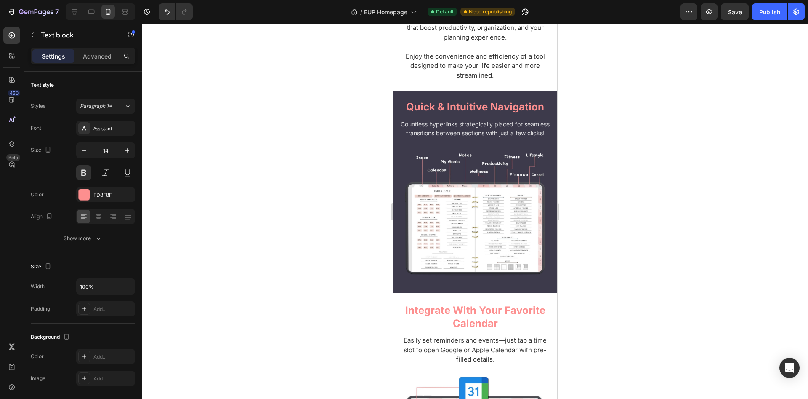
click at [343, 234] on div at bounding box center [475, 211] width 666 height 375
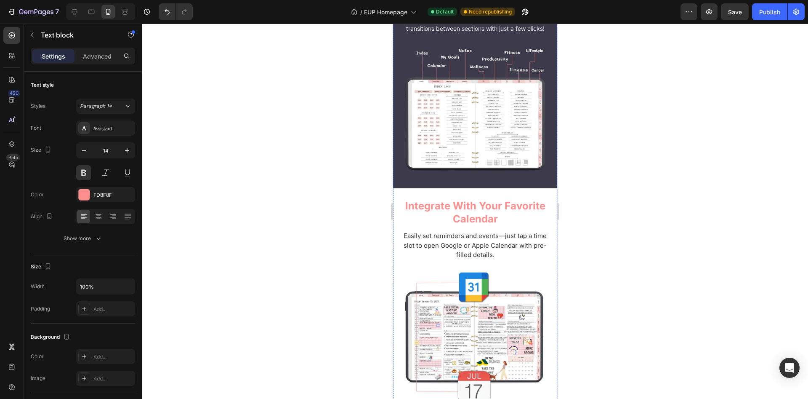
scroll to position [2594, 0]
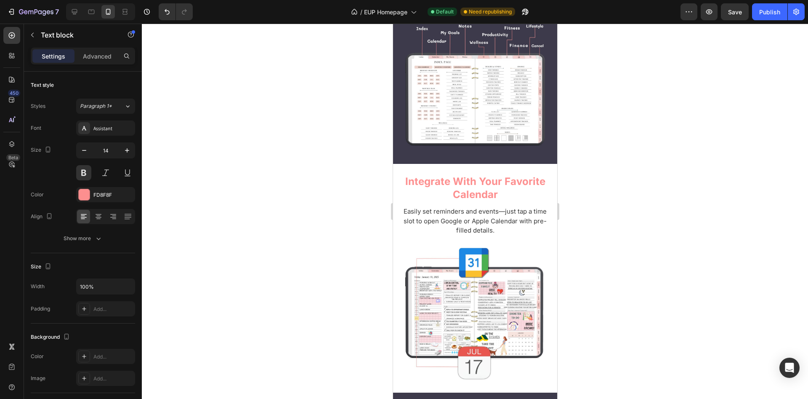
click at [132, 149] on button "button" at bounding box center [127, 150] width 15 height 15
click at [127, 150] on icon "button" at bounding box center [127, 150] width 8 height 8
type input "14"
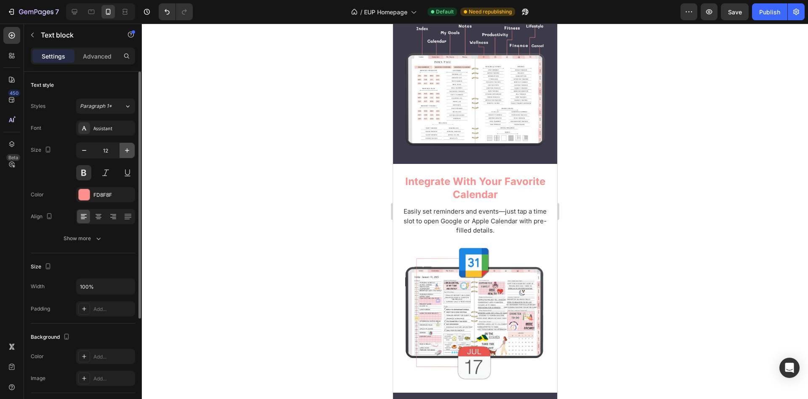
click at [128, 151] on icon "button" at bounding box center [127, 150] width 8 height 8
click at [126, 148] on icon "button" at bounding box center [127, 150] width 8 height 8
type input "14"
click at [124, 150] on icon "button" at bounding box center [127, 150] width 8 height 8
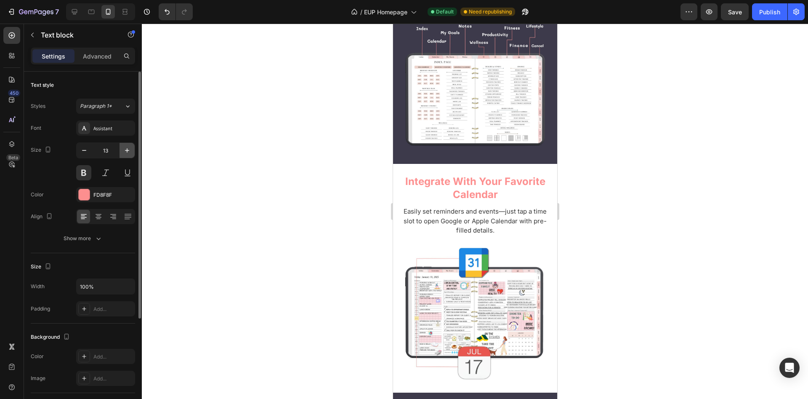
click at [126, 149] on icon "button" at bounding box center [127, 150] width 8 height 8
type input "14"
click at [286, 214] on div at bounding box center [475, 211] width 666 height 375
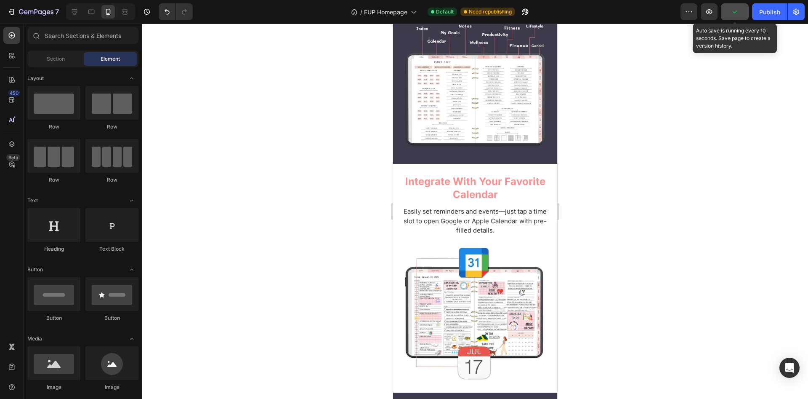
click at [733, 11] on icon "button" at bounding box center [735, 12] width 8 height 8
click at [734, 11] on icon "button" at bounding box center [735, 12] width 8 height 8
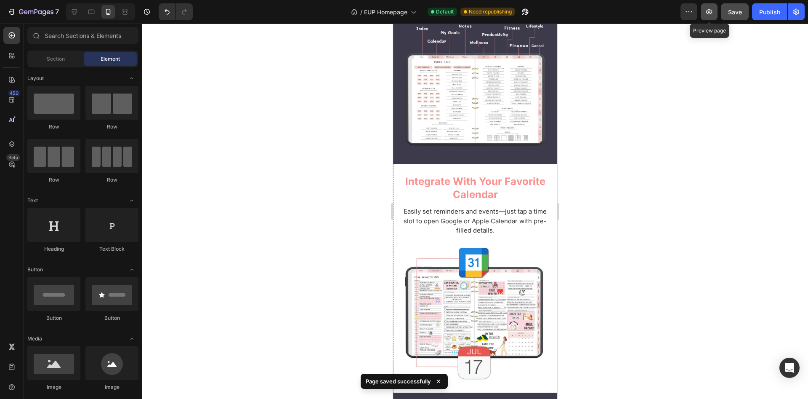
click at [711, 8] on icon "button" at bounding box center [709, 12] width 8 height 8
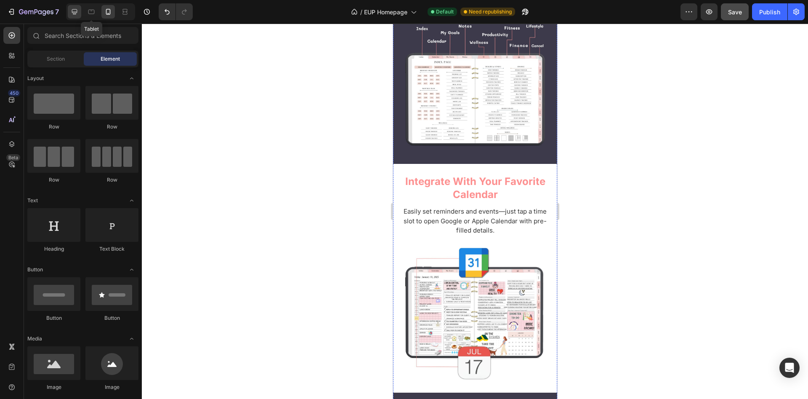
click at [71, 11] on icon at bounding box center [74, 12] width 8 height 8
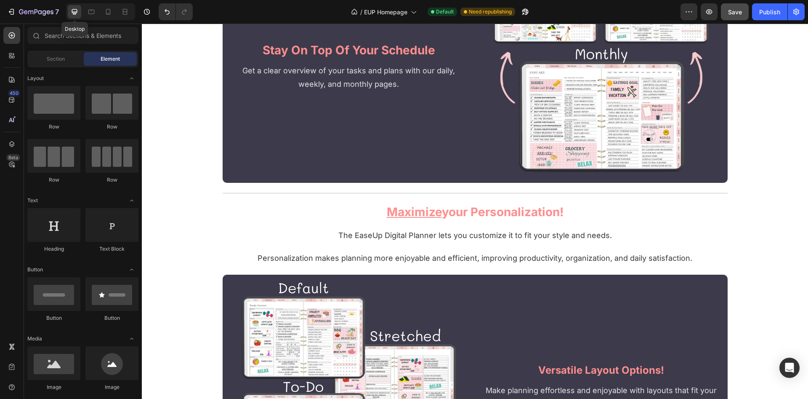
scroll to position [2565, 0]
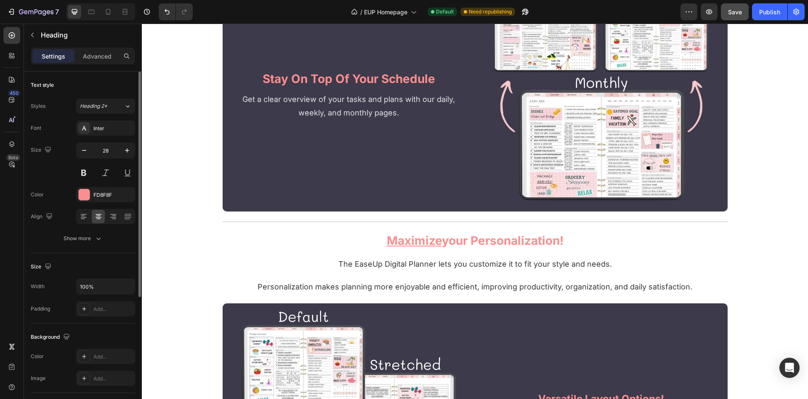
scroll to position [2508, 0]
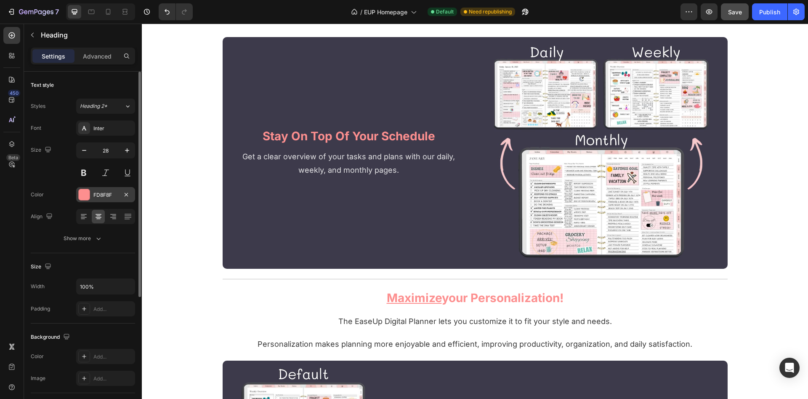
click at [106, 192] on div "FD8F8F" at bounding box center [105, 195] width 24 height 8
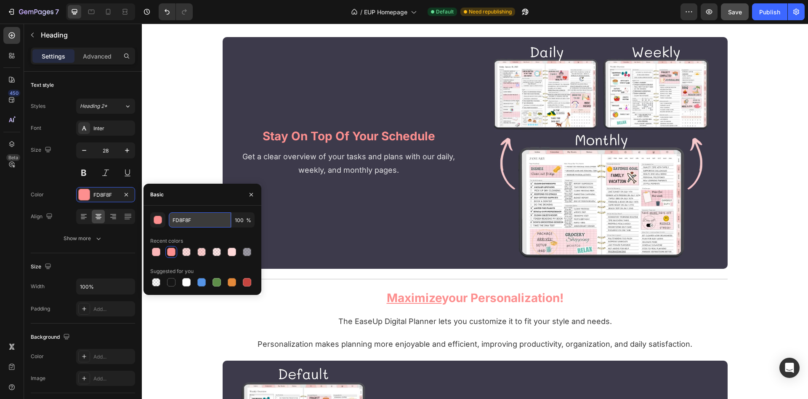
click at [189, 221] on input "FD8F8F" at bounding box center [200, 219] width 62 height 15
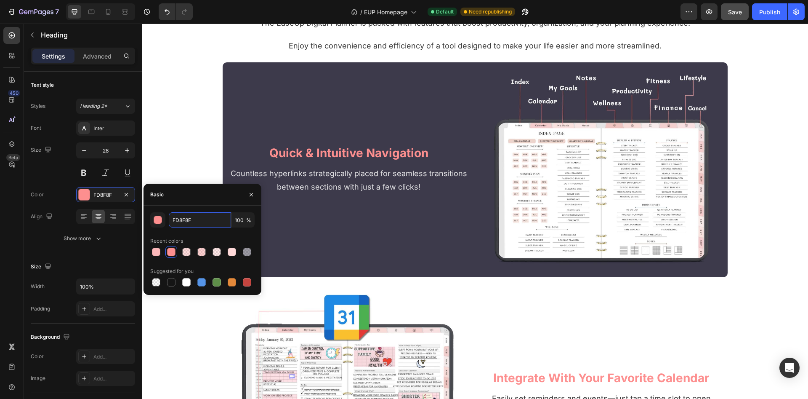
scroll to position [1864, 0]
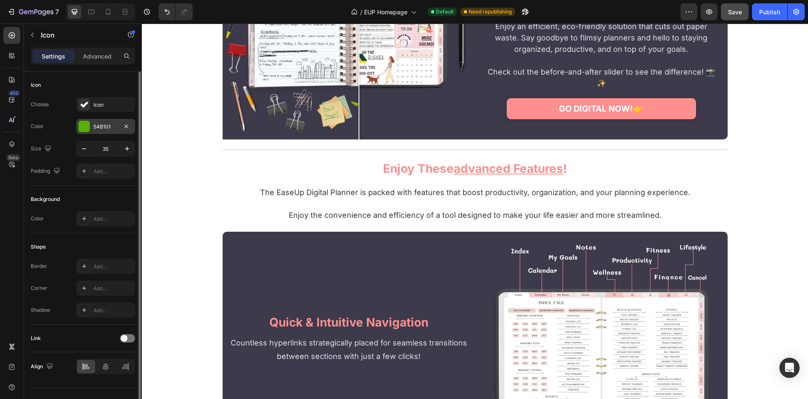
click at [106, 128] on div "54B101" at bounding box center [105, 127] width 24 height 8
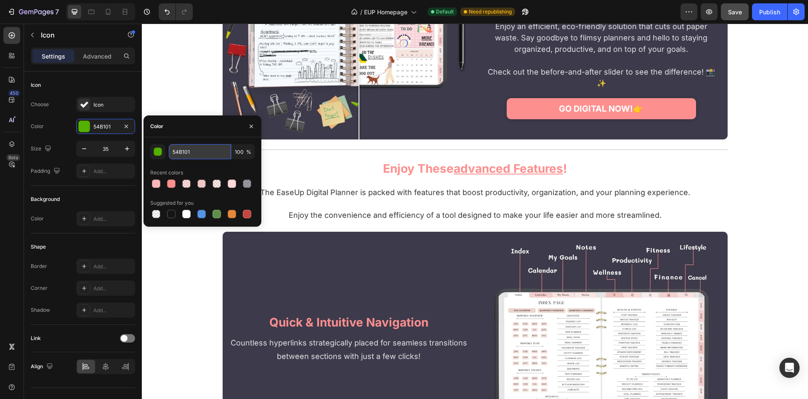
click at [210, 152] on input "54B101" at bounding box center [200, 151] width 62 height 15
paste input "FD8F8F"
type input "FD8F8F"
click at [183, 91] on div "are you truly living your dream life? Heading With limited hours each day, it's…" at bounding box center [475, 406] width 666 height 2938
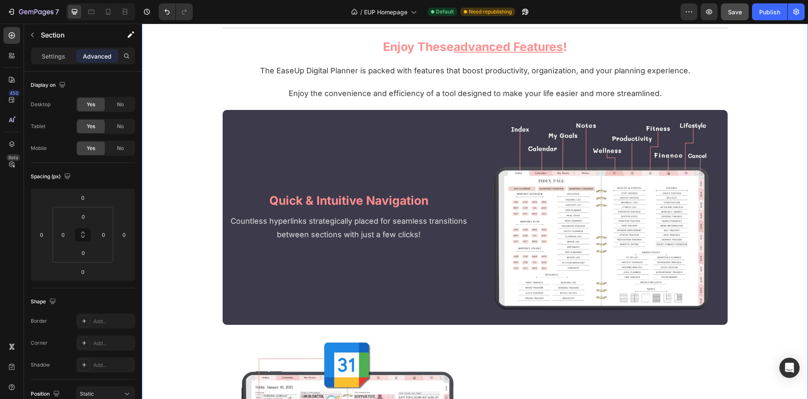
scroll to position [1993, 0]
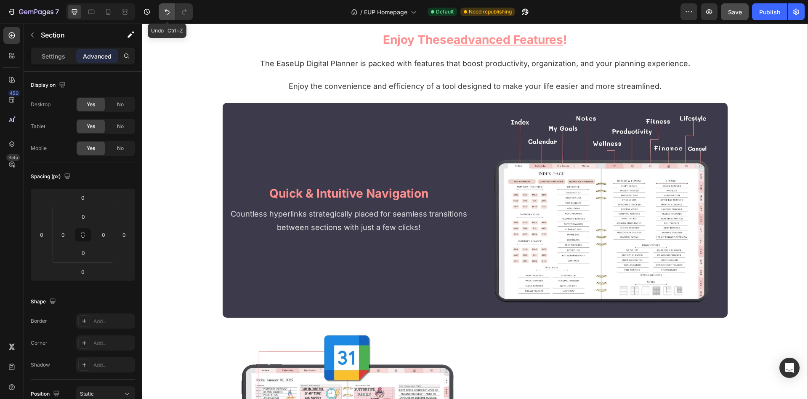
click at [170, 11] on icon "Undo/Redo" at bounding box center [167, 12] width 8 height 8
click at [108, 8] on icon at bounding box center [108, 12] width 8 height 8
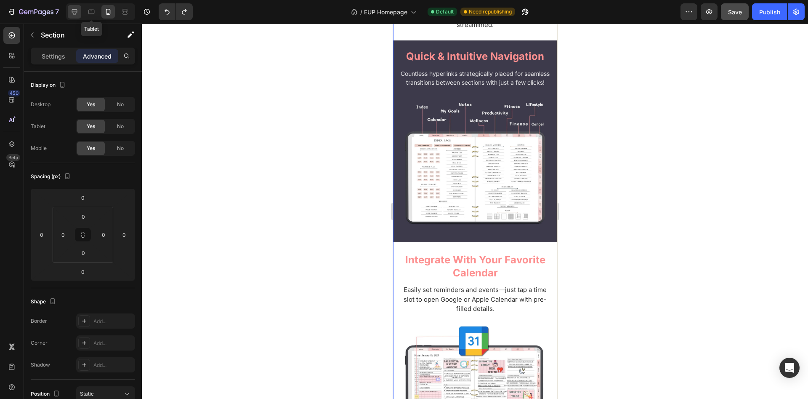
scroll to position [1037, 0]
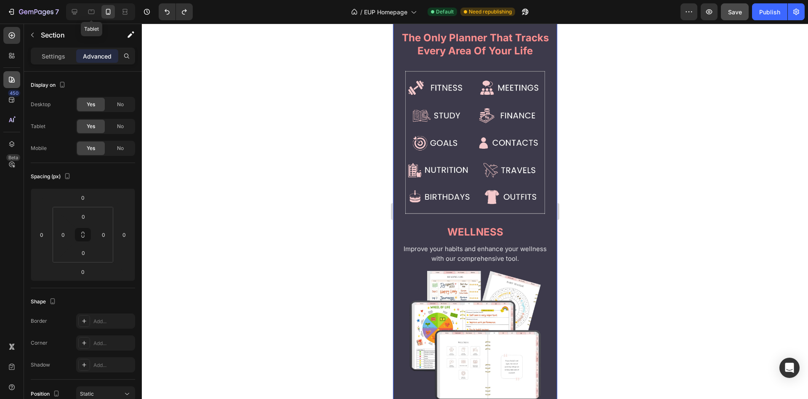
click at [79, 8] on div at bounding box center [74, 11] width 13 height 13
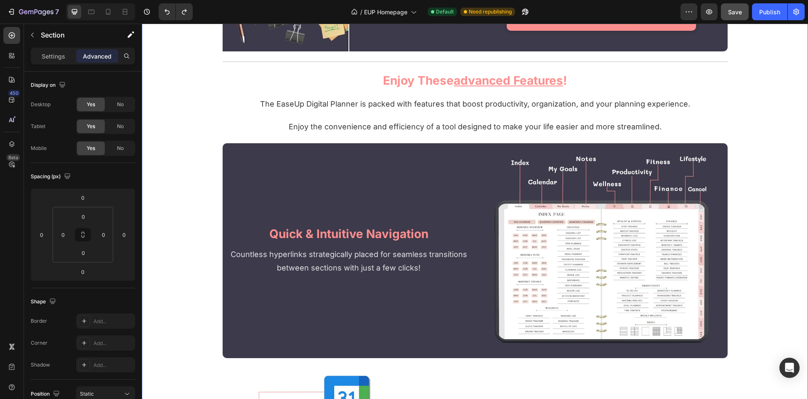
scroll to position [2312, 0]
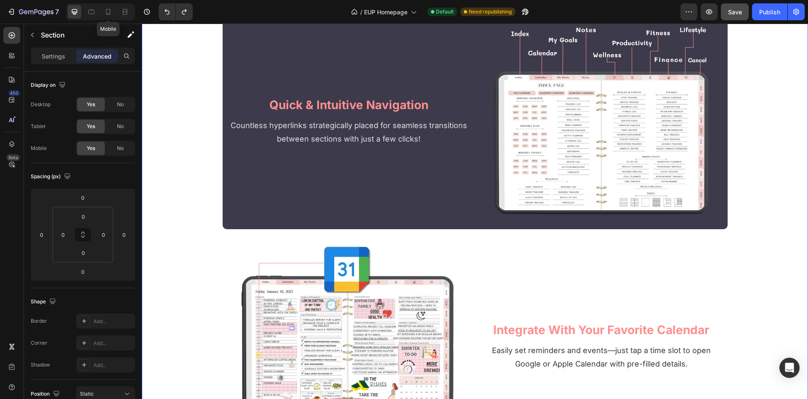
click at [105, 16] on icon at bounding box center [108, 12] width 8 height 8
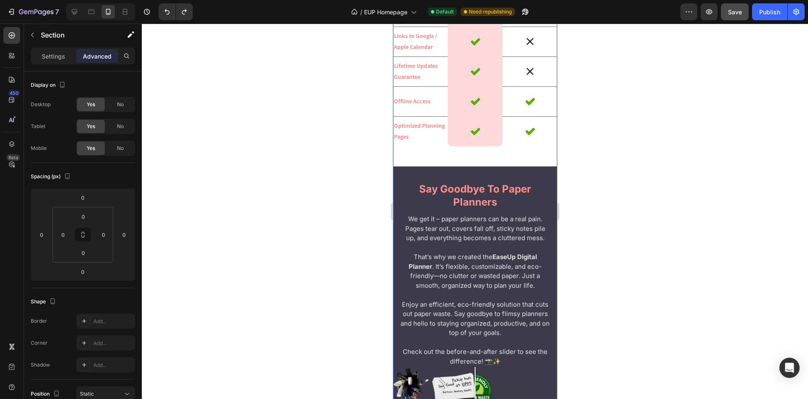
scroll to position [2398, 0]
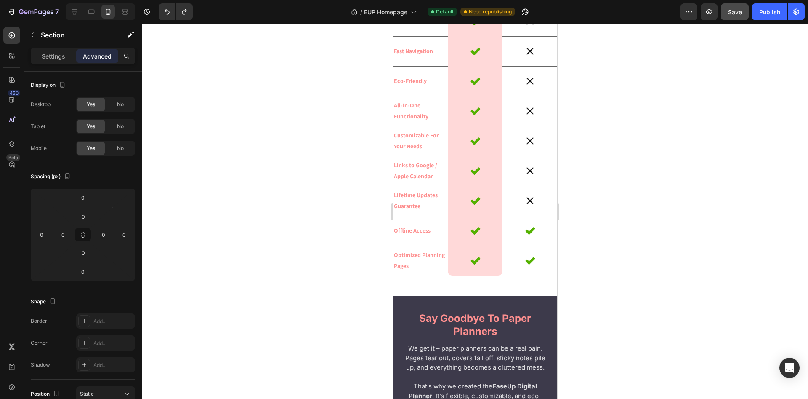
click at [42, 232] on input "0" at bounding box center [41, 234] width 13 height 13
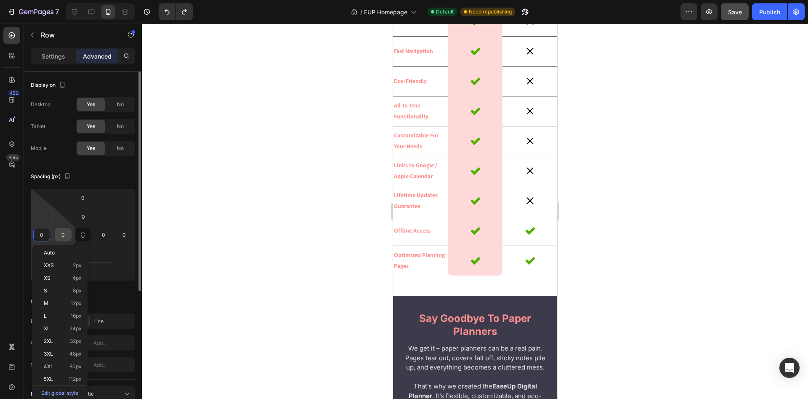
click at [70, 234] on div "0" at bounding box center [63, 234] width 17 height 13
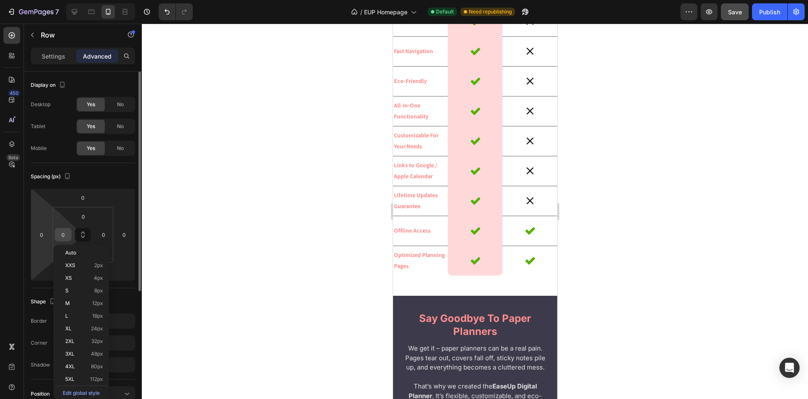
click at [68, 234] on input "0" at bounding box center [63, 234] width 13 height 13
click at [75, 290] on p "S 8px" at bounding box center [84, 290] width 38 height 6
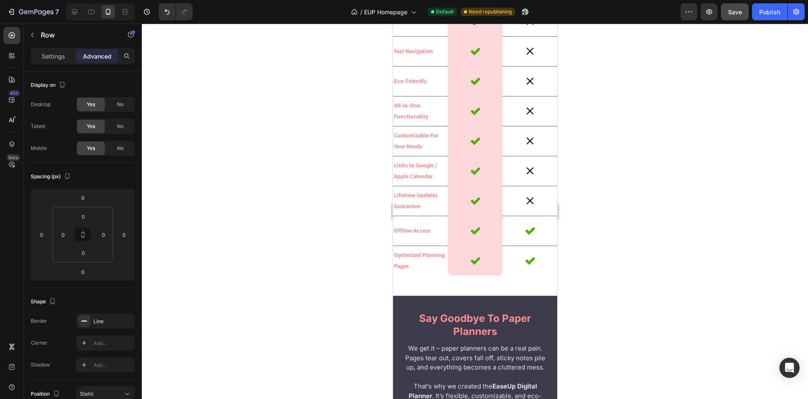
type input "8"
click at [126, 236] on input "0" at bounding box center [124, 234] width 13 height 13
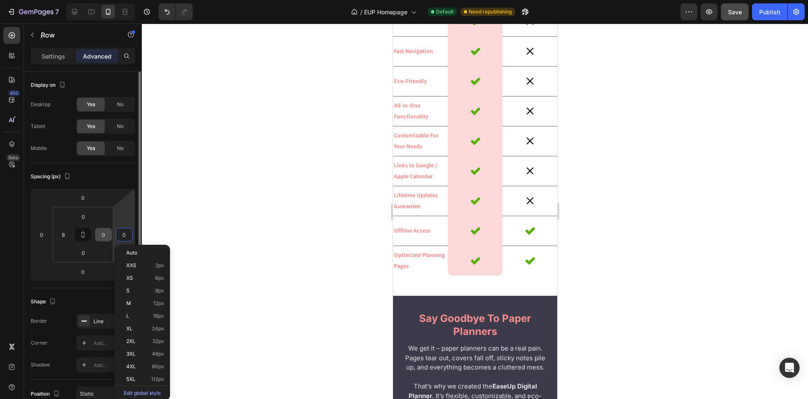
click at [102, 232] on input "0" at bounding box center [103, 234] width 13 height 13
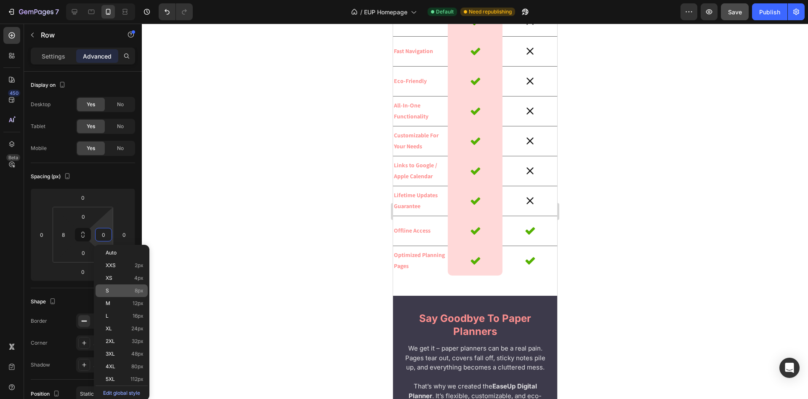
click at [117, 291] on p "S 8px" at bounding box center [125, 290] width 38 height 6
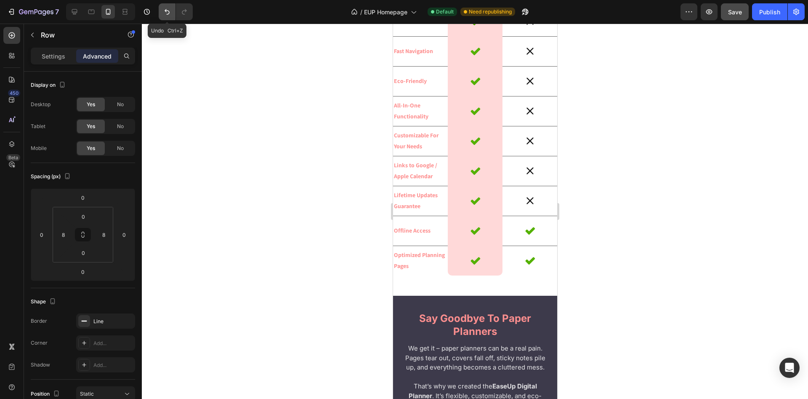
click at [165, 14] on icon "Undo/Redo" at bounding box center [167, 12] width 8 height 8
type input "0"
click at [167, 11] on icon "Undo/Redo" at bounding box center [167, 12] width 8 height 8
click at [164, 13] on icon "Undo/Redo" at bounding box center [167, 12] width 8 height 8
click at [243, 193] on div at bounding box center [475, 211] width 666 height 375
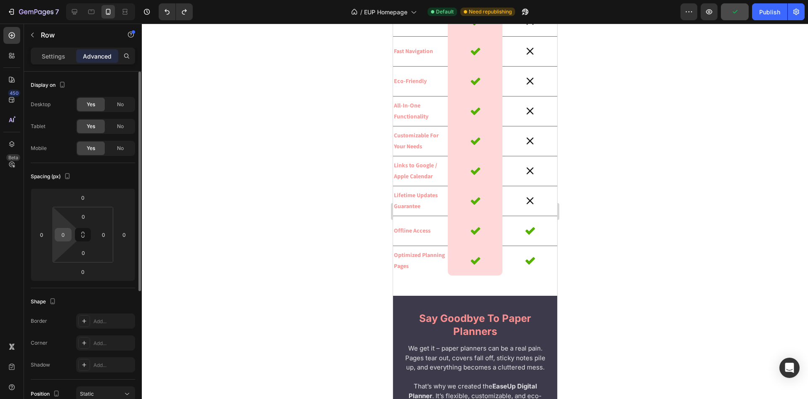
click at [64, 236] on input "0" at bounding box center [63, 234] width 13 height 13
type input "8"
click at [106, 232] on input "0" at bounding box center [103, 234] width 13 height 13
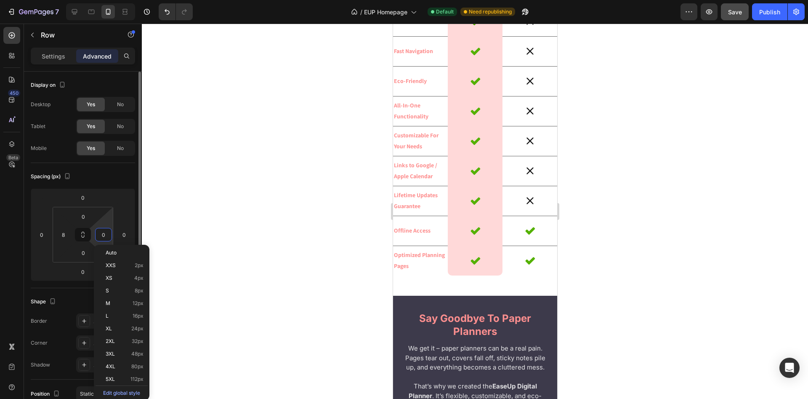
type input "8"
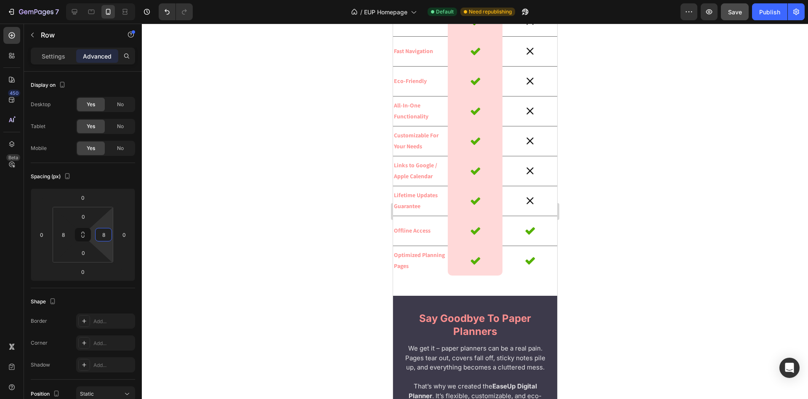
click at [313, 240] on div at bounding box center [475, 211] width 666 height 375
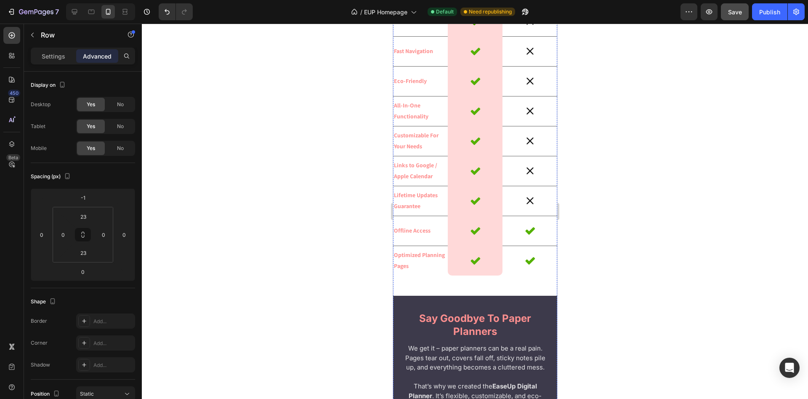
click at [109, 236] on input "0" at bounding box center [103, 234] width 13 height 13
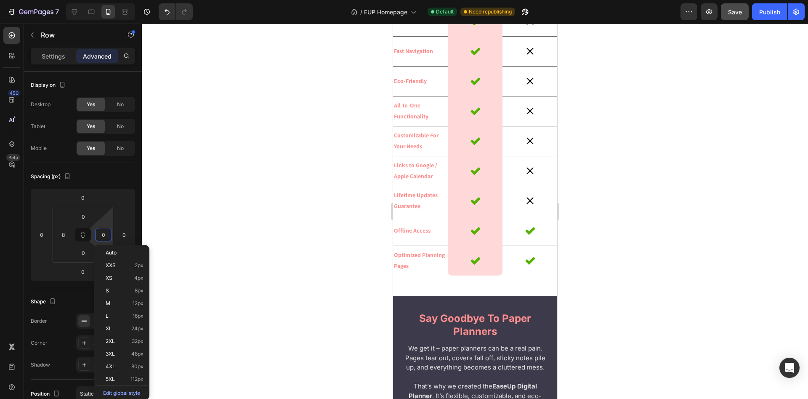
type input "8"
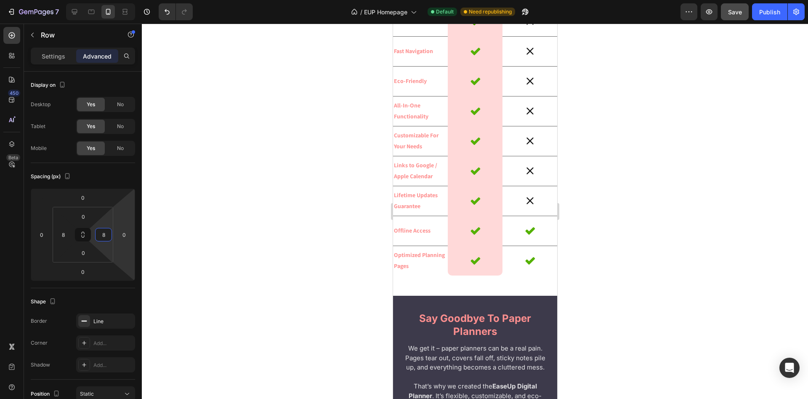
click at [249, 202] on div at bounding box center [475, 211] width 666 height 375
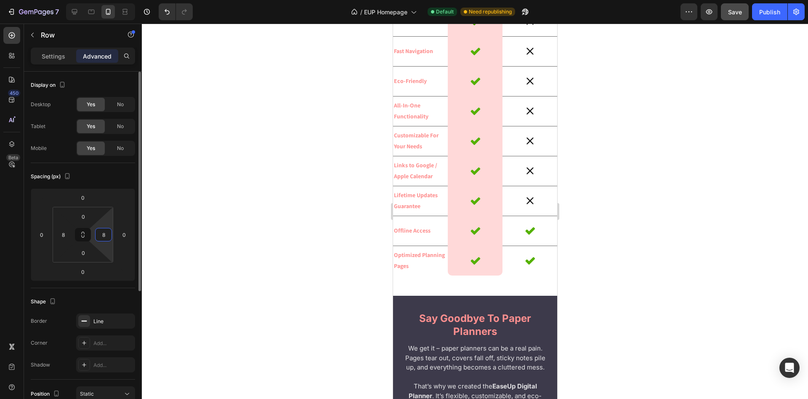
click at [105, 236] on input "8" at bounding box center [103, 234] width 13 height 13
click at [306, 204] on div at bounding box center [475, 211] width 666 height 375
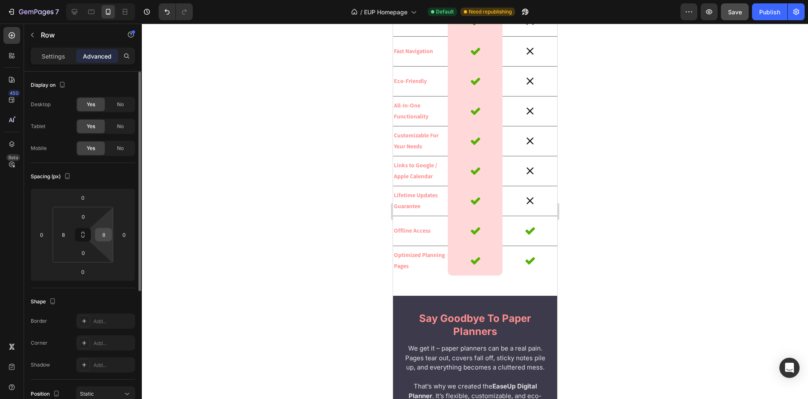
click at [102, 235] on input "8" at bounding box center [103, 234] width 13 height 13
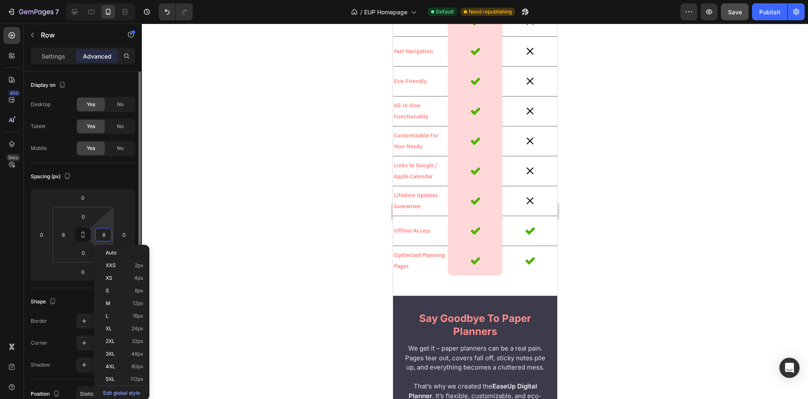
click at [109, 234] on input "8" at bounding box center [103, 234] width 13 height 13
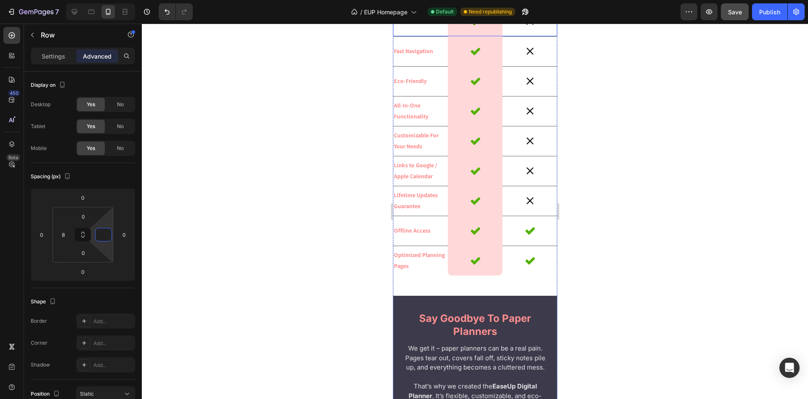
click at [447, 36] on div "Undo Mistakes Text block" at bounding box center [420, 21] width 55 height 29
click at [62, 234] on input "0" at bounding box center [63, 234] width 13 height 13
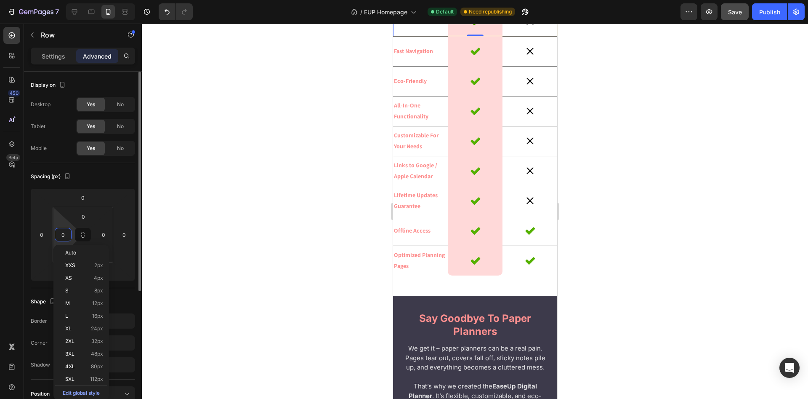
type input "8"
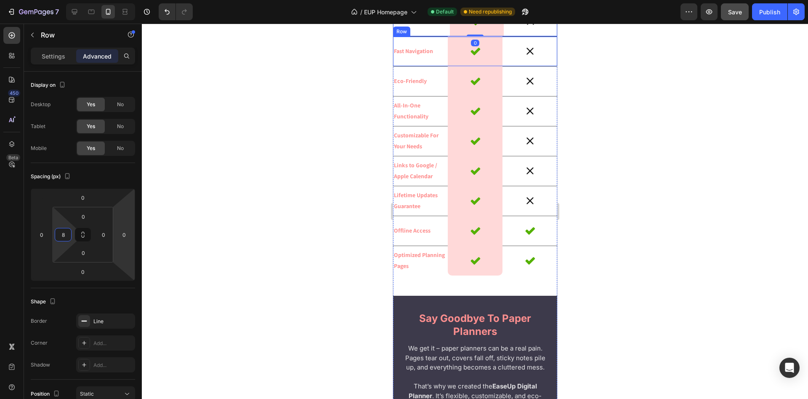
click at [446, 66] on div "Fast Navigation Text block" at bounding box center [420, 51] width 55 height 29
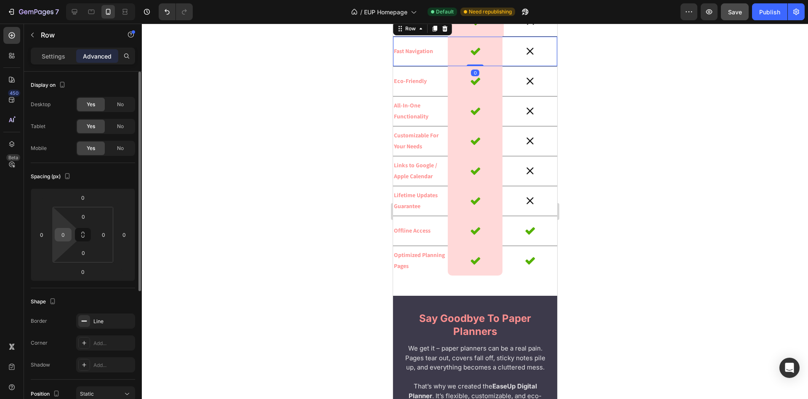
click at [65, 236] on input "0" at bounding box center [63, 234] width 13 height 13
type input "8"
click at [443, 96] on div "Eco-Friendly Text block" at bounding box center [420, 81] width 55 height 29
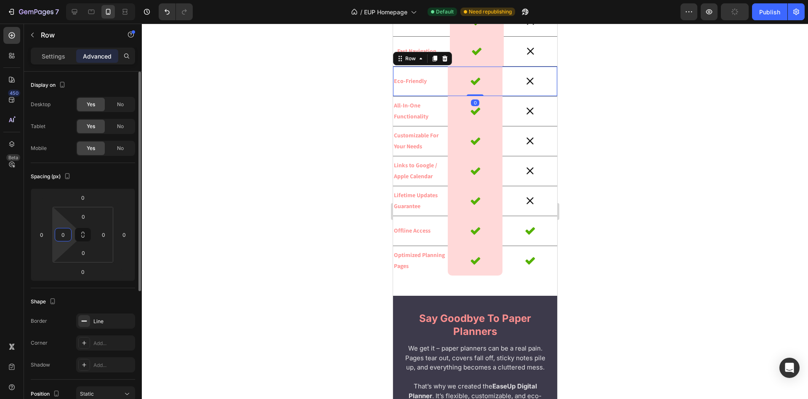
click at [64, 237] on input "0" at bounding box center [63, 234] width 13 height 13
type input "8"
click at [441, 121] on p "All-In-One Functionality" at bounding box center [420, 110] width 53 height 21
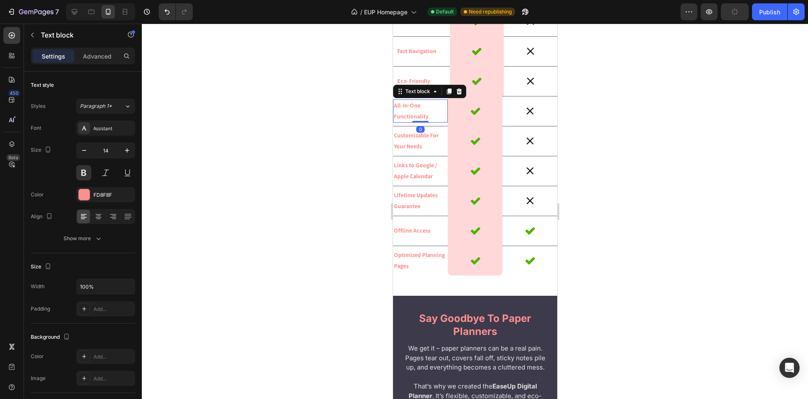
click at [447, 98] on div "Text block" at bounding box center [429, 91] width 73 height 13
click at [450, 126] on div "Icon Row" at bounding box center [474, 111] width 55 height 30
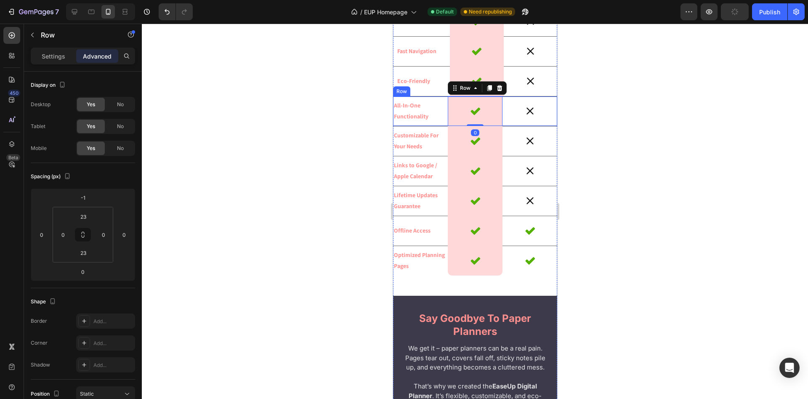
click at [443, 126] on div "All-In-One Functionality Text block" at bounding box center [420, 110] width 55 height 29
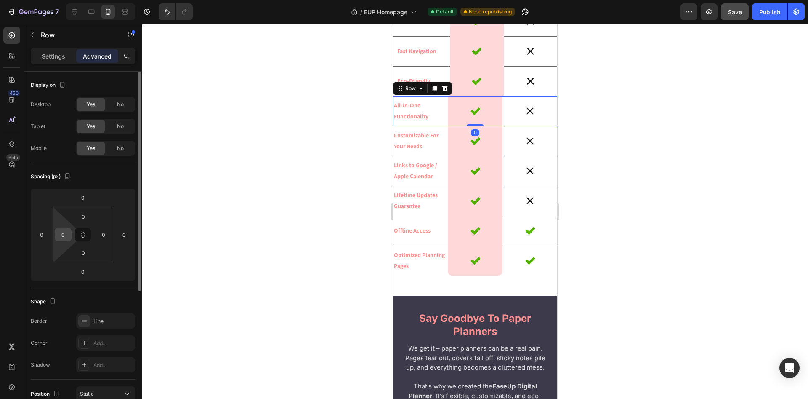
click at [65, 238] on input "0" at bounding box center [63, 234] width 13 height 13
type input "8"
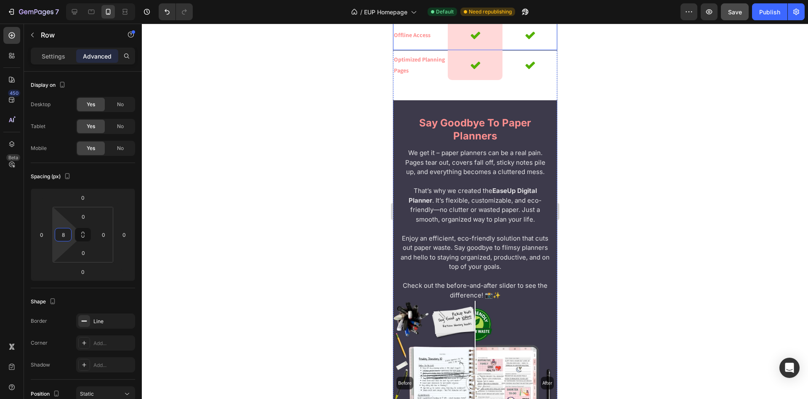
scroll to position [2613, 0]
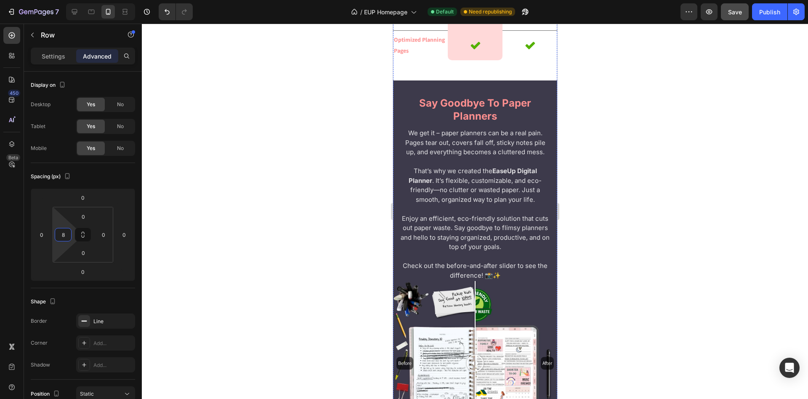
click at [65, 236] on input "0" at bounding box center [63, 234] width 13 height 13
type input "8"
click at [63, 234] on input "0" at bounding box center [63, 234] width 13 height 13
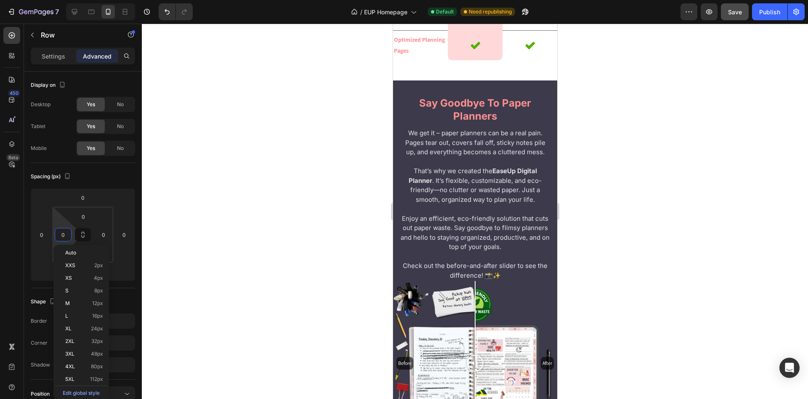
type input "8"
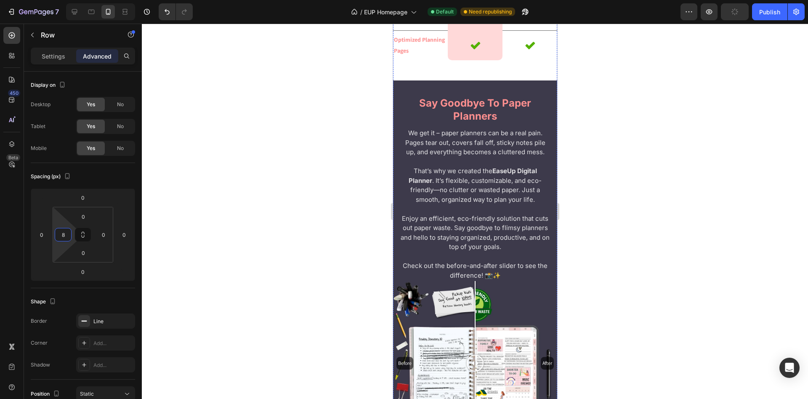
click at [64, 236] on input "0" at bounding box center [63, 234] width 13 height 13
type input "8"
click at [439, 30] on div "Offline Access Text block" at bounding box center [420, 15] width 55 height 29
drag, startPoint x: 61, startPoint y: 235, endPoint x: 38, endPoint y: 196, distance: 45.5
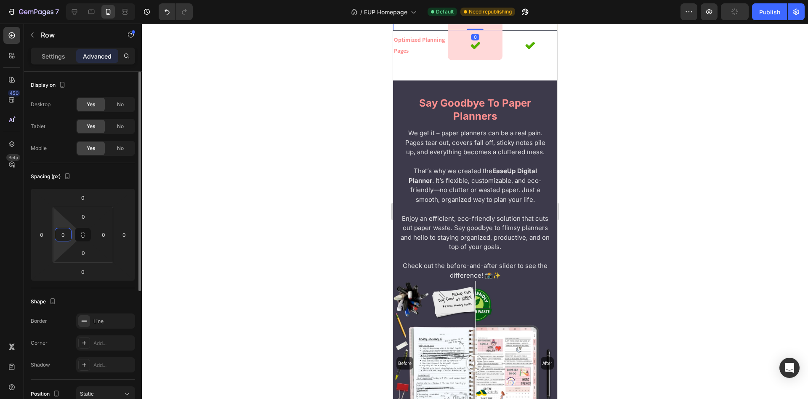
click at [61, 235] on input "0" at bounding box center [63, 234] width 13 height 13
type input "8"
click at [440, 60] on div "Optimized Planning Pages Text block" at bounding box center [420, 45] width 55 height 29
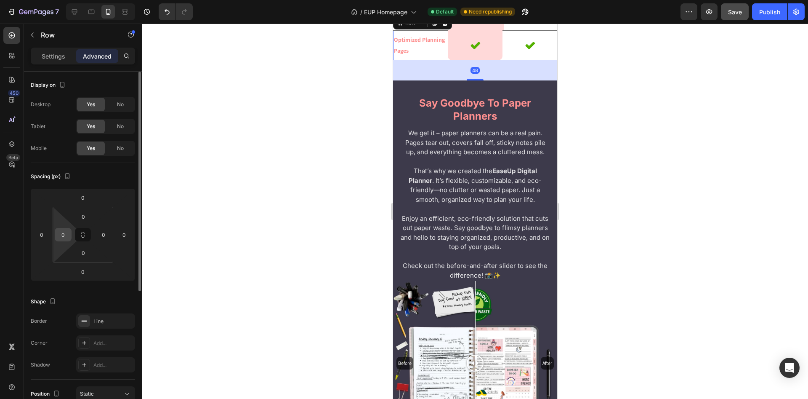
click at [65, 236] on input "0" at bounding box center [63, 234] width 13 height 13
type input "8"
click at [290, 197] on div at bounding box center [475, 211] width 666 height 375
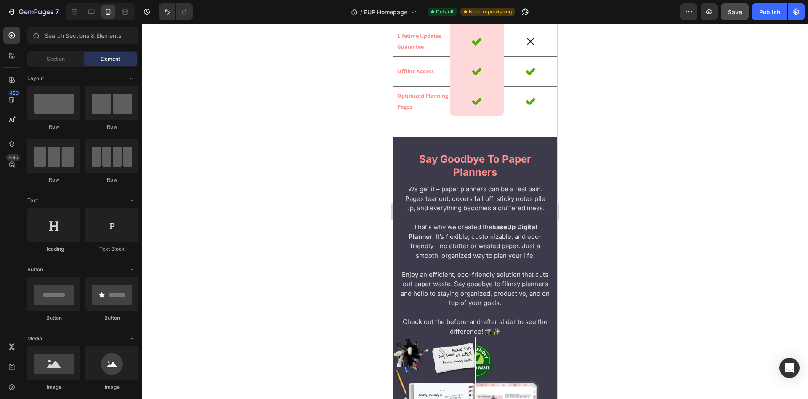
scroll to position [2484, 0]
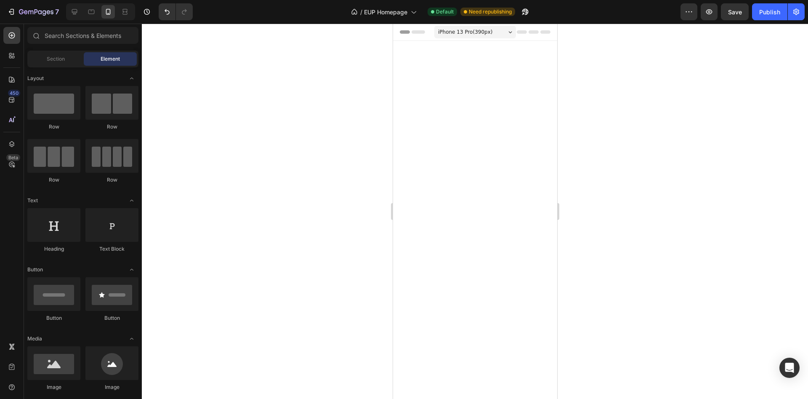
scroll to position [2484, 0]
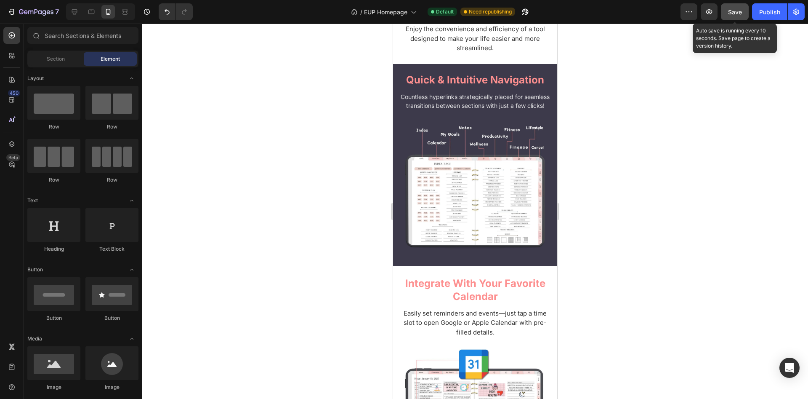
click at [732, 13] on span "Save" at bounding box center [735, 11] width 14 height 7
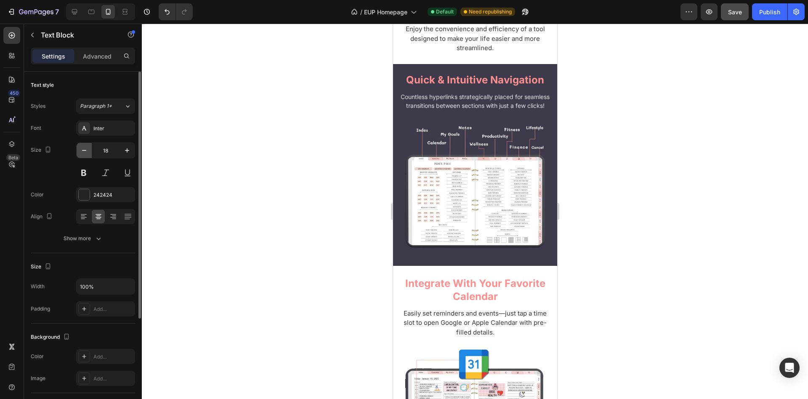
click at [83, 152] on icon "button" at bounding box center [84, 150] width 8 height 8
type input "16"
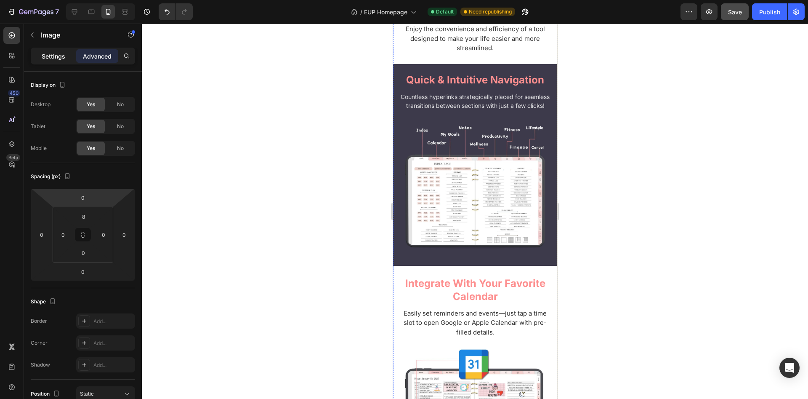
click at [56, 55] on p "Settings" at bounding box center [54, 56] width 24 height 9
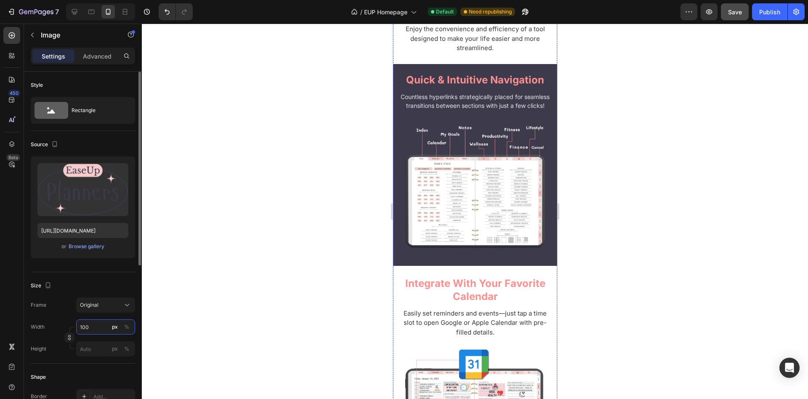
click at [102, 327] on input "100" at bounding box center [105, 326] width 59 height 15
type input "120"
click at [247, 274] on div at bounding box center [475, 211] width 666 height 375
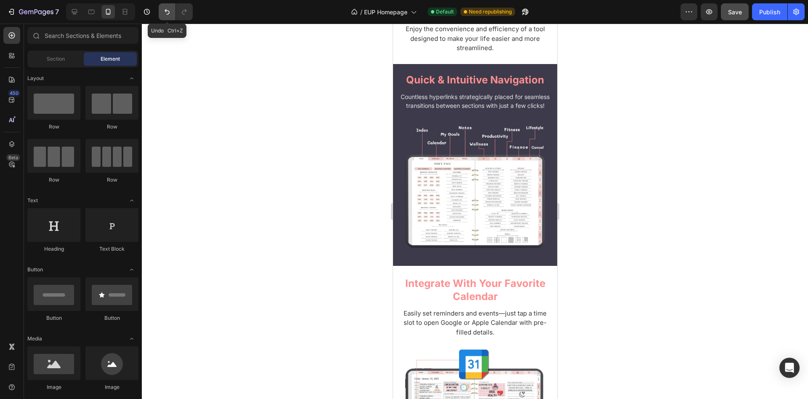
click at [163, 11] on icon "Undo/Redo" at bounding box center [167, 12] width 8 height 8
click at [167, 11] on icon "Undo/Redo" at bounding box center [167, 11] width 5 height 5
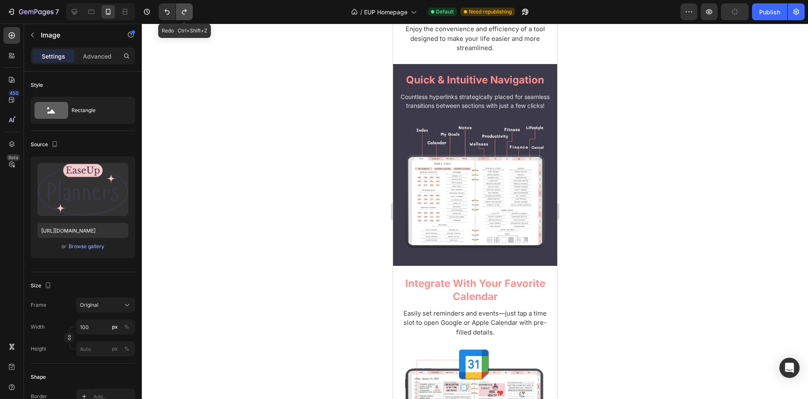
click at [180, 9] on button "Undo/Redo" at bounding box center [184, 11] width 17 height 17
click at [173, 10] on button "Undo/Redo" at bounding box center [167, 11] width 17 height 17
type input "100"
click at [283, 101] on div at bounding box center [475, 211] width 666 height 375
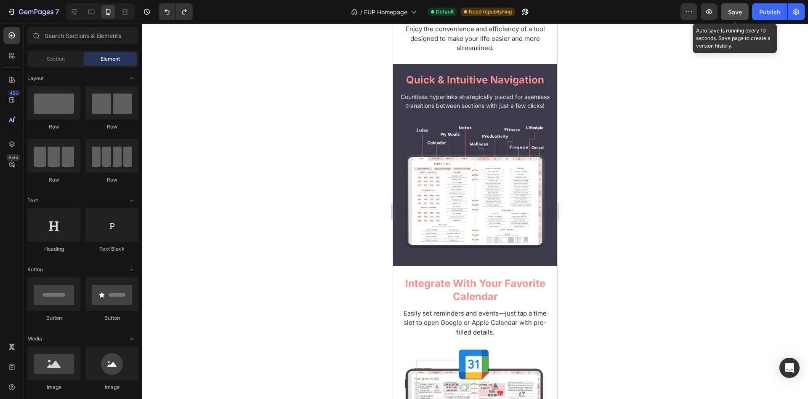
click at [735, 11] on span "Save" at bounding box center [735, 11] width 14 height 7
click at [705, 15] on icon "button" at bounding box center [709, 12] width 8 height 8
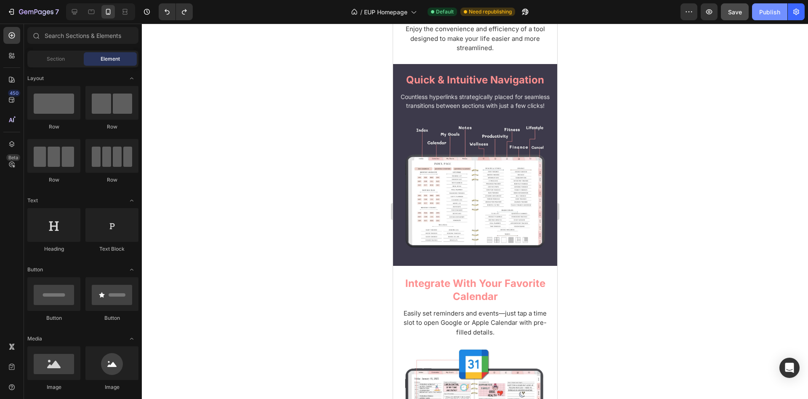
click at [768, 11] on div "Publish" at bounding box center [769, 12] width 21 height 9
click at [72, 11] on icon at bounding box center [74, 11] width 5 height 5
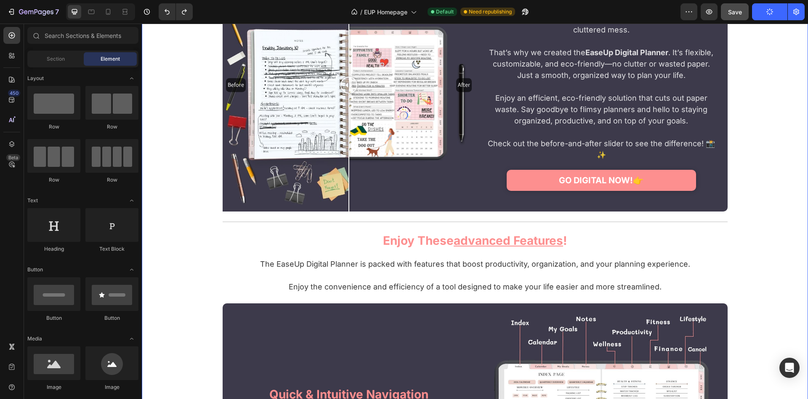
scroll to position [1804, 0]
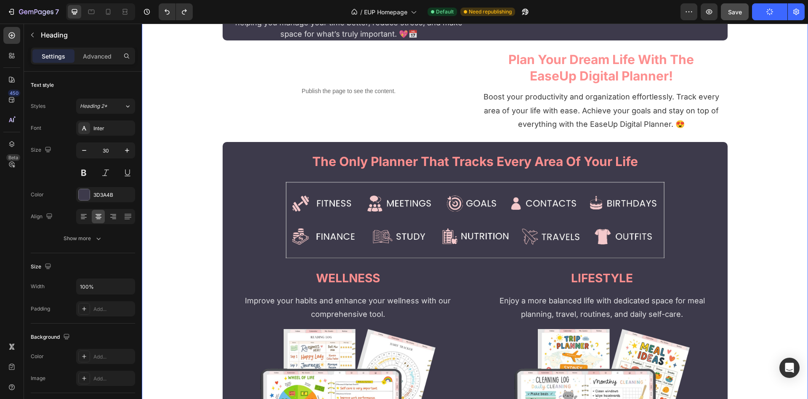
scroll to position [859, 0]
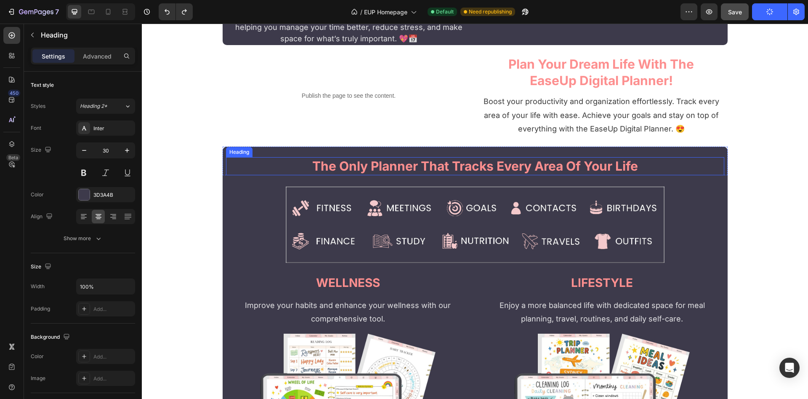
click at [354, 173] on strong "the only planner that tracks every area of your life" at bounding box center [475, 165] width 326 height 15
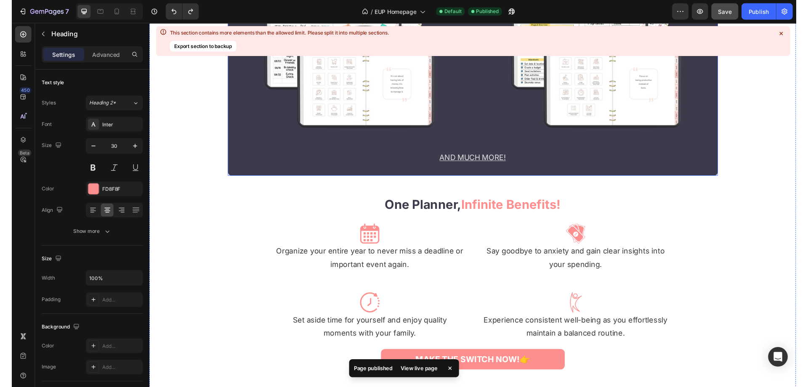
scroll to position [1675, 0]
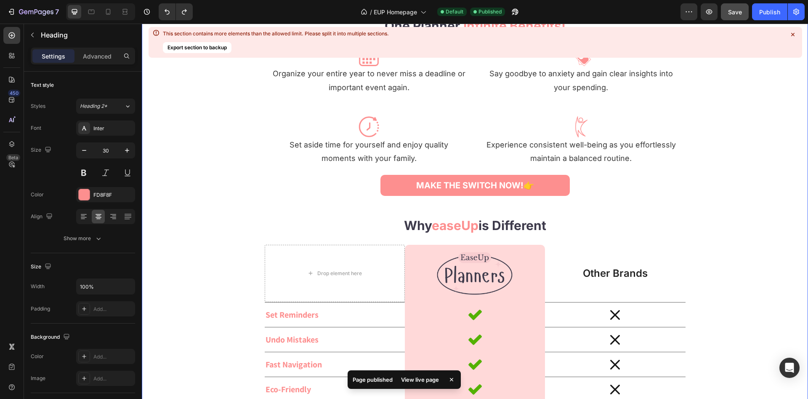
click at [791, 35] on icon at bounding box center [793, 34] width 8 height 8
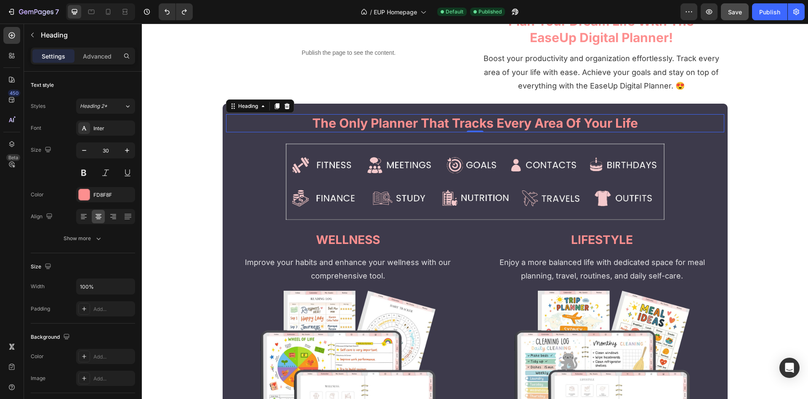
scroll to position [694, 0]
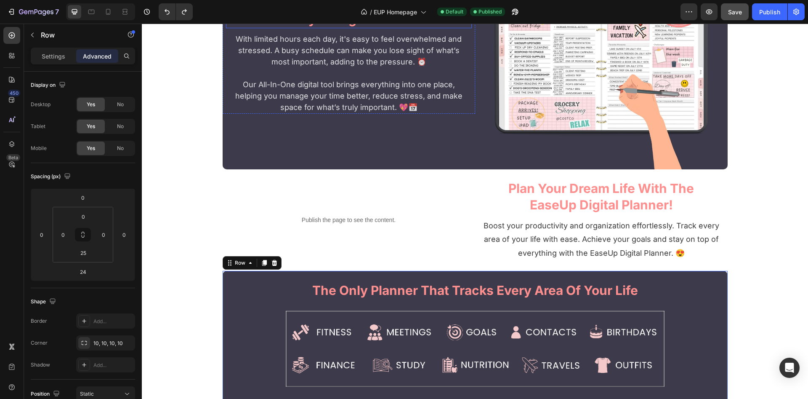
click at [281, 27] on strong "are you truly living your dream life?" at bounding box center [349, 18] width 230 height 15
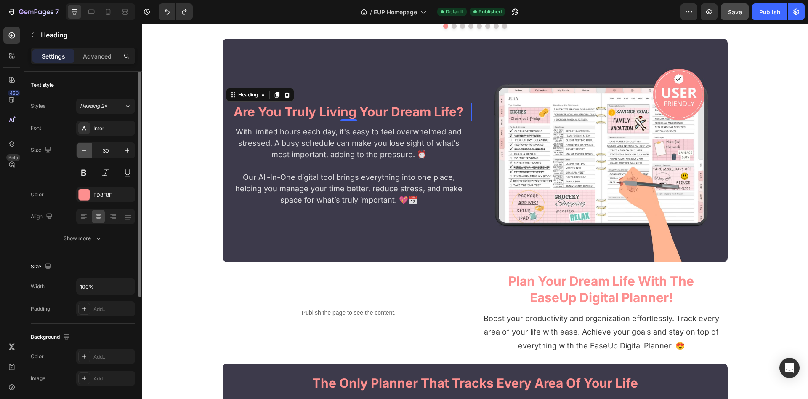
click at [84, 147] on icon "button" at bounding box center [84, 150] width 8 height 8
click at [85, 152] on icon "button" at bounding box center [84, 150] width 8 height 8
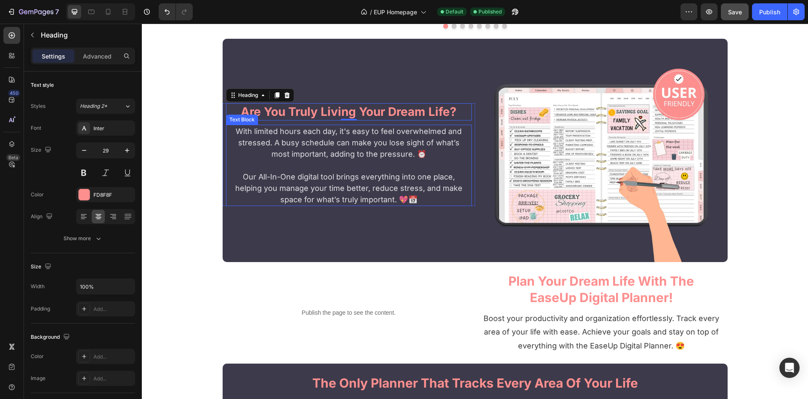
type input "28"
click at [571, 298] on strong "EaseUp Digital Planner!" at bounding box center [601, 297] width 143 height 15
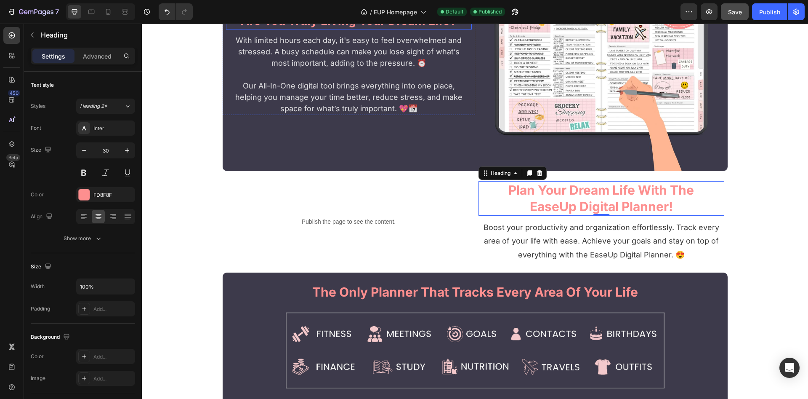
scroll to position [516, 0]
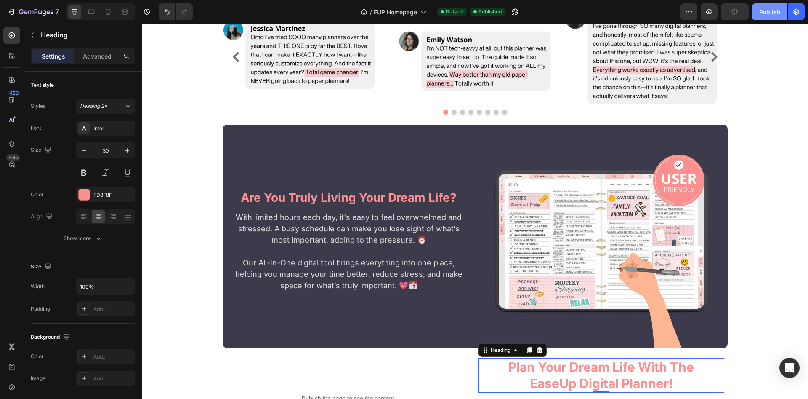
click at [767, 15] on div "Publish" at bounding box center [769, 12] width 21 height 9
